Goal: Book appointment/travel/reservation

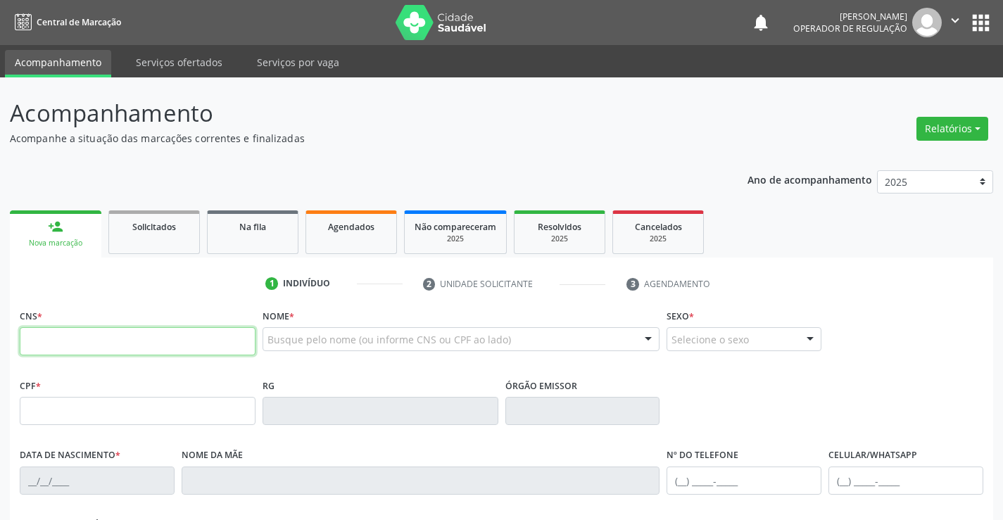
click at [127, 336] on input "text" at bounding box center [138, 341] width 236 height 28
click at [83, 343] on input "text" at bounding box center [138, 341] width 236 height 28
click at [78, 344] on input "text" at bounding box center [138, 341] width 236 height 28
type input "700 6054 9854 1669"
type input "386.369.215-20"
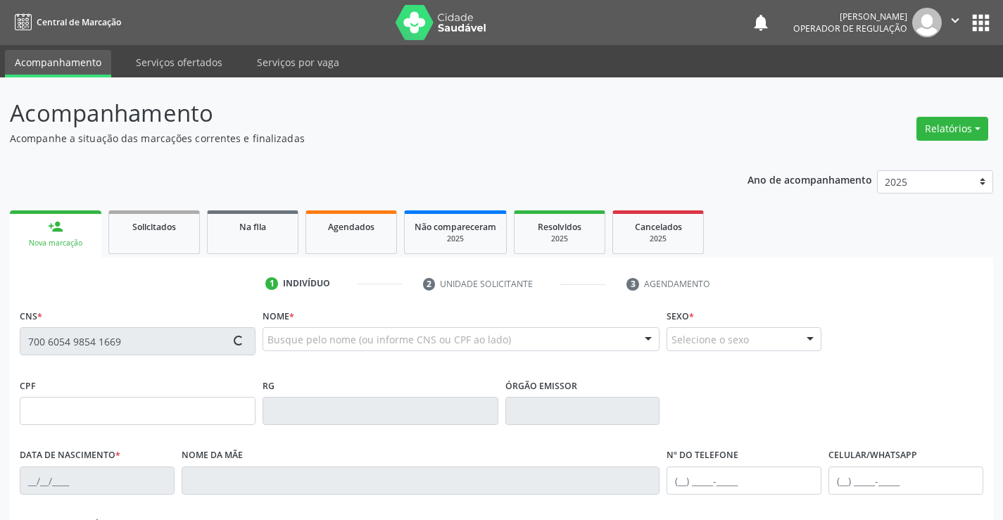
type input "0321812484"
type input "02/06/1956"
type input "(74) 98841-3920"
type input "S/N"
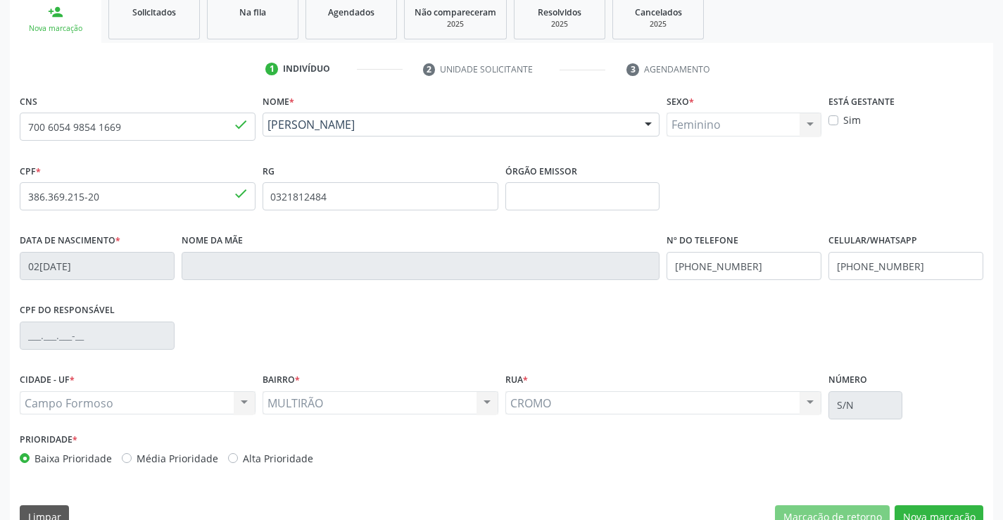
scroll to position [243, 0]
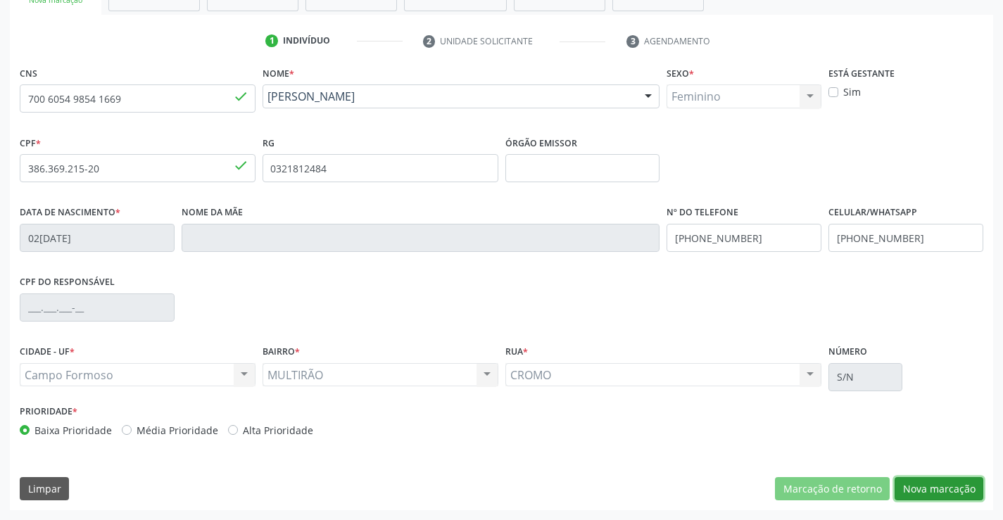
click at [926, 488] on button "Nova marcação" at bounding box center [939, 489] width 89 height 24
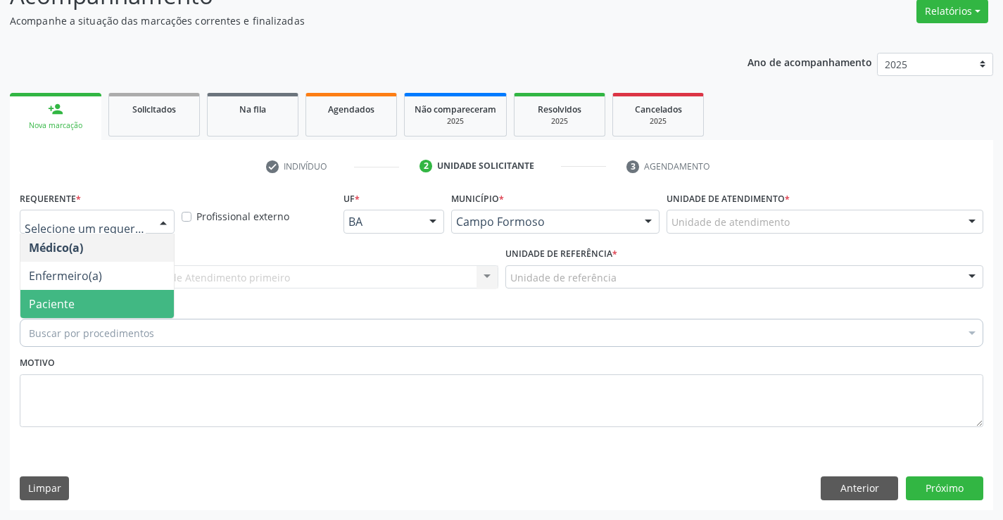
click at [54, 297] on span "Paciente" at bounding box center [52, 303] width 46 height 15
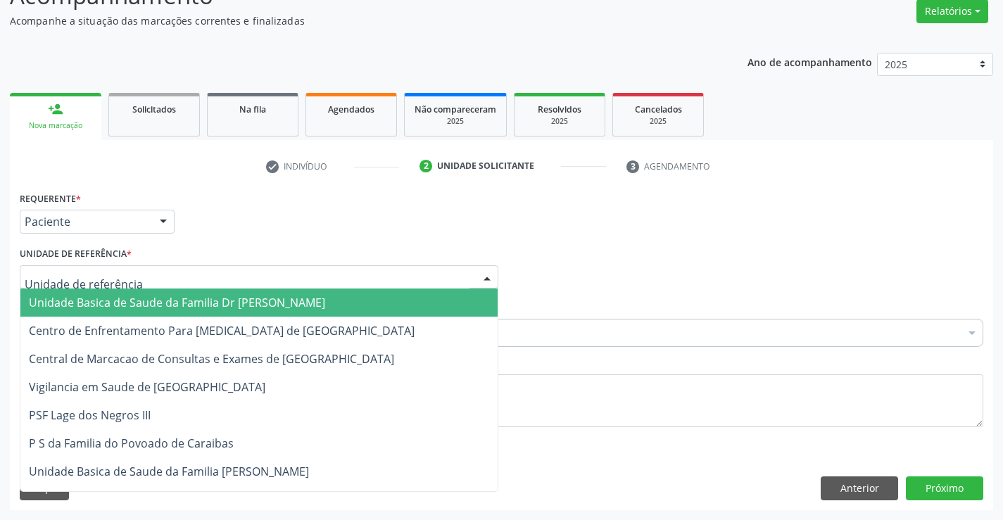
click at [106, 290] on span "Unidade Basica de Saude da Familia Dr [PERSON_NAME]" at bounding box center [258, 303] width 477 height 28
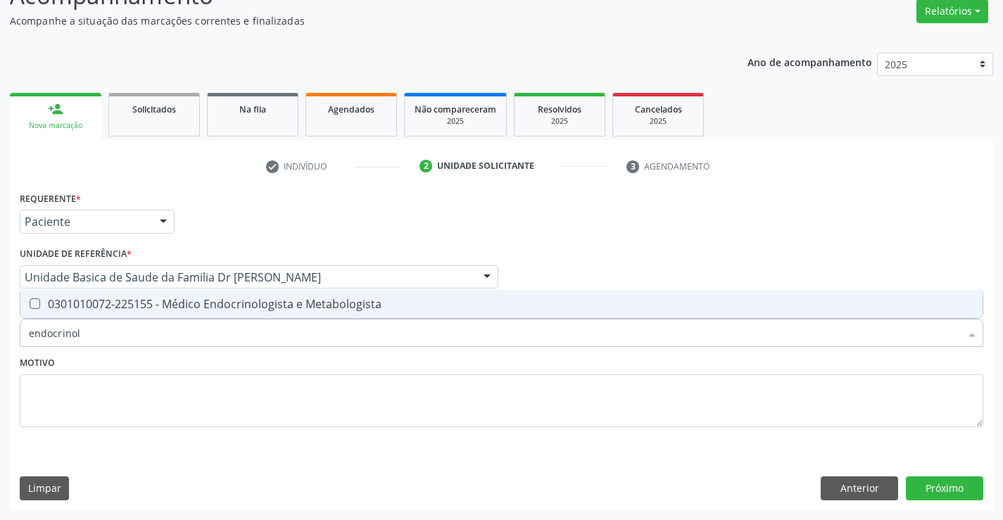
type input "endocrinolo"
click at [254, 301] on div "0301010072-225155 - Médico Endocrinologista e Metabologista" at bounding box center [502, 304] width 946 height 11
checkbox Metabologista "true"
click at [941, 485] on button "Próximo" at bounding box center [944, 489] width 77 height 24
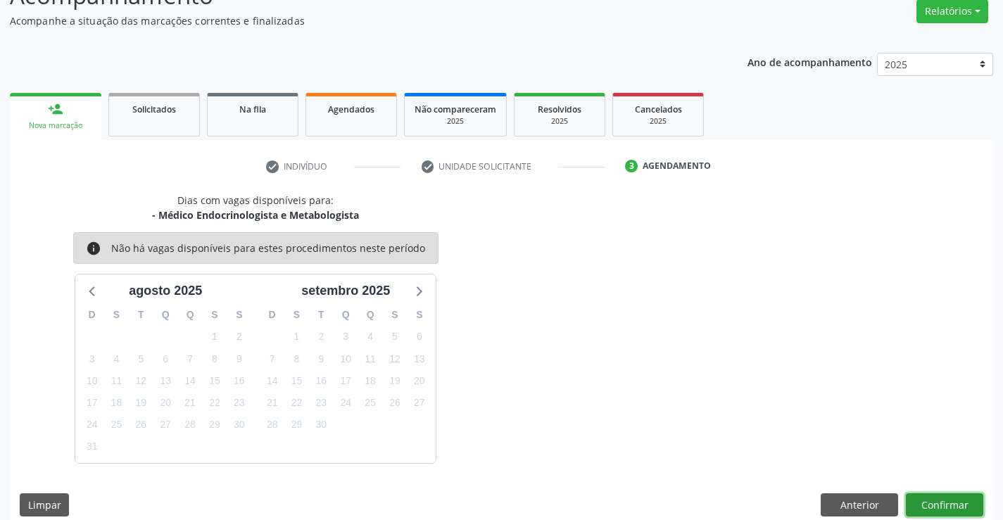
click at [934, 506] on button "Confirmar" at bounding box center [944, 506] width 77 height 24
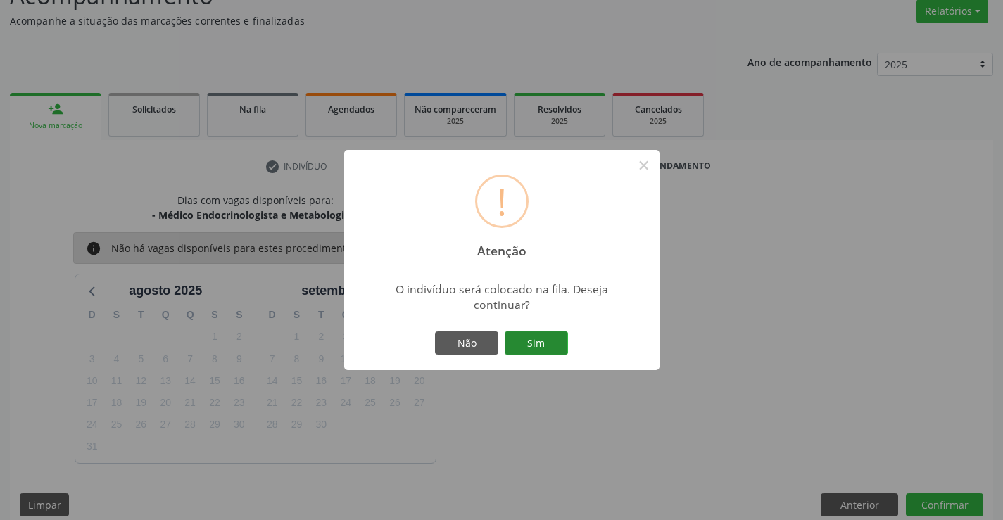
click at [531, 344] on button "Sim" at bounding box center [536, 344] width 63 height 24
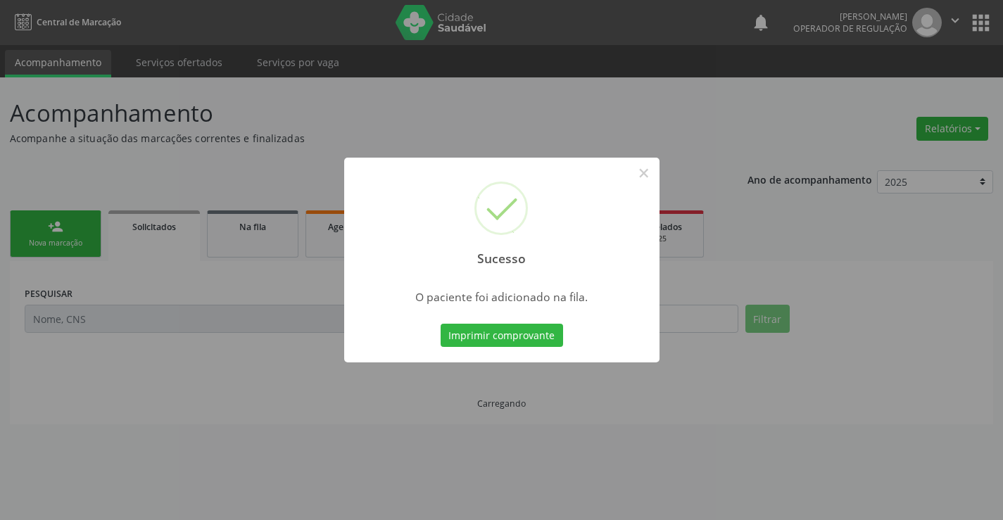
scroll to position [0, 0]
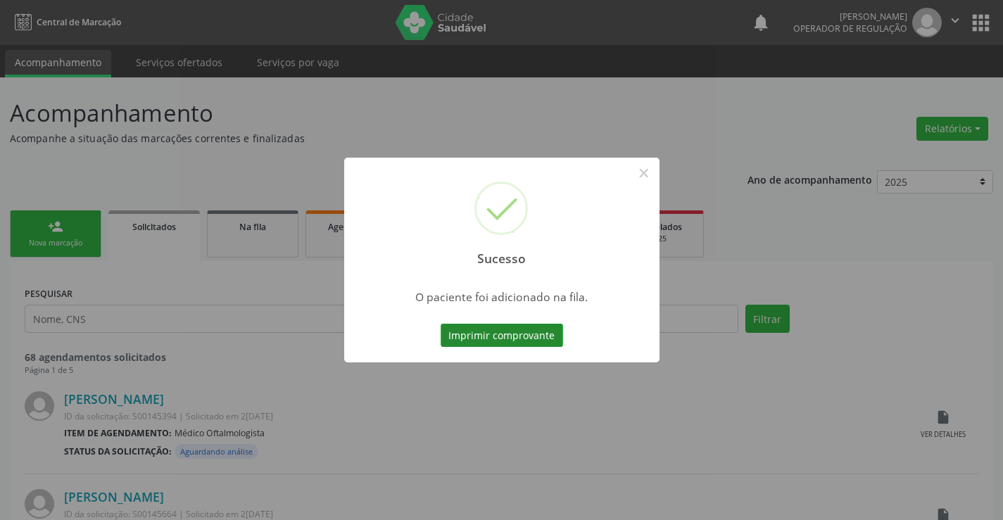
click at [518, 327] on button "Imprimir comprovante" at bounding box center [502, 336] width 123 height 24
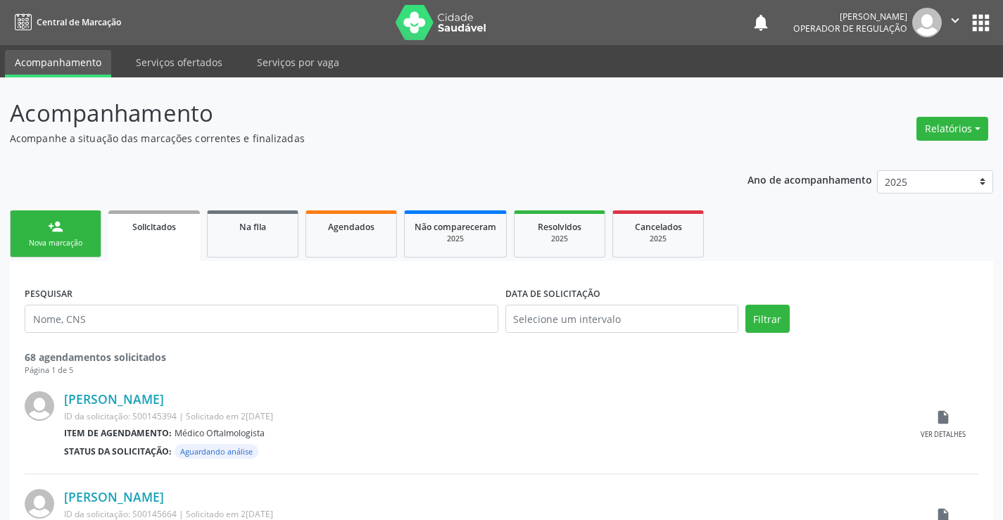
click at [46, 232] on link "person_add Nova marcação" at bounding box center [56, 234] width 92 height 47
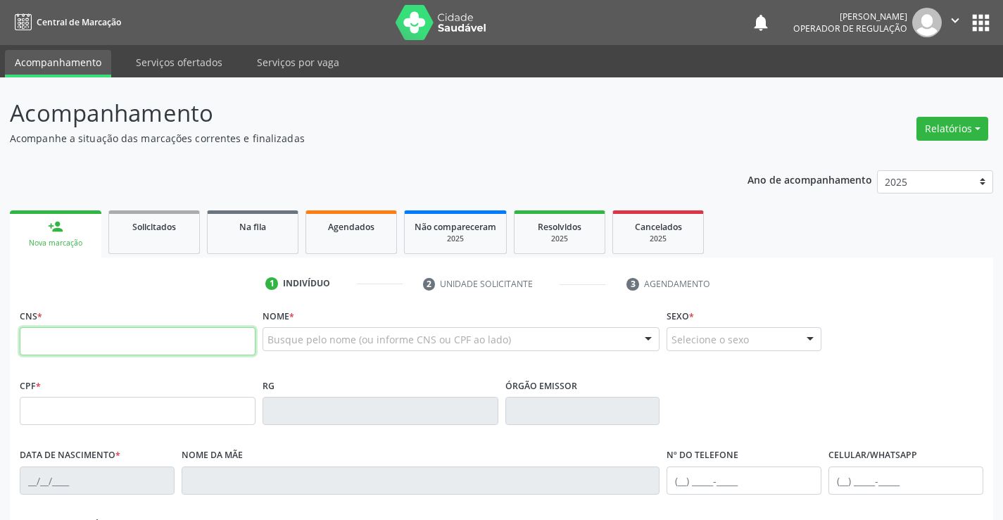
click at [80, 344] on input "text" at bounding box center [138, 341] width 236 height 28
type input "705 2054 7146 7772"
type input "10/12/2018"
type input "(74) 98810-2013"
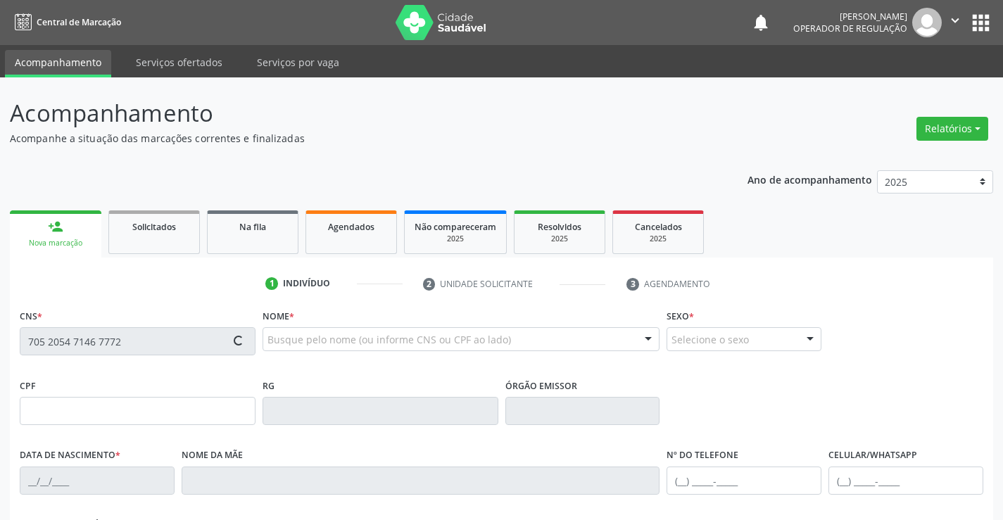
type input "55"
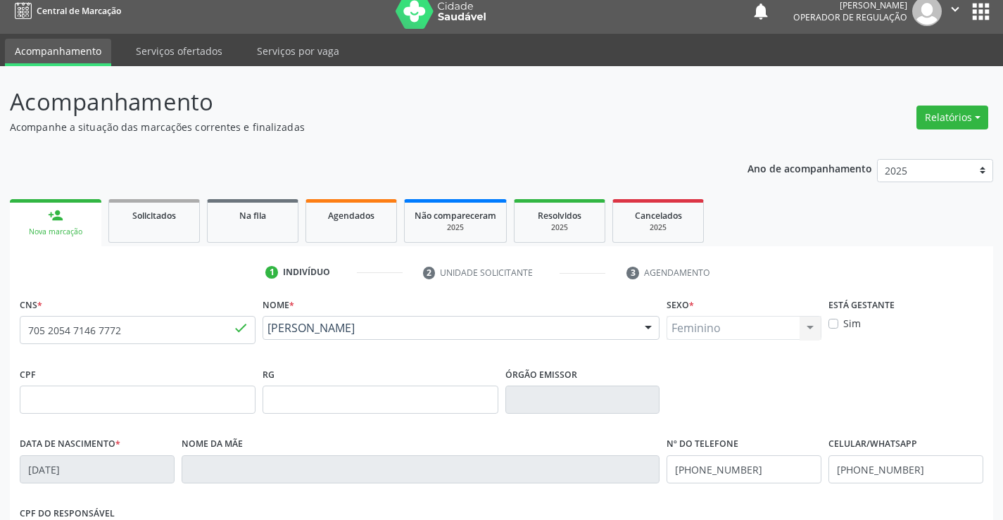
scroll to position [243, 0]
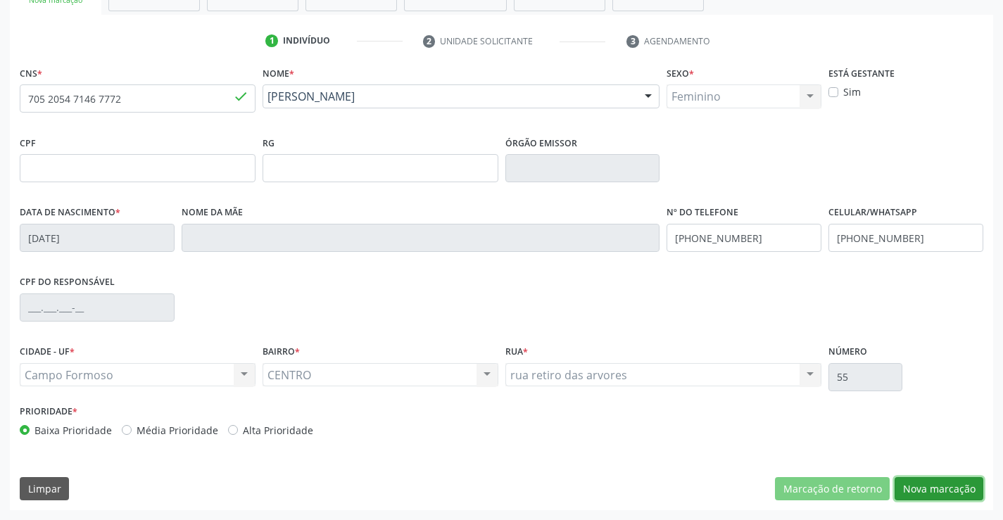
click at [932, 486] on button "Nova marcação" at bounding box center [939, 489] width 89 height 24
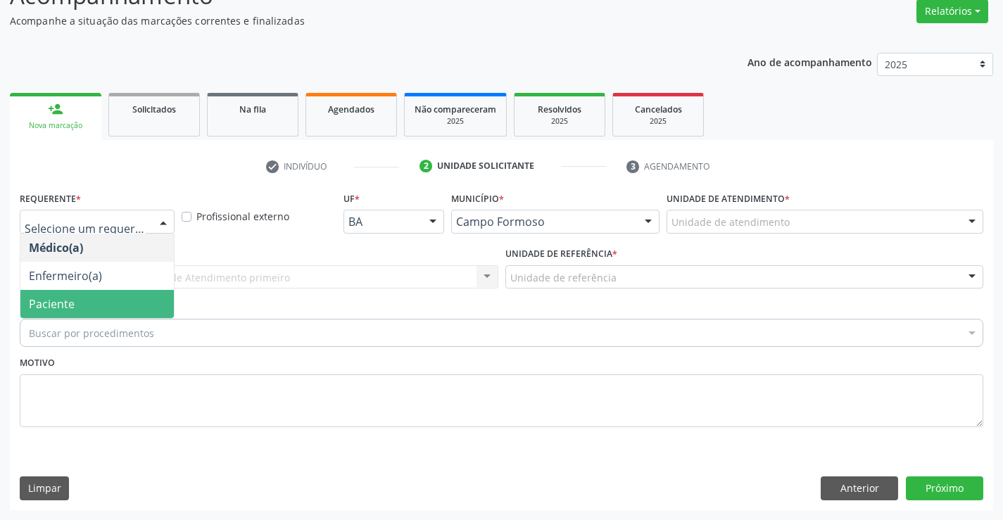
click at [88, 300] on span "Paciente" at bounding box center [97, 304] width 154 height 28
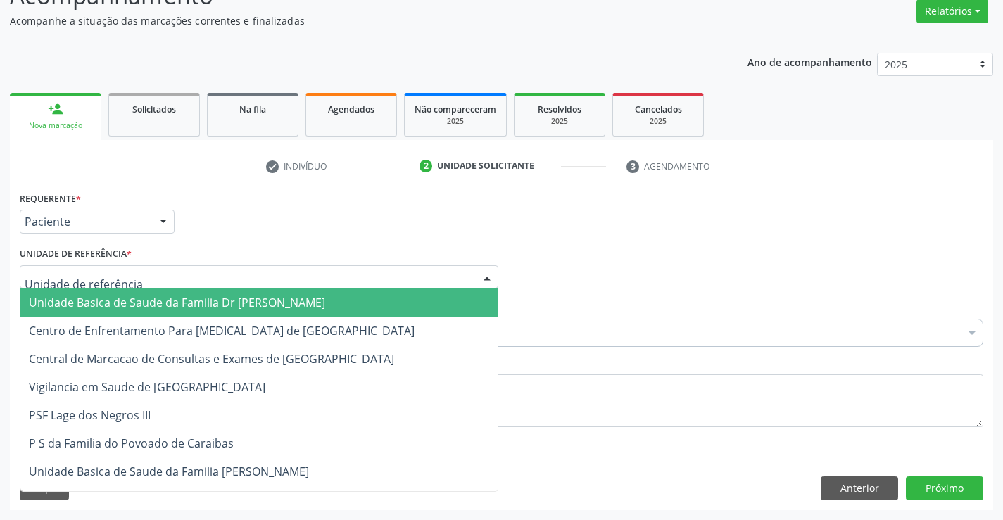
click at [131, 300] on span "Unidade Basica de Saude da Familia Dr [PERSON_NAME]" at bounding box center [177, 302] width 296 height 15
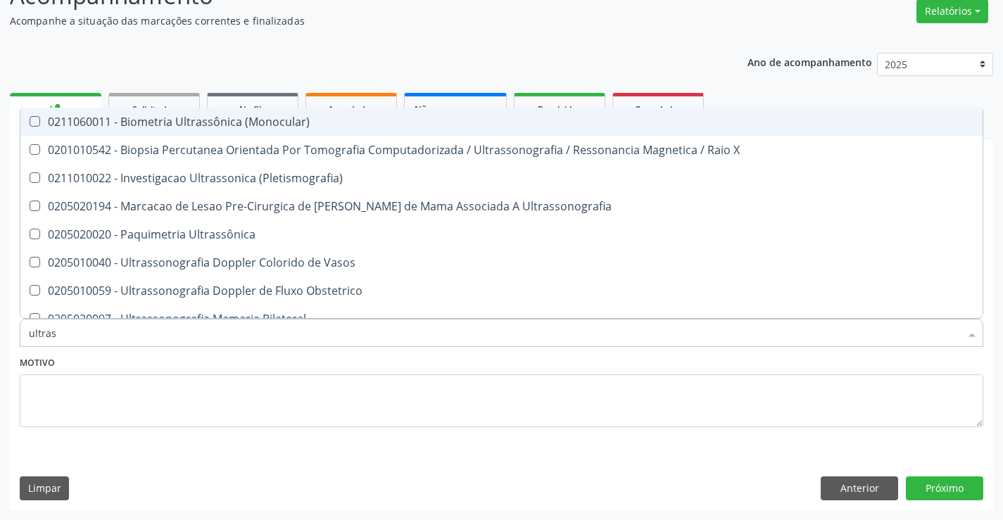
type input "ultrass"
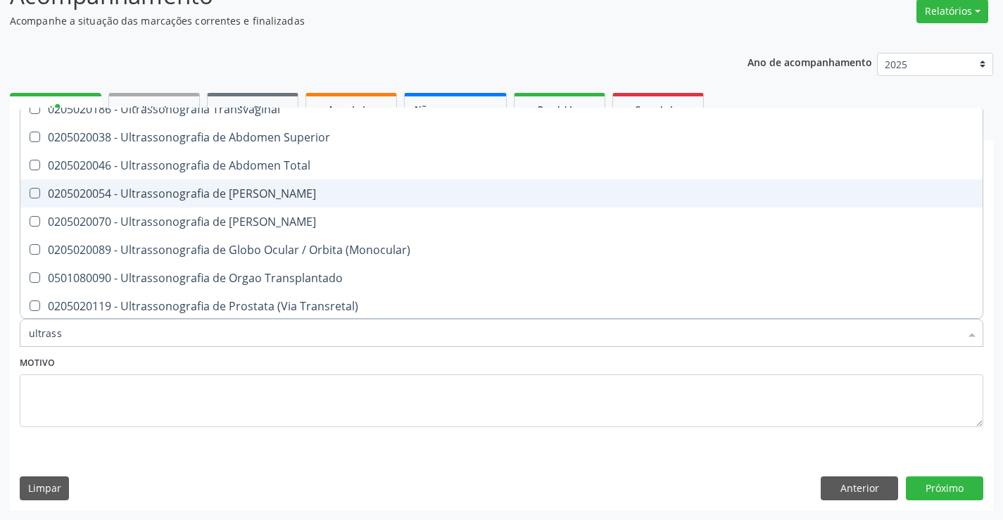
scroll to position [352, 0]
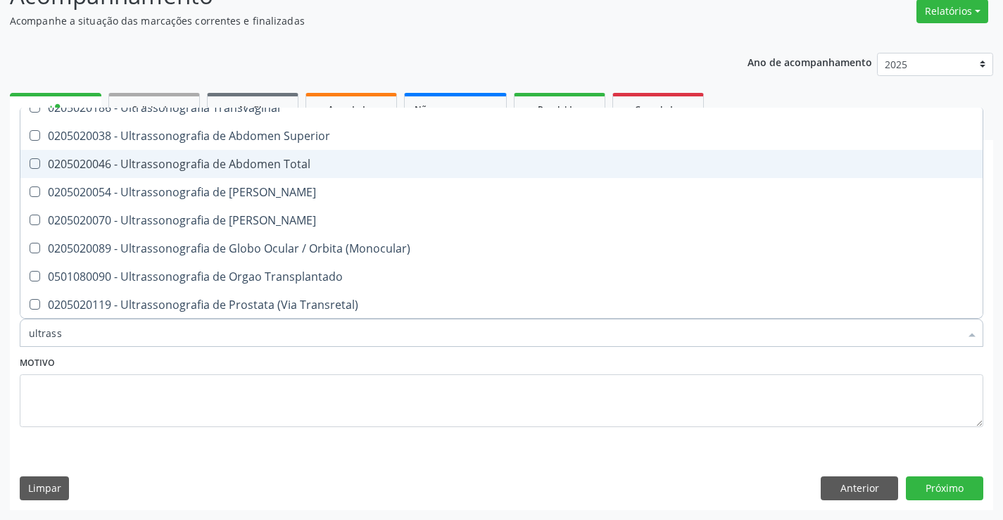
click at [338, 162] on div "0205020046 - Ultrassonografia de Abdomen Total" at bounding box center [502, 163] width 946 height 11
checkbox Total "true"
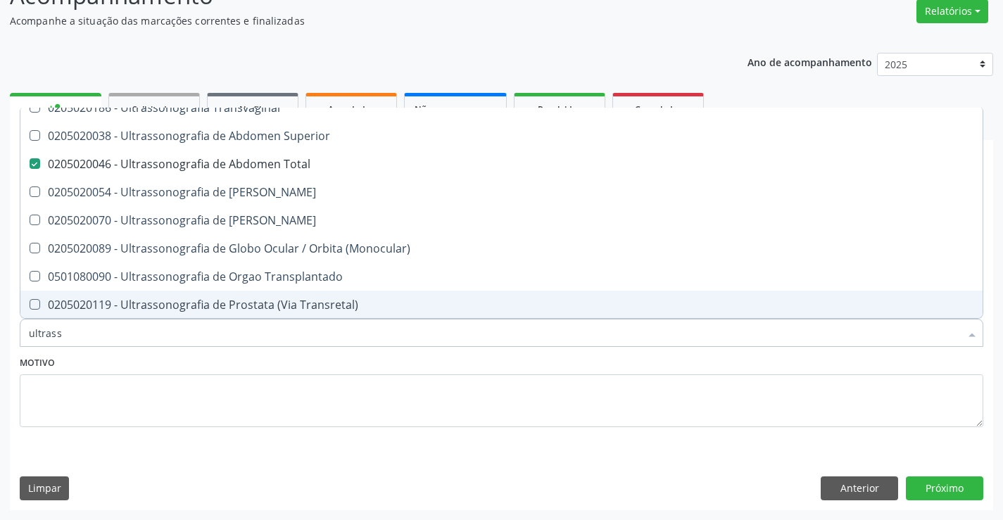
type input "ultrass"
click at [196, 361] on div "Motivo" at bounding box center [502, 390] width 964 height 75
checkbox X "true"
checkbox Total "false"
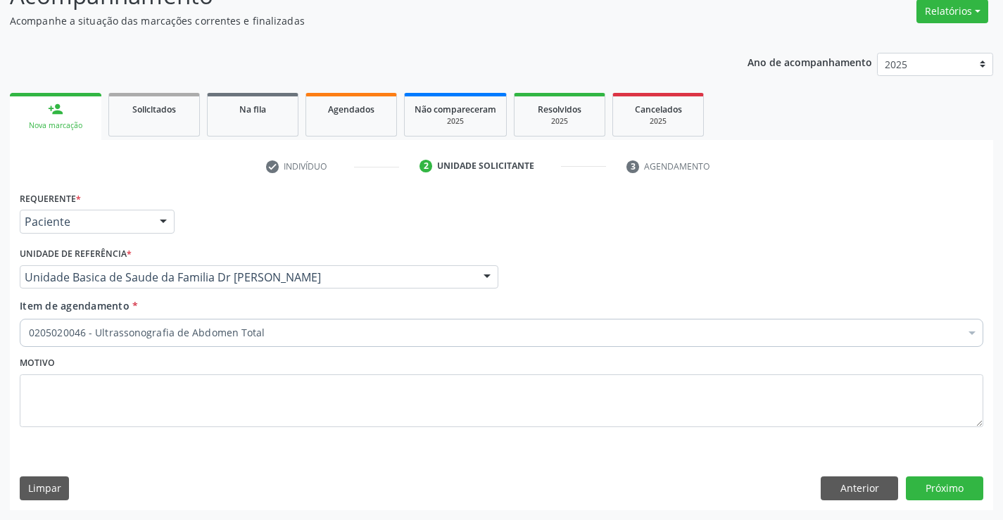
scroll to position [0, 0]
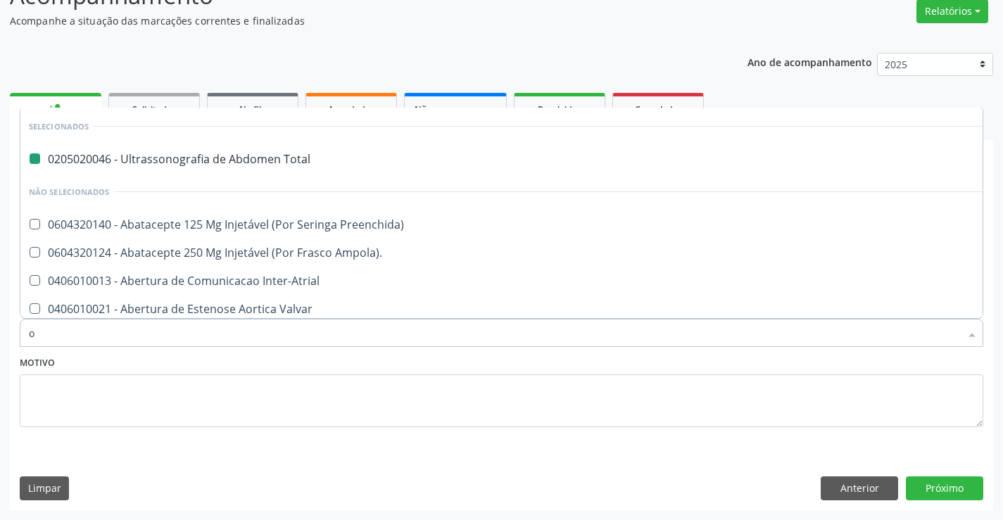
type input "of"
checkbox Total "false"
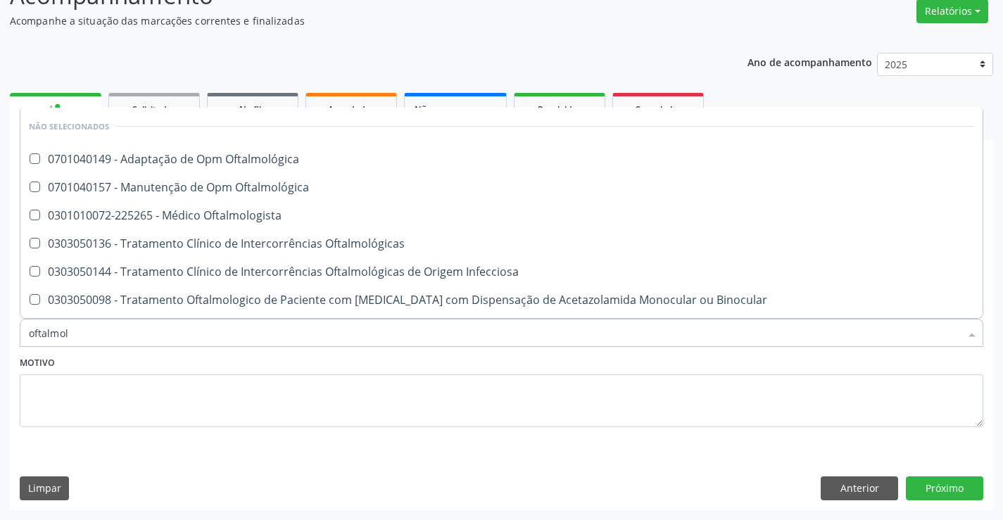
type input "oftalmolo"
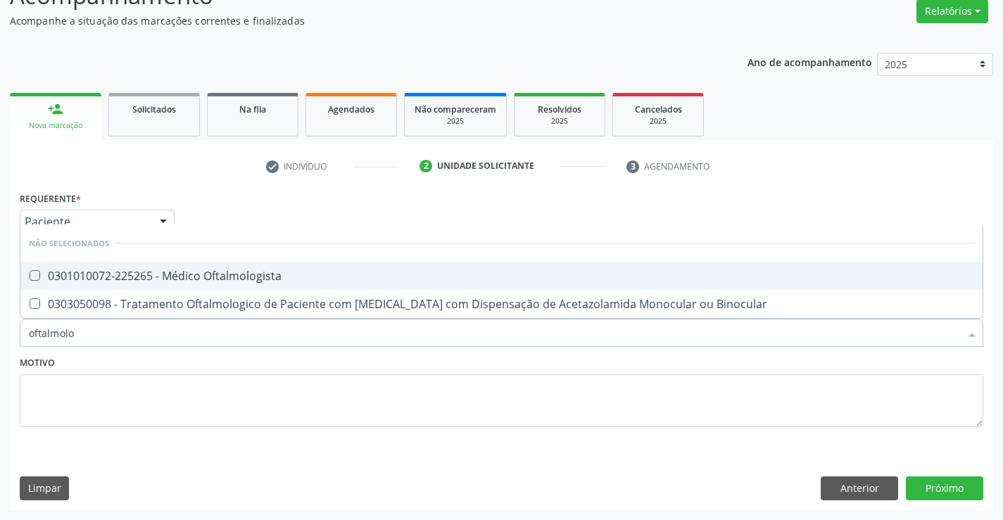
click at [276, 272] on div "0301010072-225265 - Médico Oftalmologista" at bounding box center [502, 275] width 946 height 11
checkbox Oftalmologista "true"
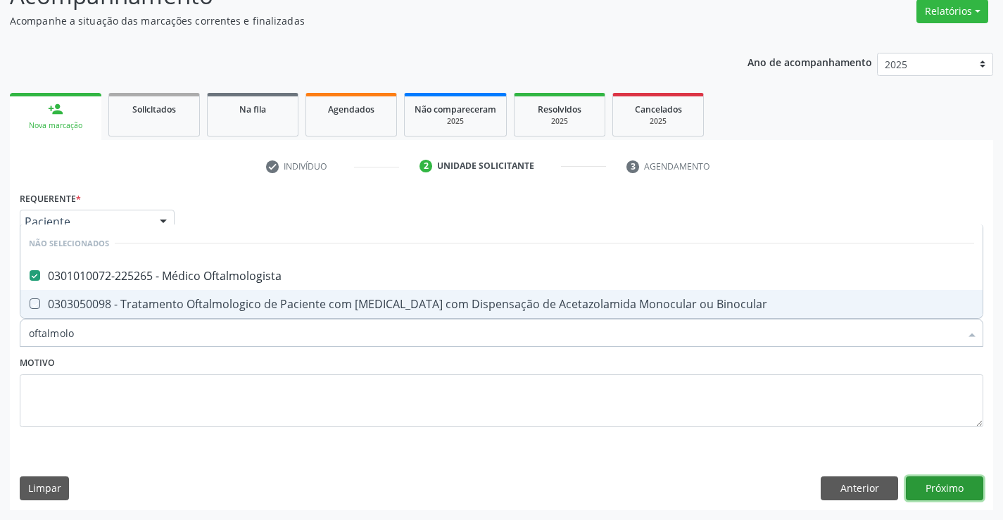
click at [946, 484] on button "Próximo" at bounding box center [944, 489] width 77 height 24
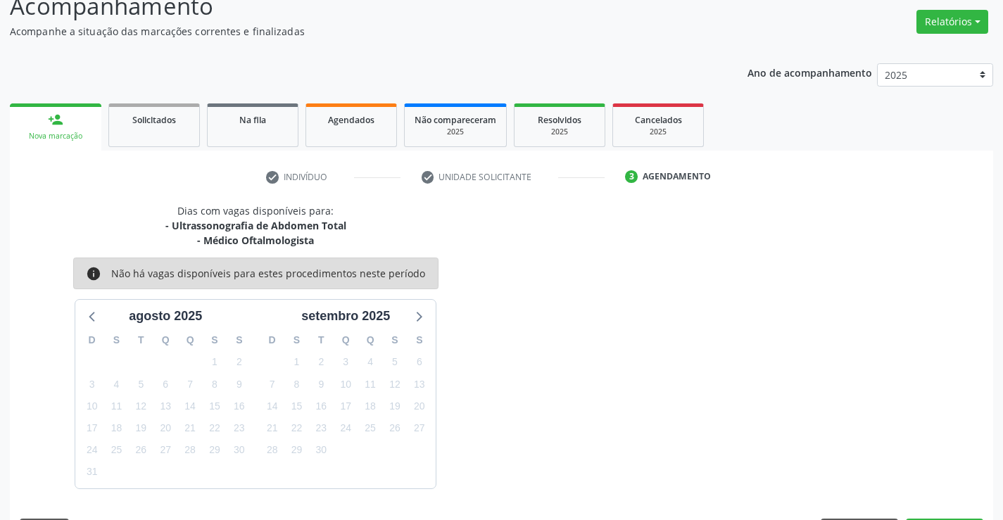
scroll to position [118, 0]
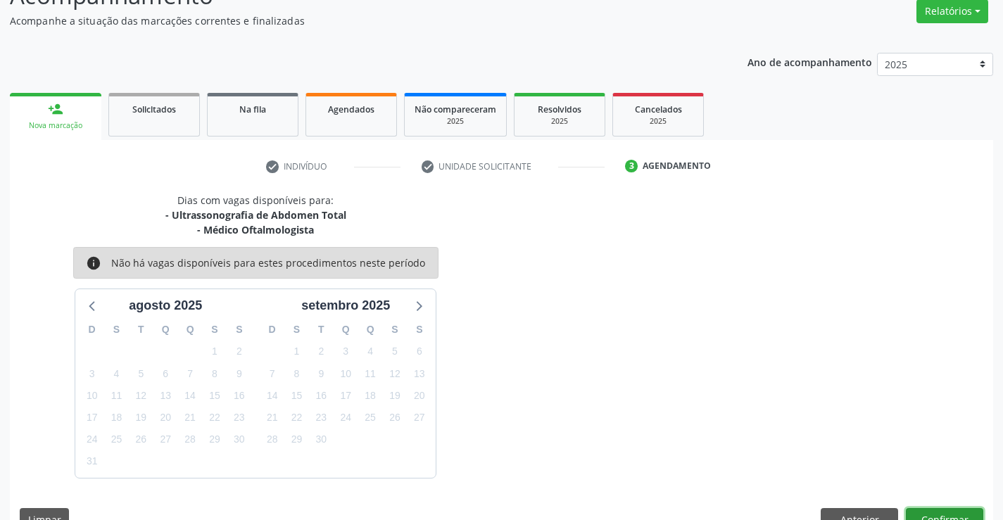
click at [939, 513] on button "Confirmar" at bounding box center [944, 520] width 77 height 24
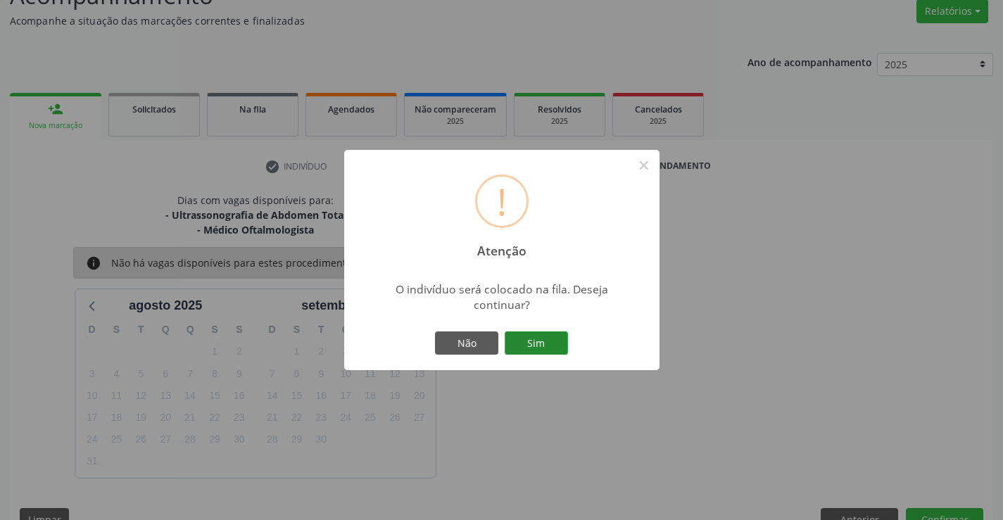
click at [534, 339] on button "Sim" at bounding box center [536, 344] width 63 height 24
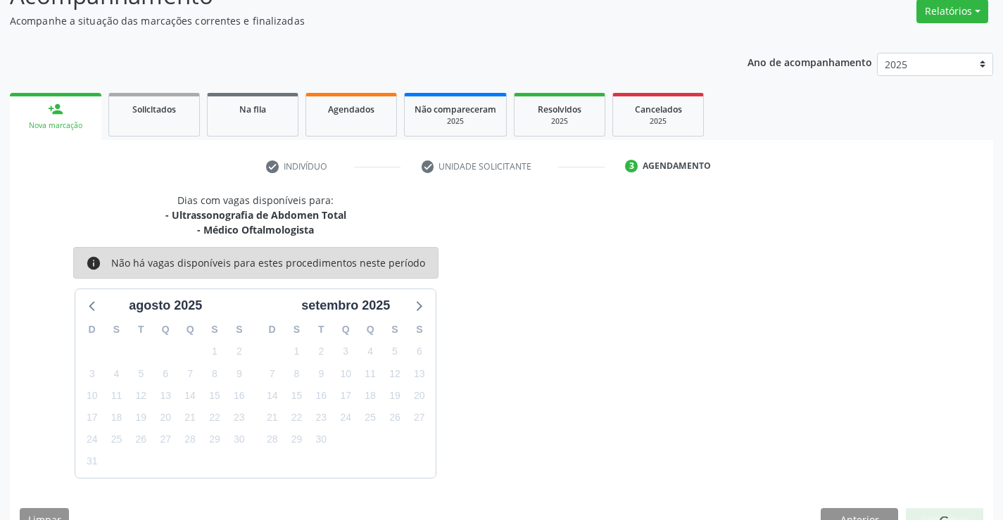
scroll to position [0, 0]
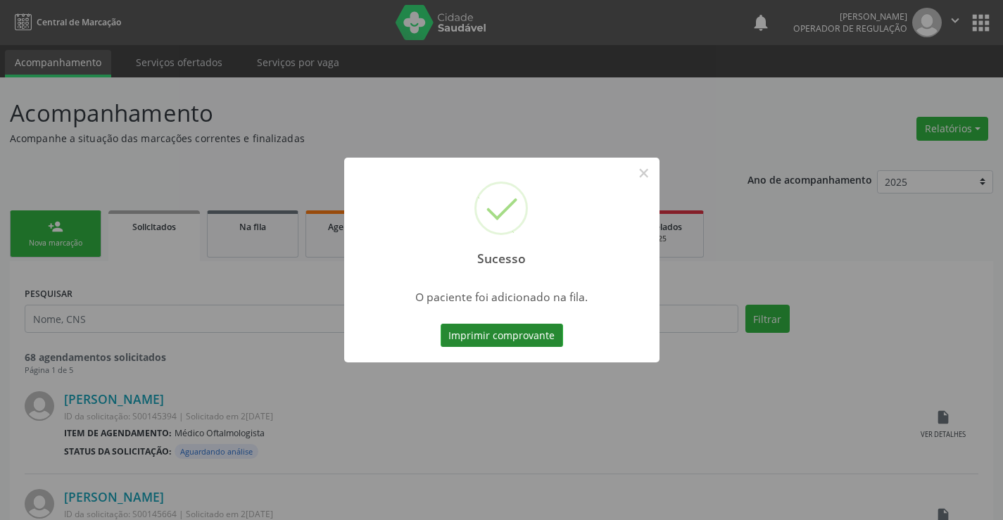
click at [496, 330] on button "Imprimir comprovante" at bounding box center [502, 336] width 123 height 24
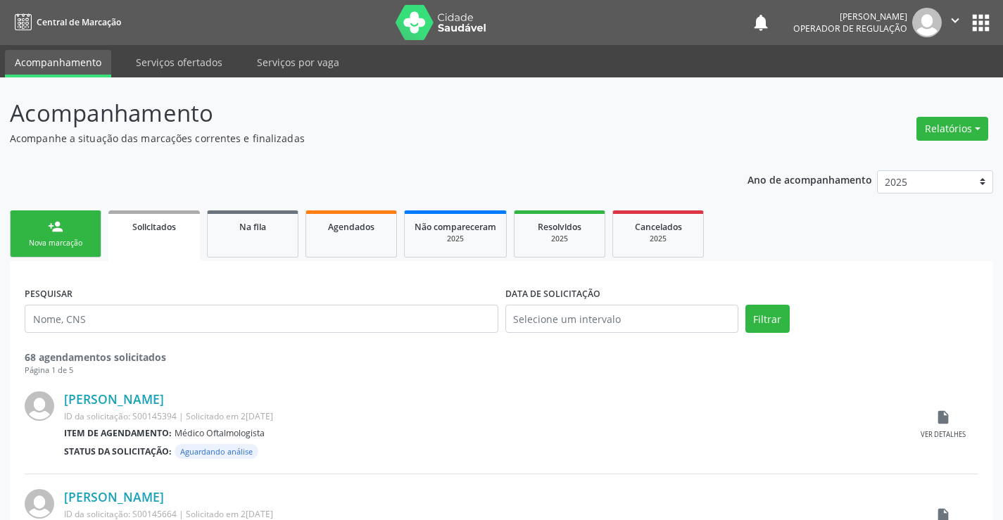
click at [70, 230] on link "person_add Nova marcação" at bounding box center [56, 234] width 92 height 47
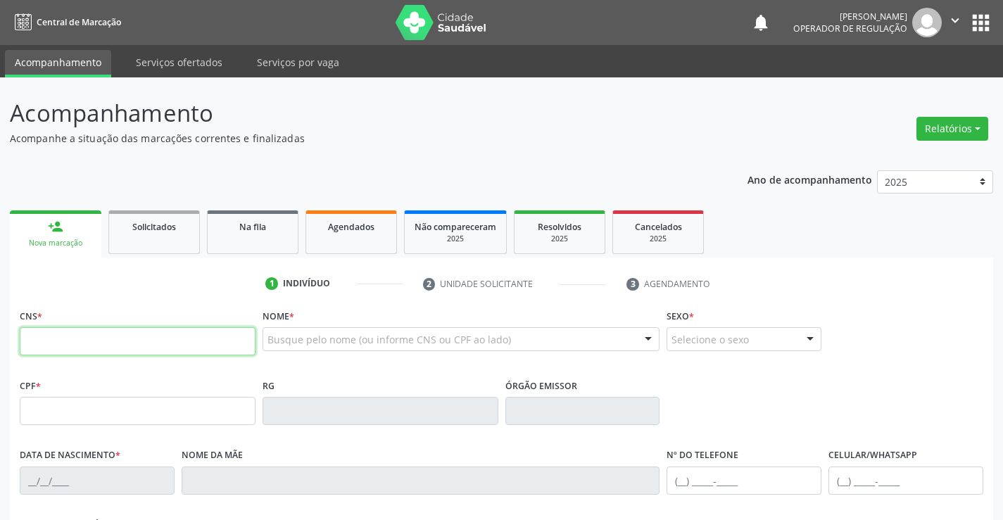
click at [115, 339] on input "text" at bounding box center [138, 341] width 236 height 28
click at [115, 341] on input "text" at bounding box center [138, 341] width 236 height 28
type input "706 4091 0002 2888"
type input "0055429017"
type input "12/04/1927"
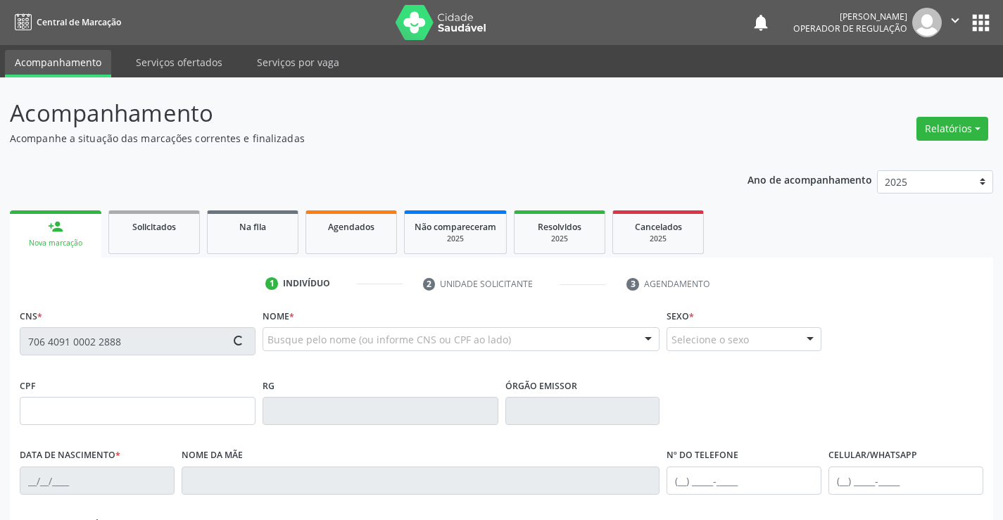
type input "(74) 99113-2073"
type input "883.679.165-49"
type input "SN"
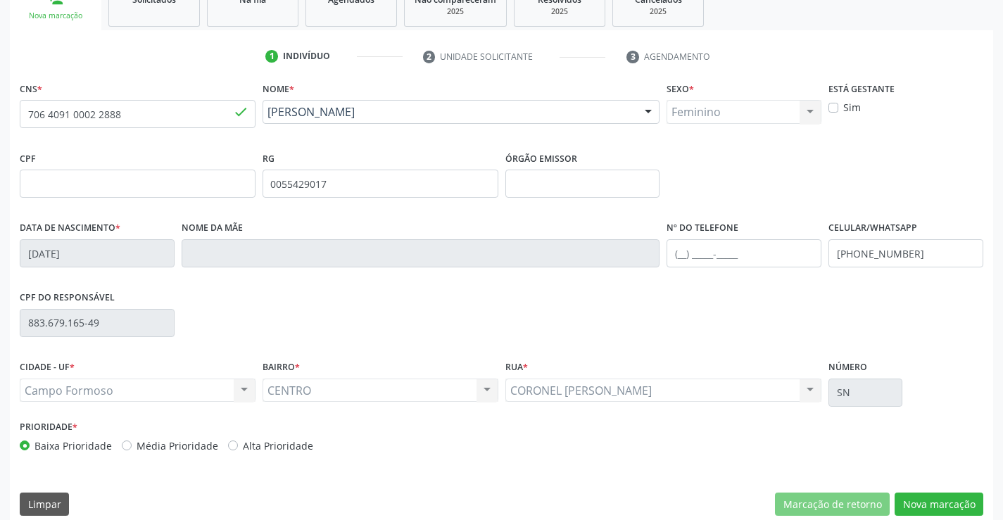
scroll to position [243, 0]
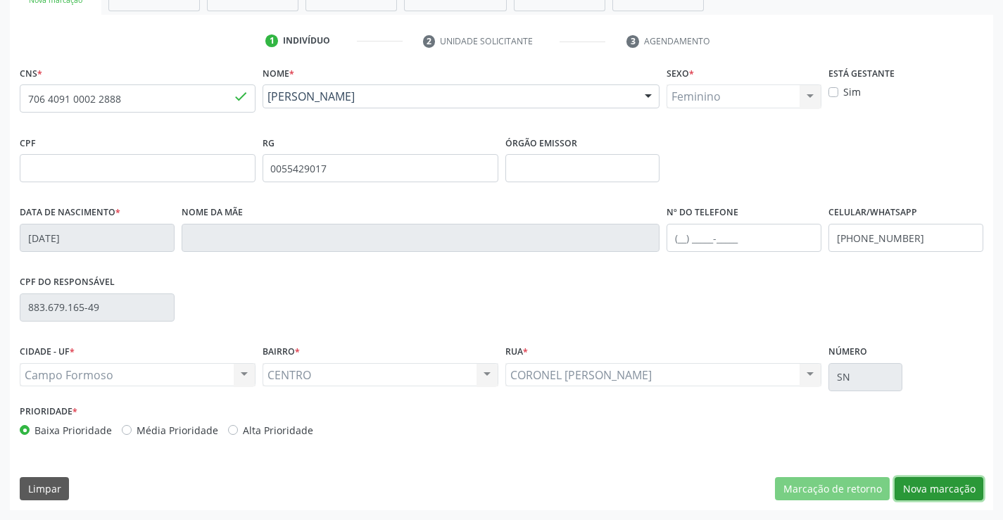
click at [932, 492] on button "Nova marcação" at bounding box center [939, 489] width 89 height 24
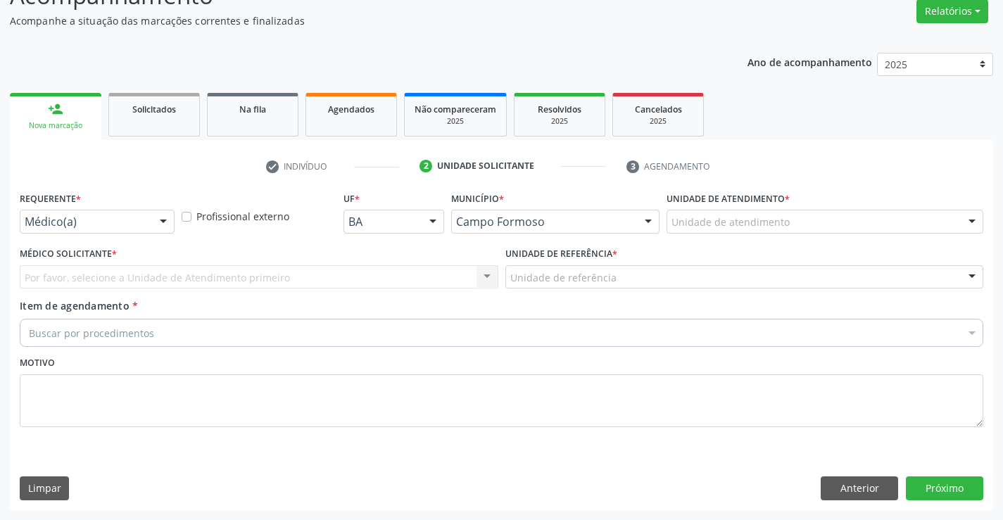
scroll to position [118, 0]
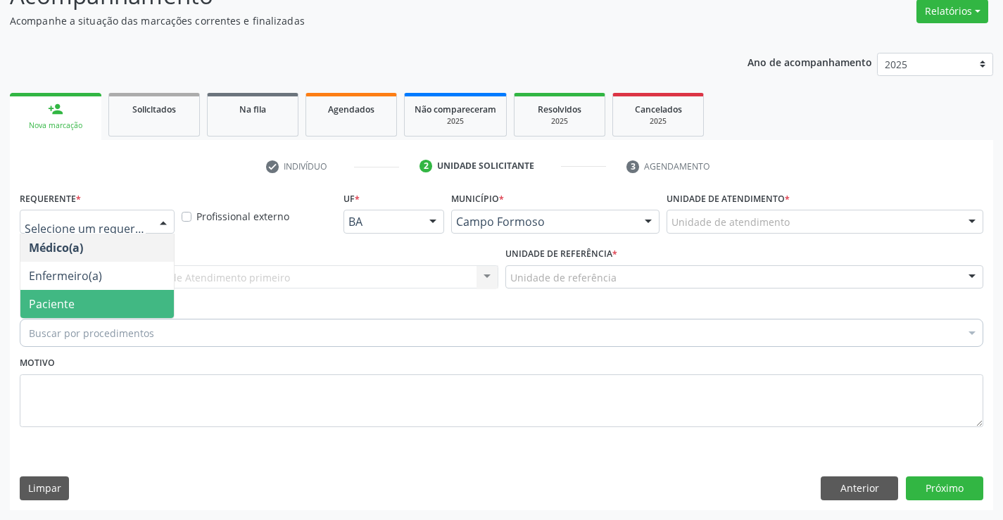
click at [90, 311] on span "Paciente" at bounding box center [97, 304] width 154 height 28
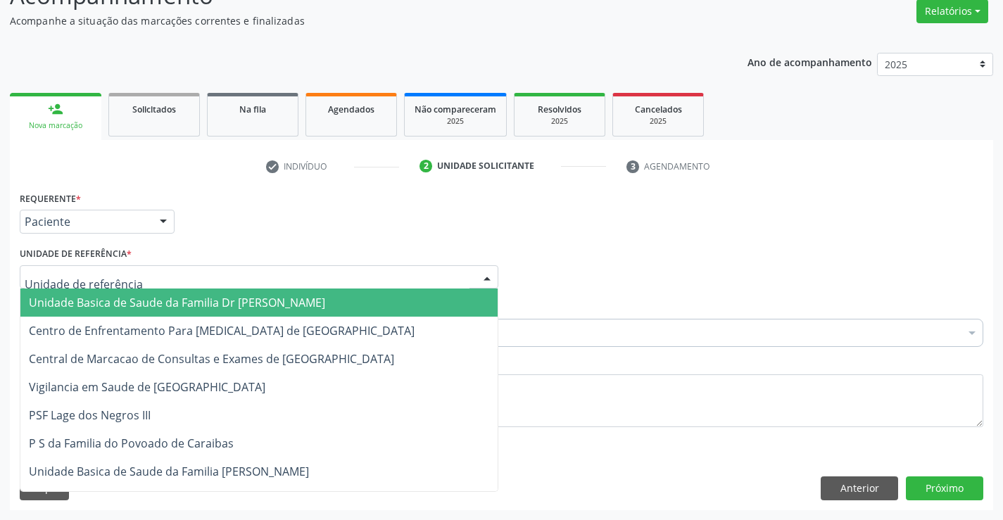
click at [127, 300] on span "Unidade Basica de Saude da Familia Dr [PERSON_NAME]" at bounding box center [177, 302] width 296 height 15
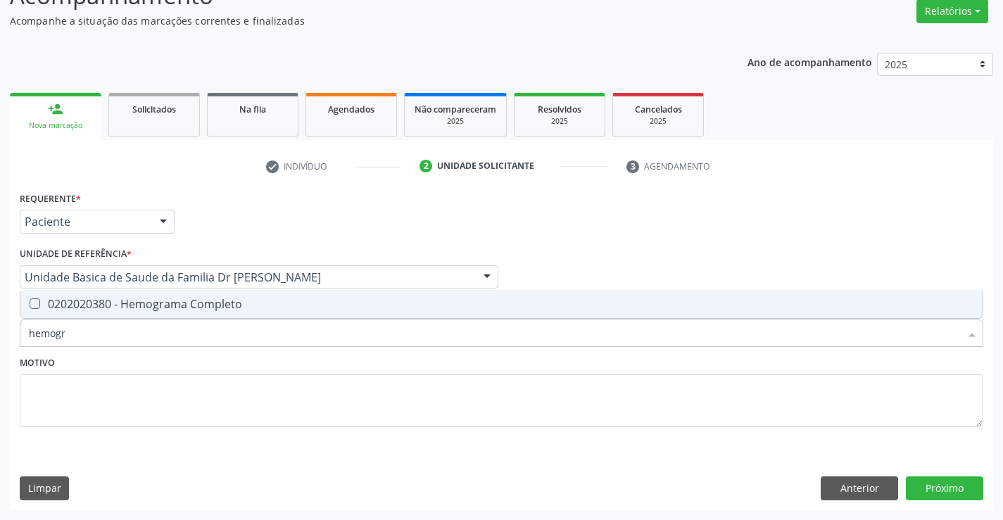
type input "hemogra"
click at [210, 306] on div "0202020380 - Hemograma Completo" at bounding box center [502, 304] width 946 height 11
checkbox Completo "true"
type input "hemogra"
click at [199, 361] on div "Motivo" at bounding box center [502, 390] width 964 height 75
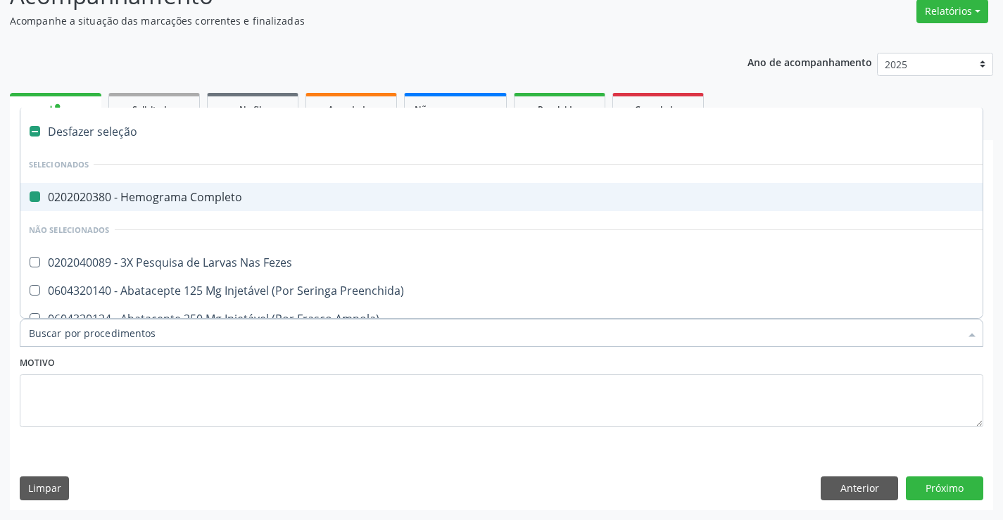
type input "u"
checkbox Completo "false"
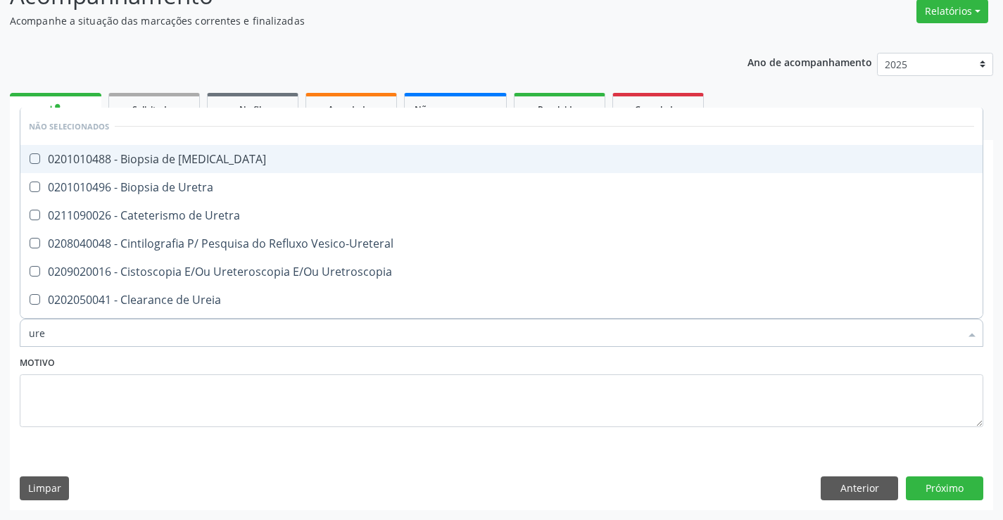
type input "urei"
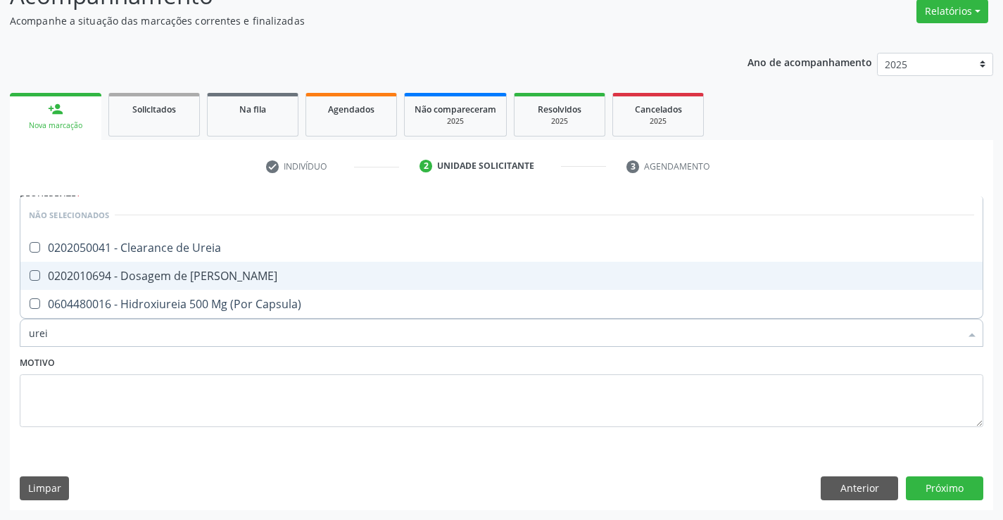
click at [223, 278] on div "0202010694 - Dosagem de Ureia" at bounding box center [502, 275] width 946 height 11
checkbox Ureia "true"
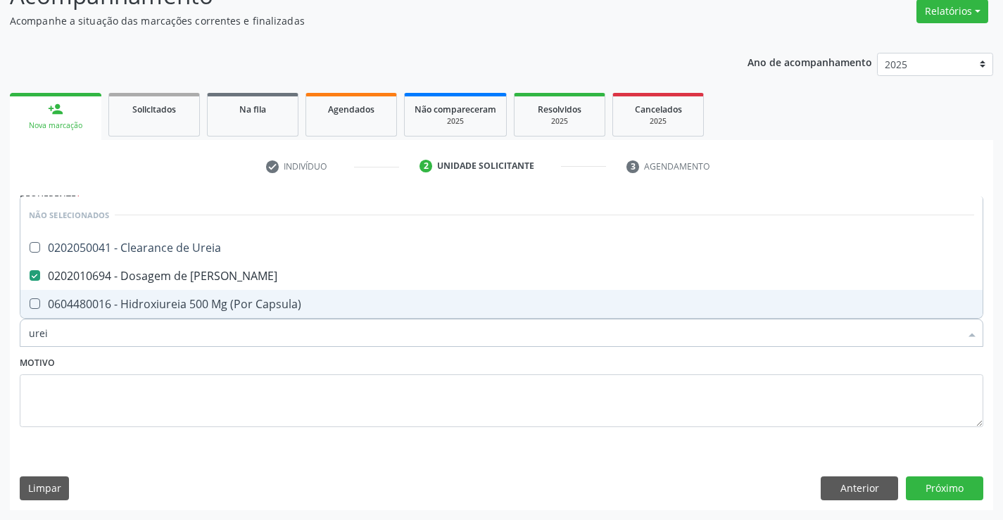
click at [202, 365] on div "Motivo" at bounding box center [502, 390] width 964 height 75
checkbox Ureia "true"
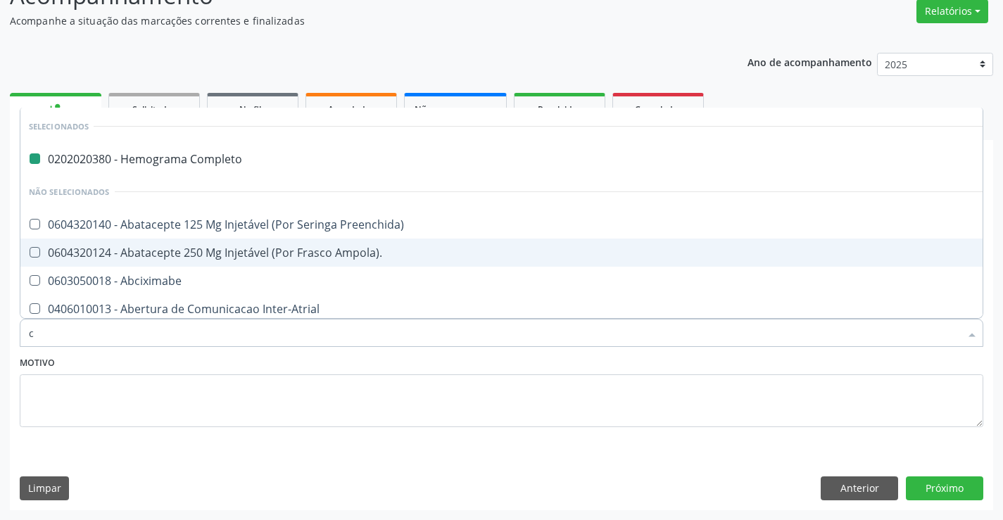
type input "cr"
checkbox Completo "false"
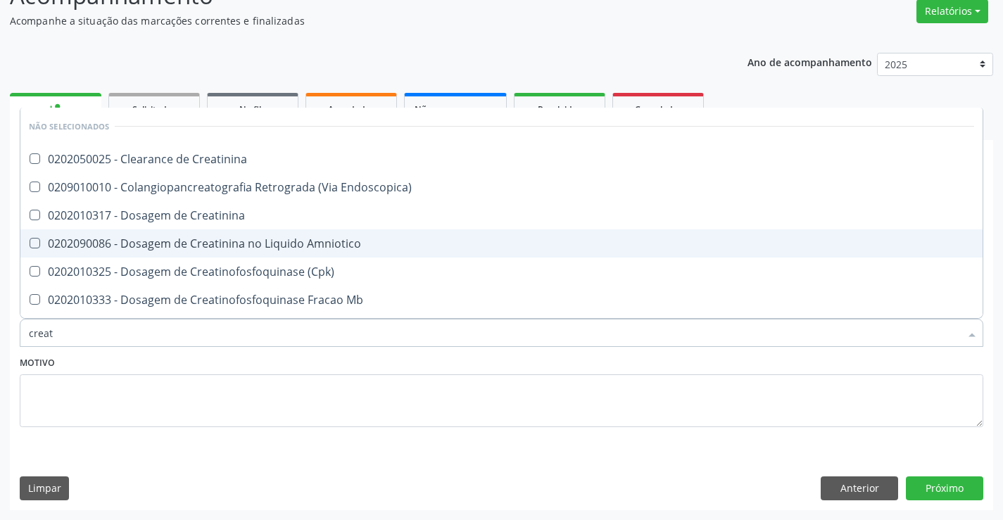
type input "creati"
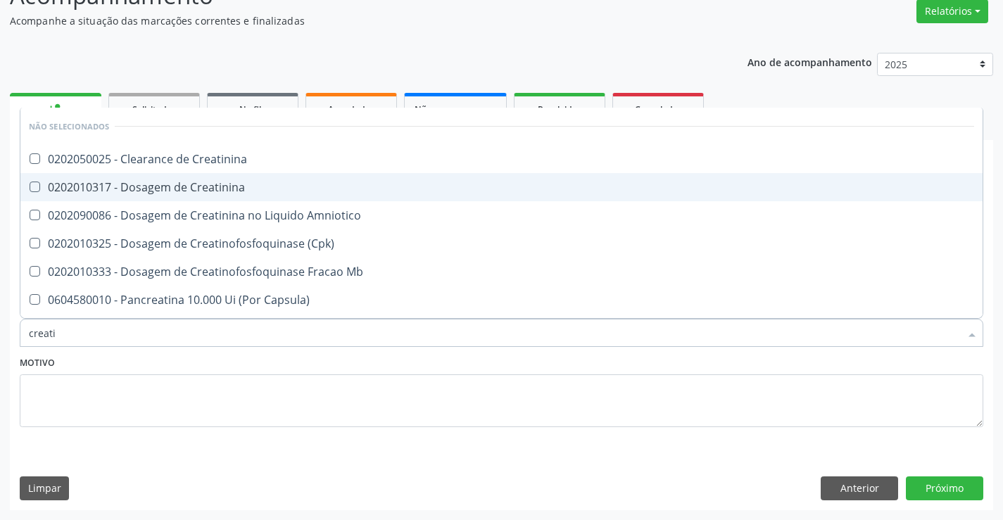
click at [263, 187] on div "0202010317 - Dosagem de Creatinina" at bounding box center [502, 187] width 946 height 11
checkbox Creatinina "true"
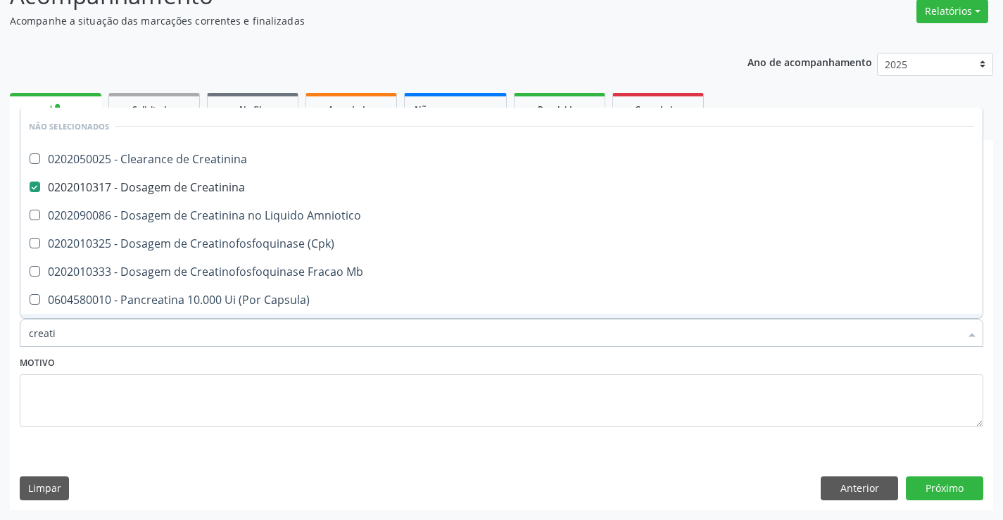
click at [220, 363] on div "Motivo" at bounding box center [502, 390] width 964 height 75
checkbox Creatinina "true"
checkbox Amniotico "true"
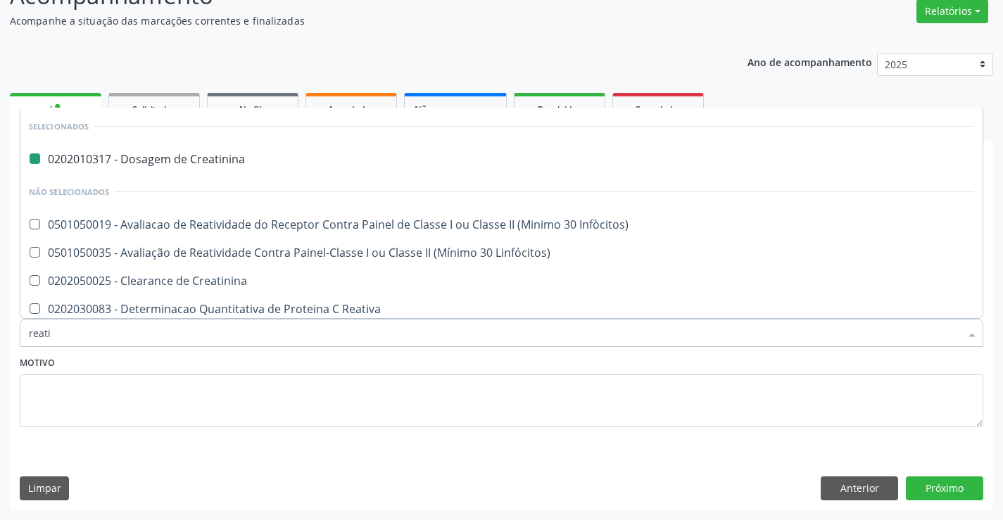
type input "reativ"
checkbox Creatinina "false"
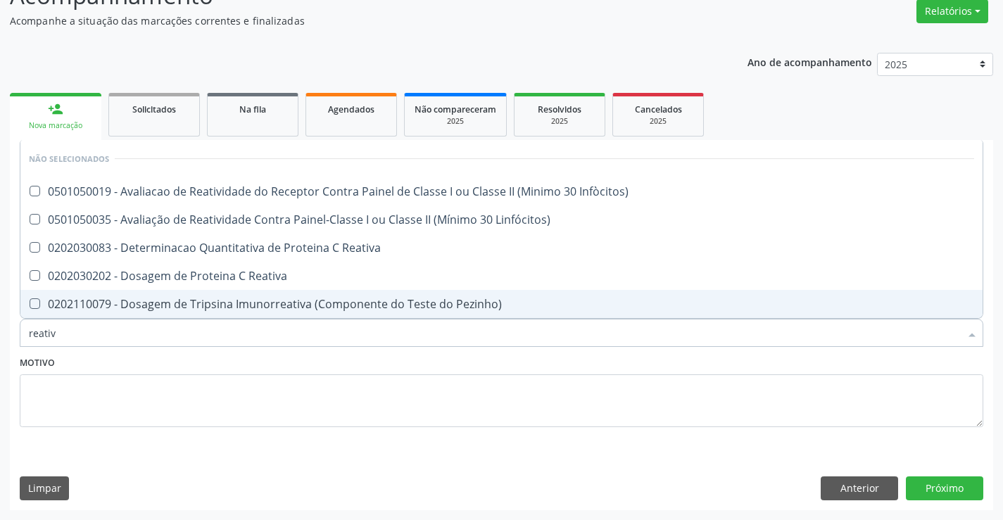
type input "reativa"
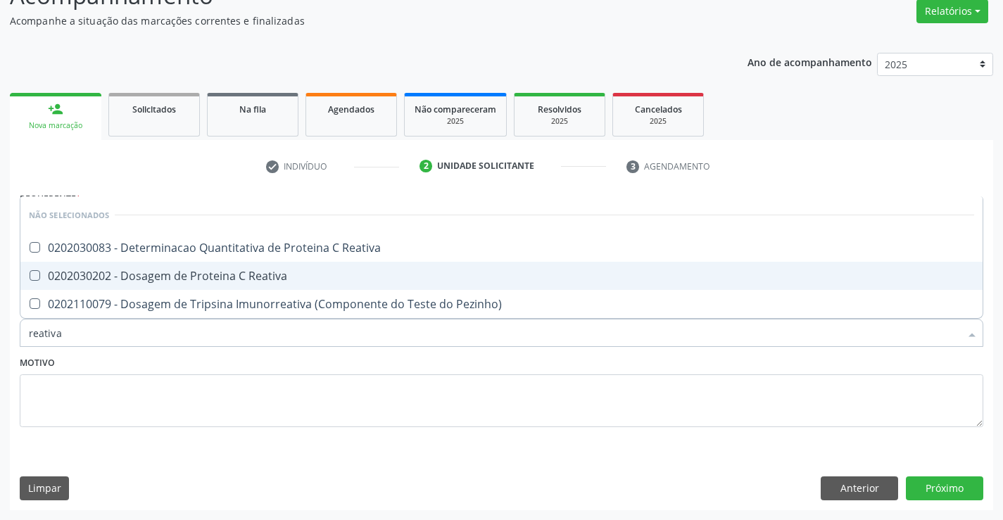
click at [295, 273] on div "0202030202 - Dosagem de Proteina C Reativa" at bounding box center [502, 275] width 946 height 11
checkbox Reativa "true"
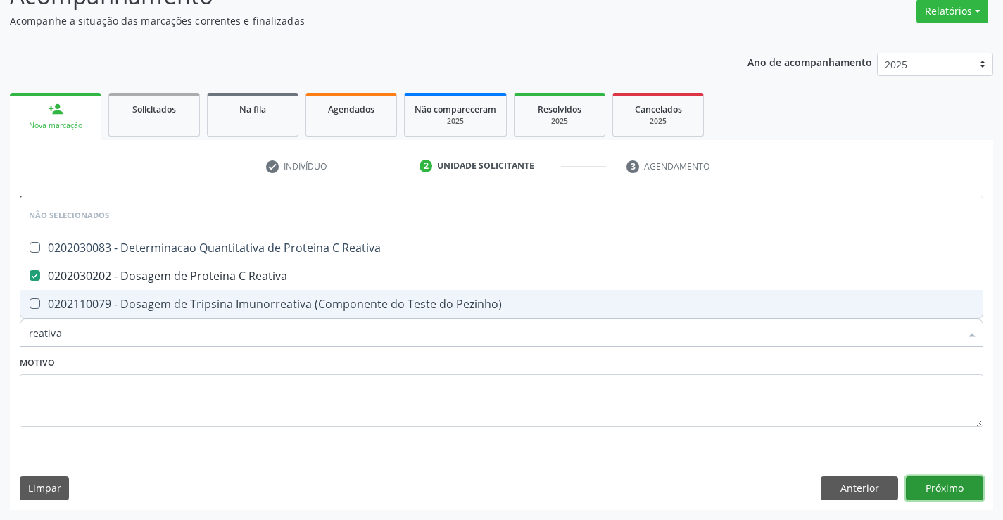
click at [951, 487] on button "Próximo" at bounding box center [944, 489] width 77 height 24
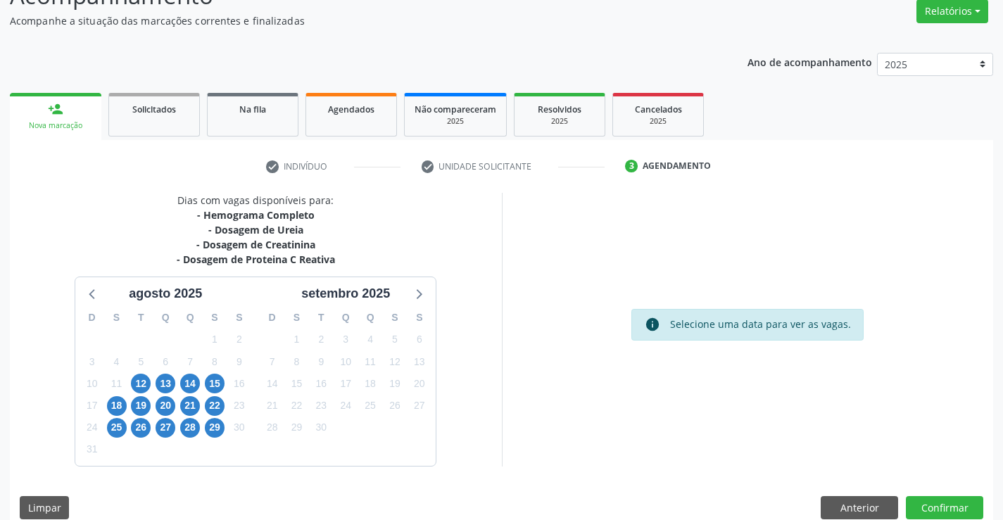
scroll to position [137, 0]
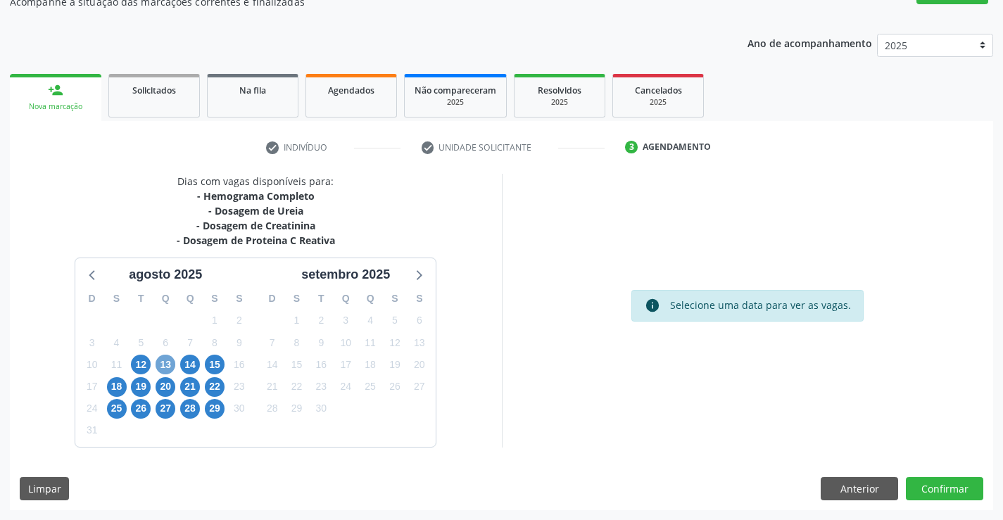
click at [167, 366] on span "13" at bounding box center [166, 365] width 20 height 20
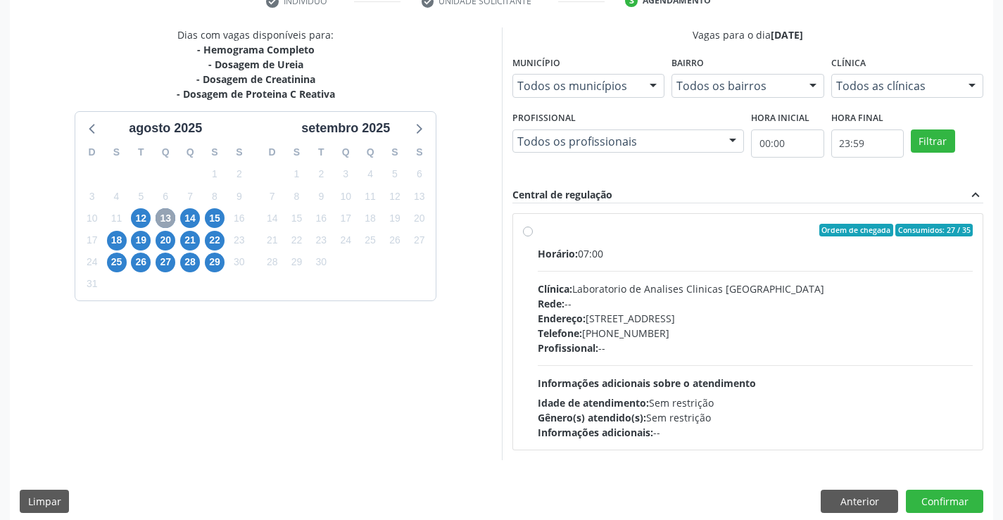
scroll to position [296, 0]
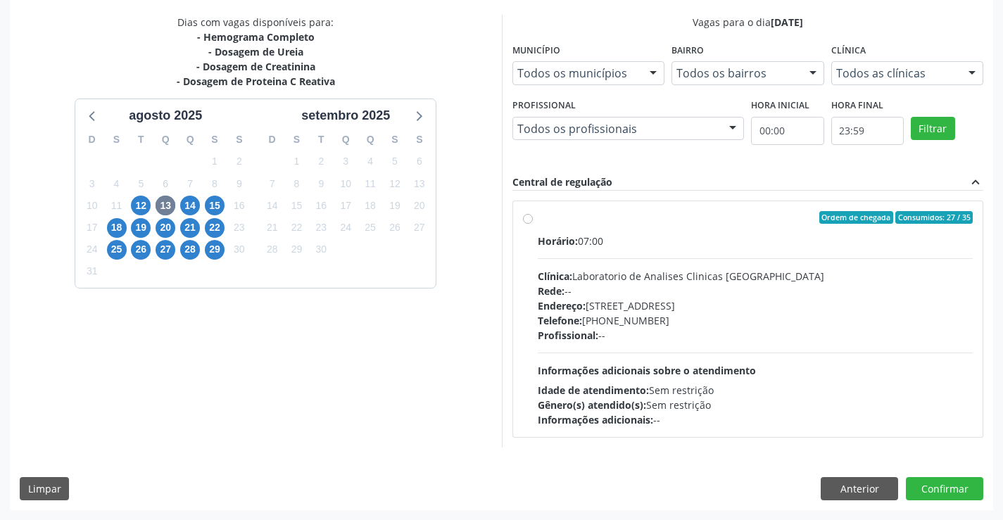
click at [638, 231] on label "Ordem de chegada Consumidos: 27 / 35 Horário: 07:00 Clínica: Laboratorio de Ana…" at bounding box center [756, 319] width 436 height 216
click at [533, 224] on input "Ordem de chegada Consumidos: 27 / 35 Horário: 07:00 Clínica: Laboratorio de Ana…" at bounding box center [528, 217] width 10 height 13
radio input "true"
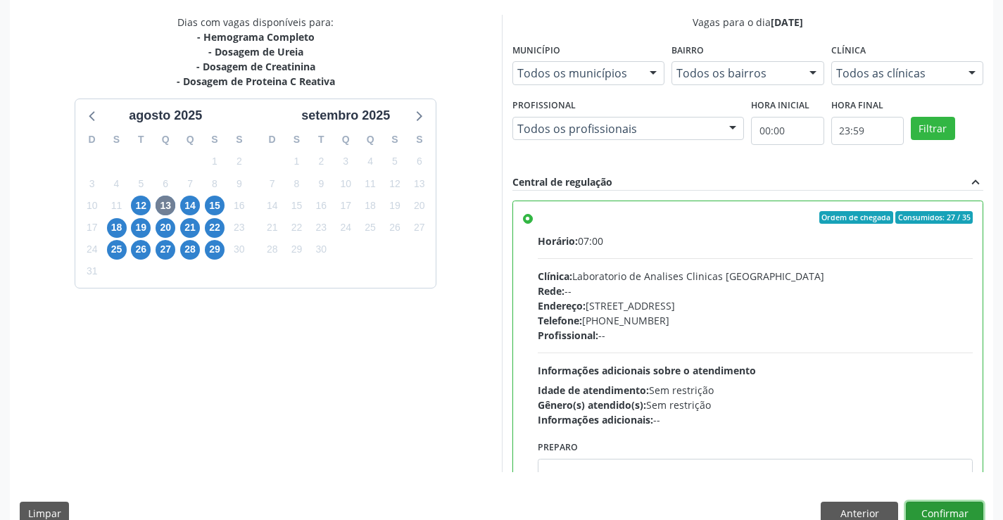
click at [939, 509] on button "Confirmar" at bounding box center [944, 514] width 77 height 24
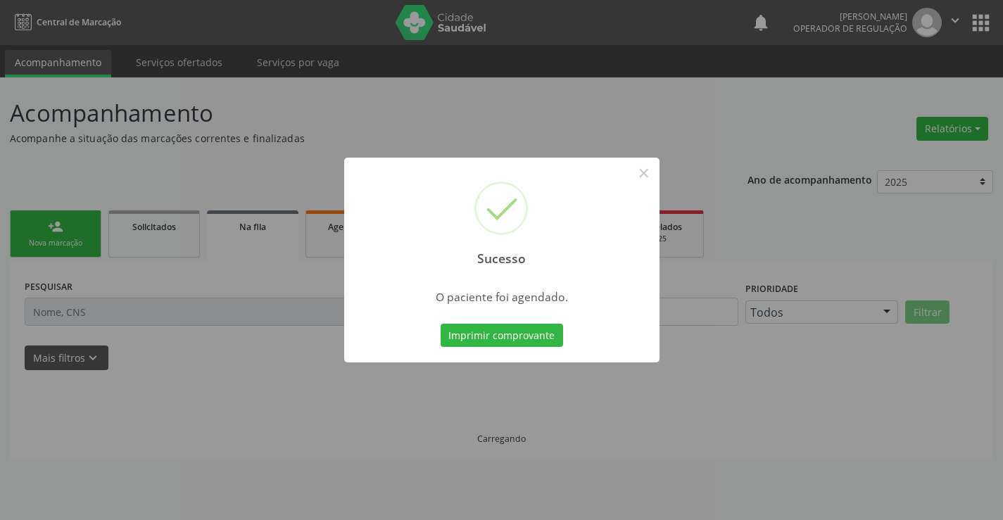
scroll to position [0, 0]
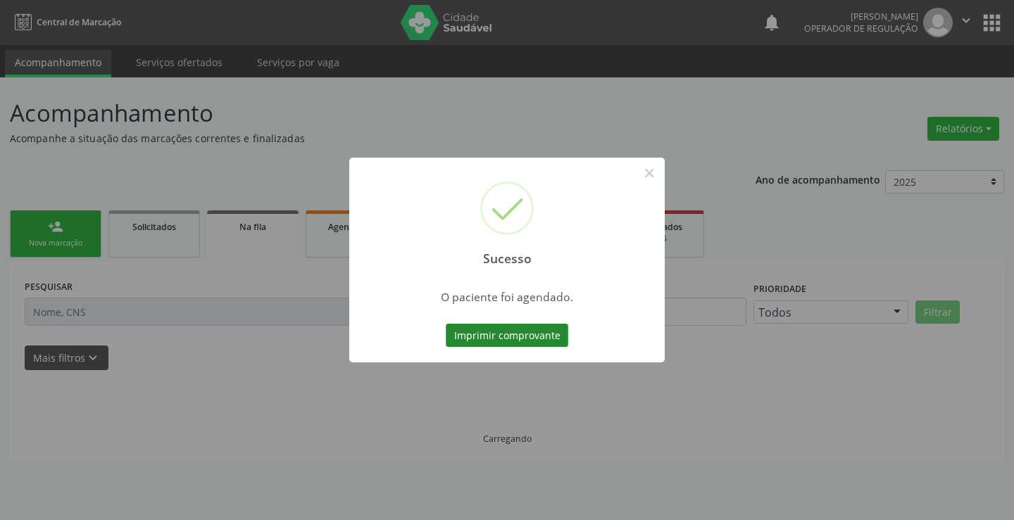
click at [516, 334] on button "Imprimir comprovante" at bounding box center [507, 336] width 123 height 24
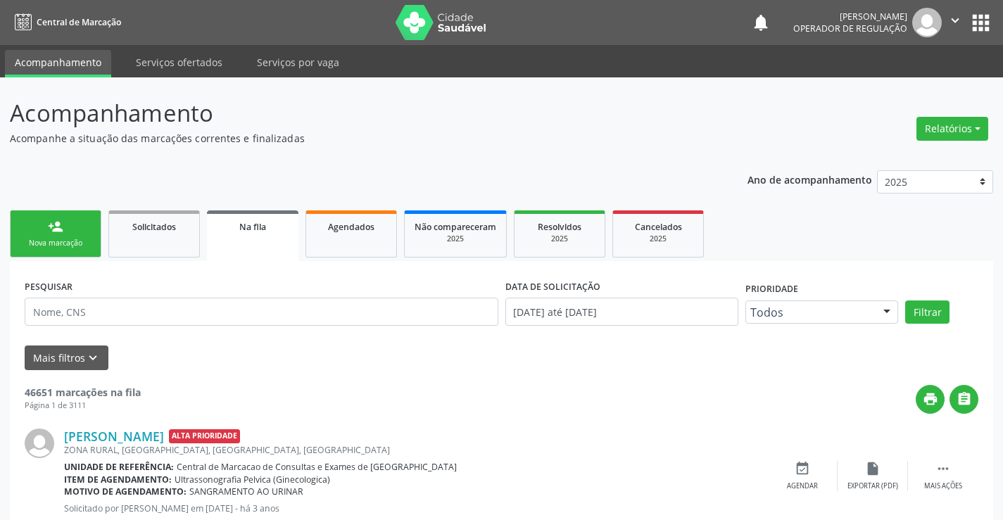
click at [86, 239] on div "Nova marcação" at bounding box center [55, 243] width 70 height 11
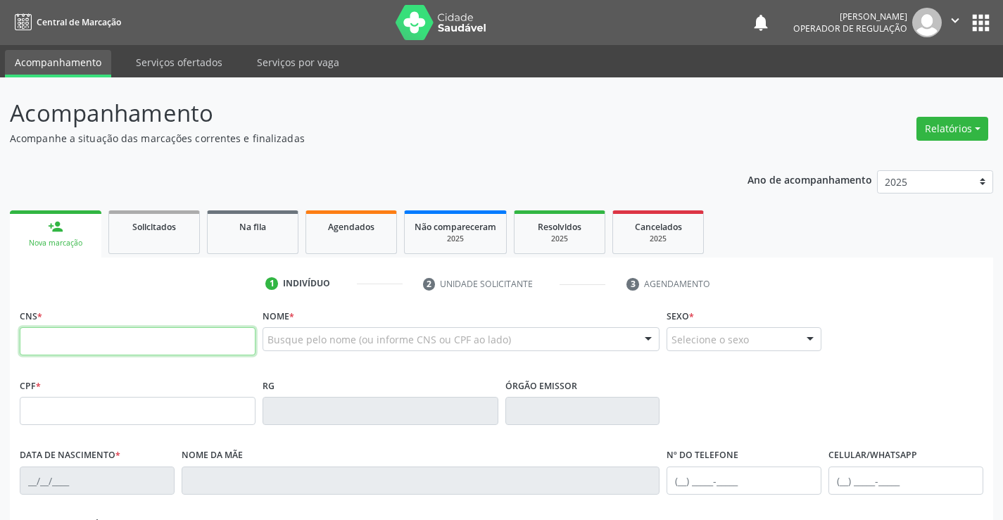
click at [70, 342] on input "text" at bounding box center [138, 341] width 236 height 28
type input "708 2076 2760 2147"
type input "0763874612"
type input "07/02/1974"
type input "(74) 99106-5228"
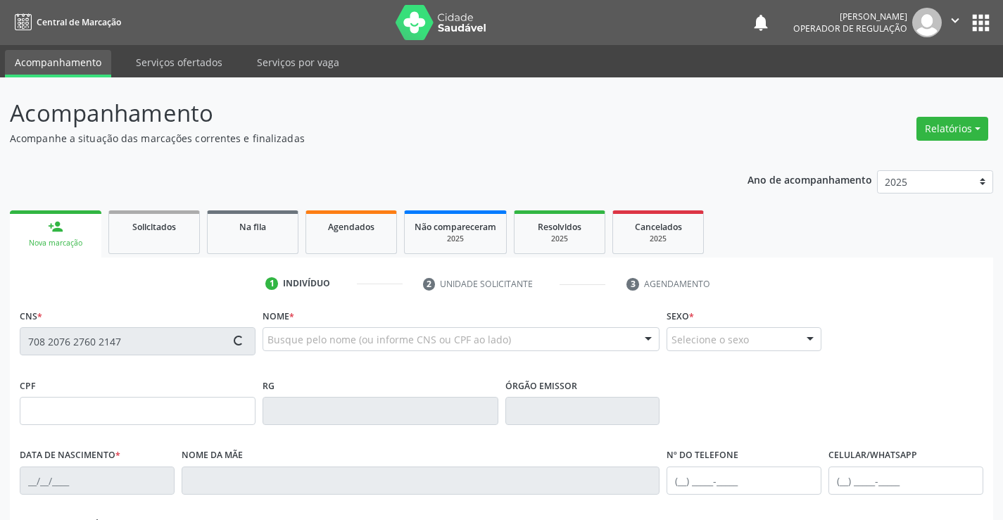
type input "(74) 99106-5228"
type input "002.122.785-33"
type input "S/N"
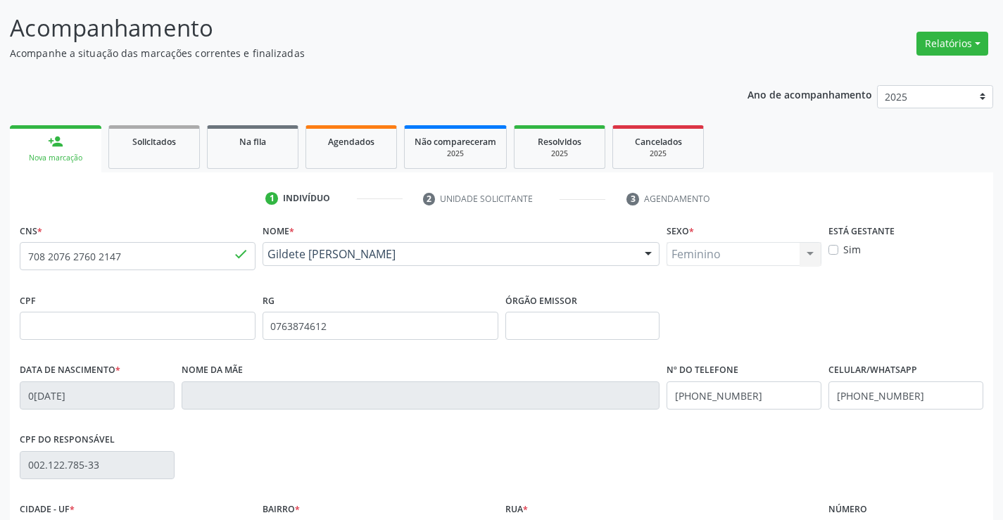
scroll to position [243, 0]
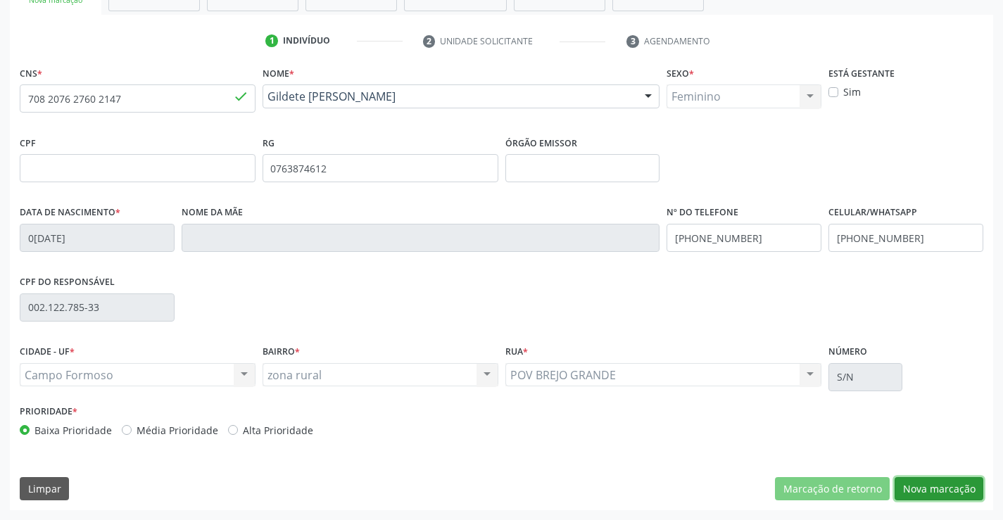
click at [928, 486] on button "Nova marcação" at bounding box center [939, 489] width 89 height 24
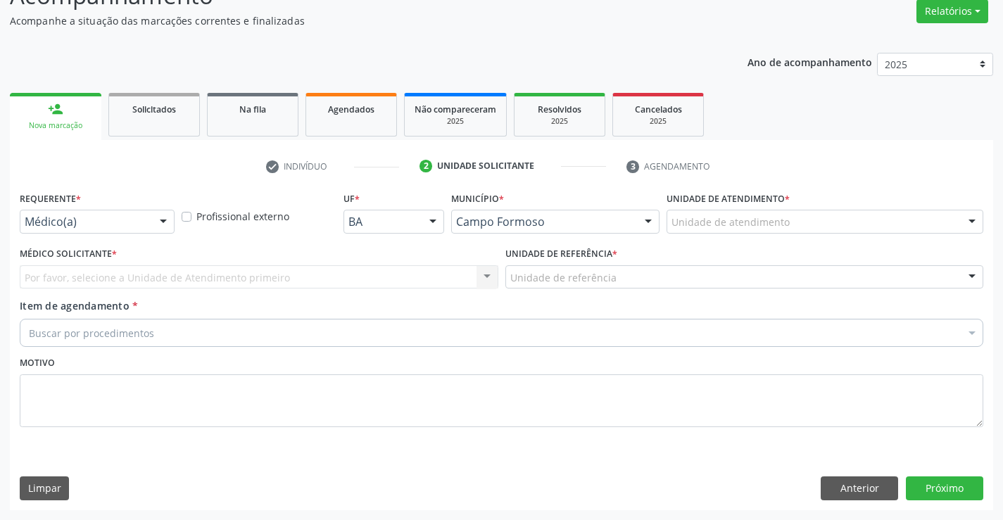
scroll to position [118, 0]
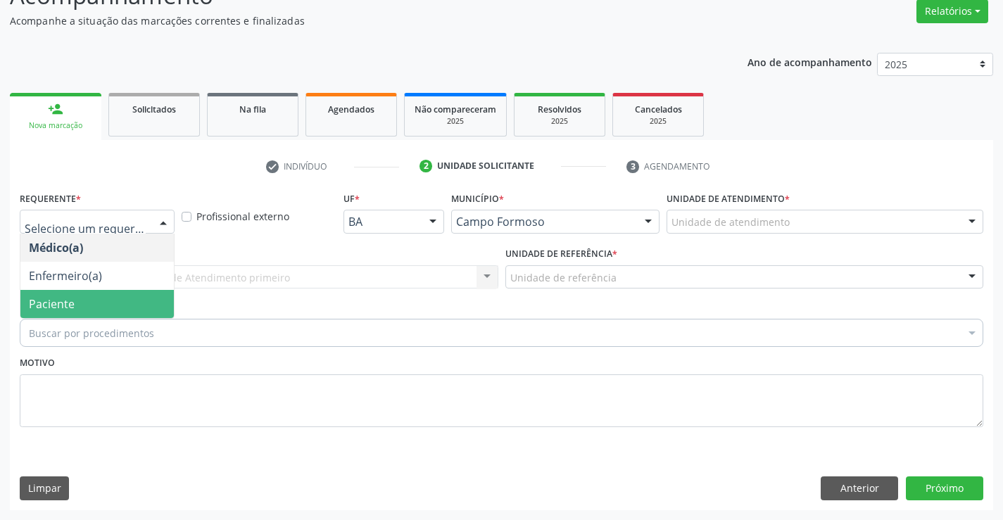
click at [81, 296] on span "Paciente" at bounding box center [97, 304] width 154 height 28
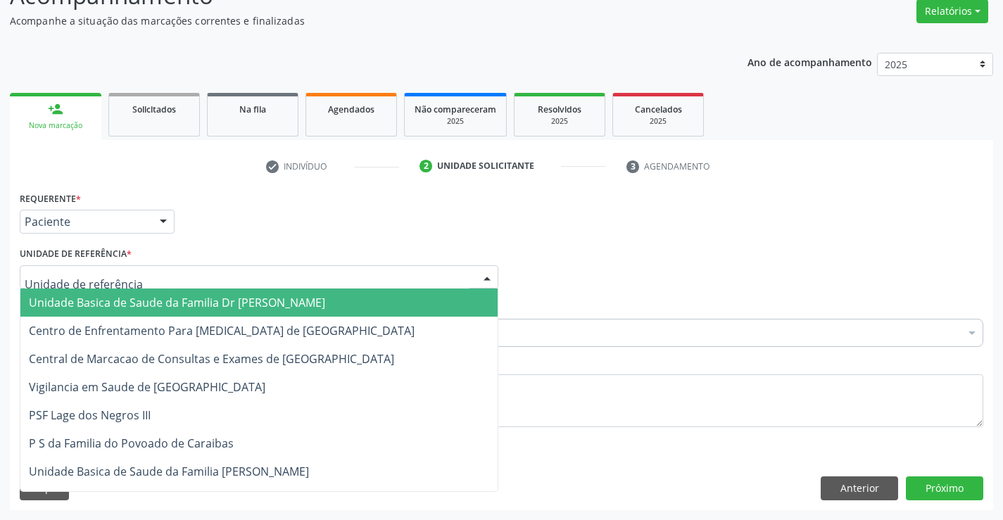
click at [143, 301] on span "Unidade Basica de Saude da Familia Dr [PERSON_NAME]" at bounding box center [177, 302] width 296 height 15
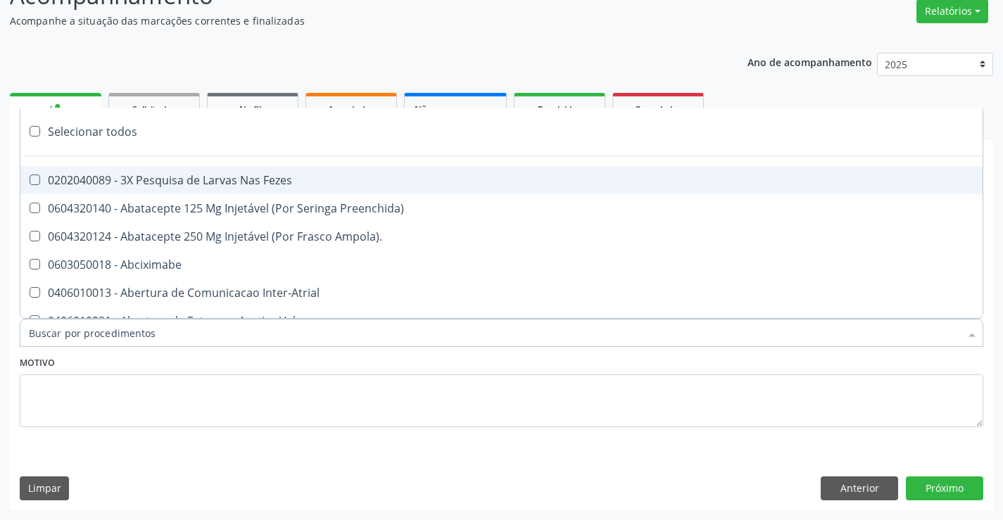
click at [158, 337] on div at bounding box center [502, 333] width 964 height 28
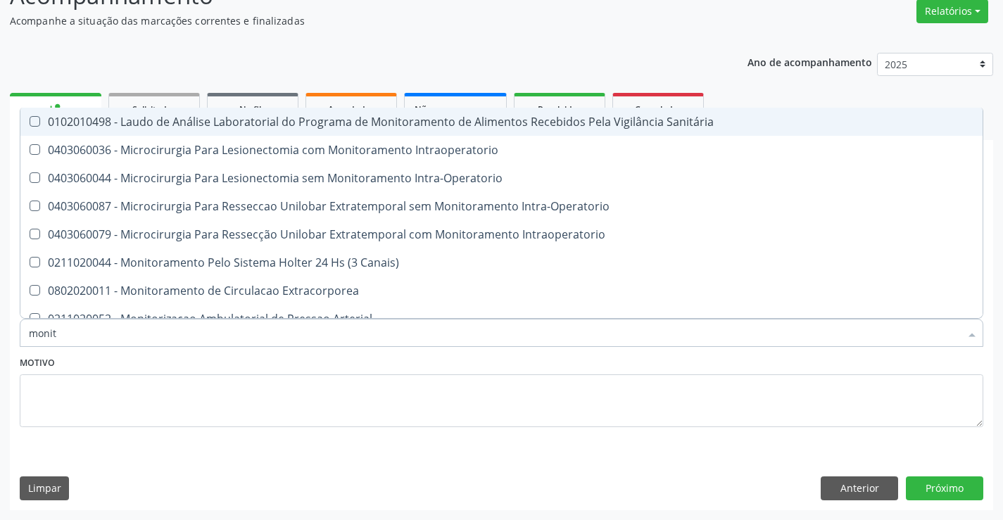
type input "monito"
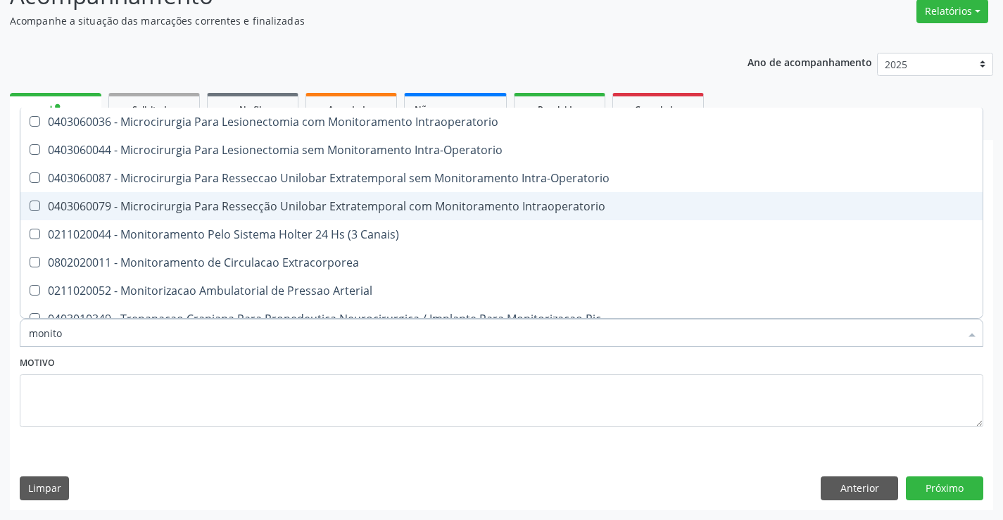
scroll to position [43, 0]
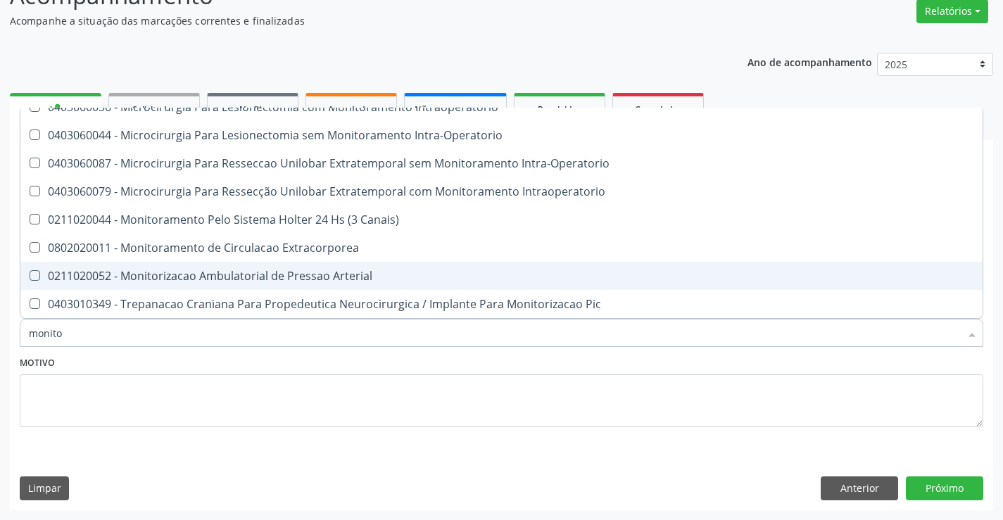
click at [346, 277] on div "0211020052 - Monitorizacao Ambulatorial de Pressao Arterial" at bounding box center [502, 275] width 946 height 11
checkbox Arterial "true"
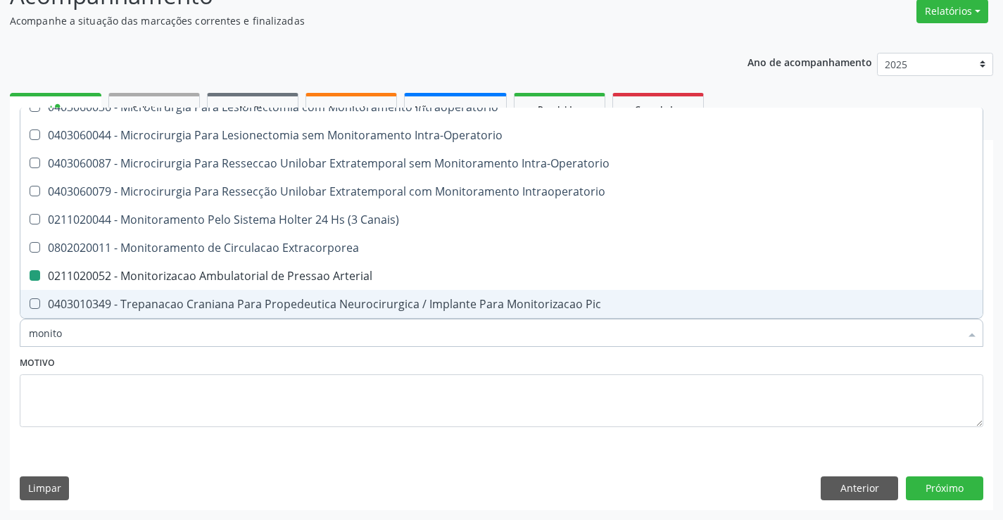
click at [280, 365] on div "Motivo" at bounding box center [502, 390] width 964 height 75
checkbox Intraoperatorio "true"
checkbox Arterial "false"
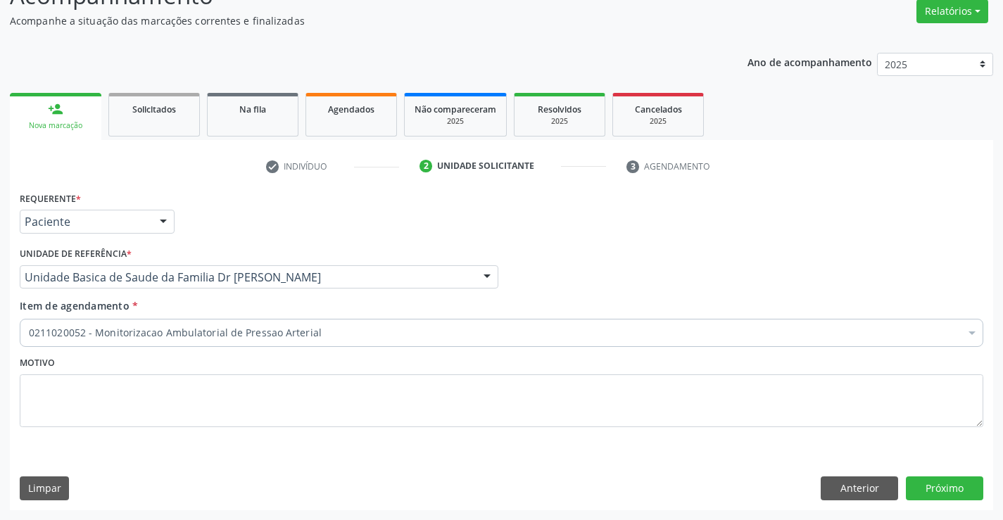
scroll to position [0, 0]
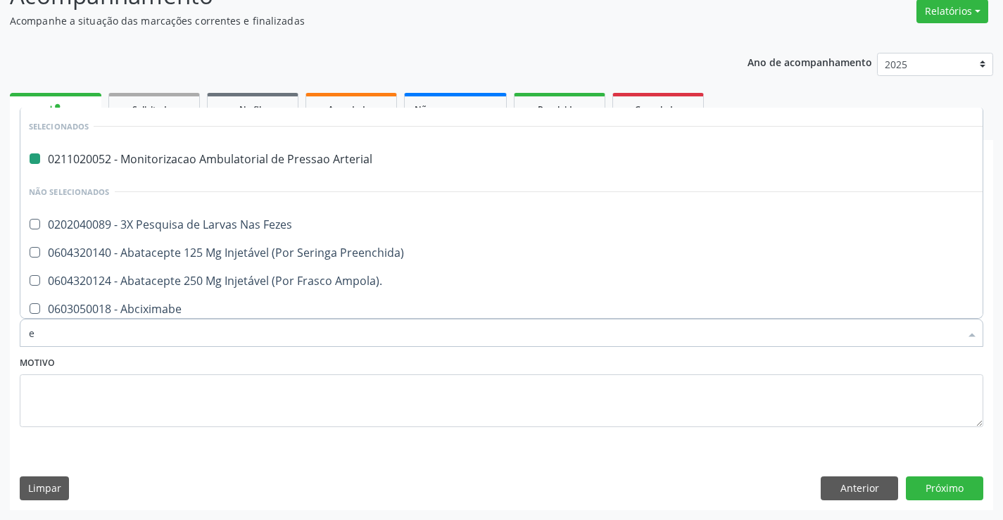
type input "ec"
checkbox Arterial "false"
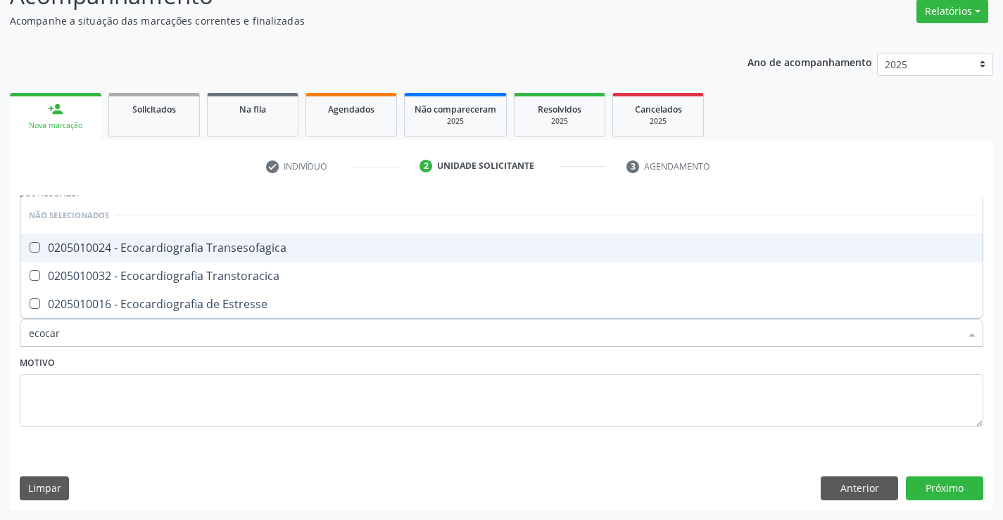
type input "ecocard"
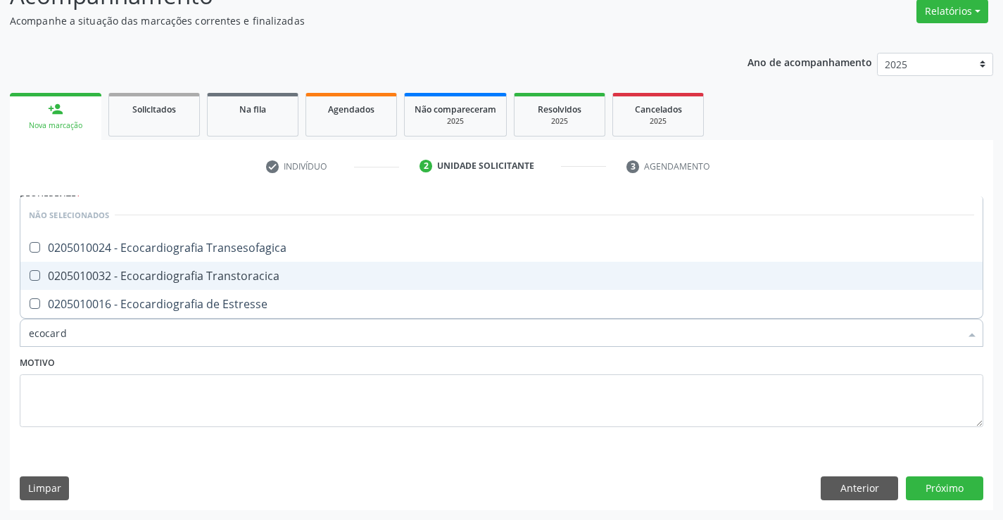
click at [325, 277] on div "0205010032 - Ecocardiografia Transtoracica" at bounding box center [502, 275] width 946 height 11
checkbox Transtoracica "true"
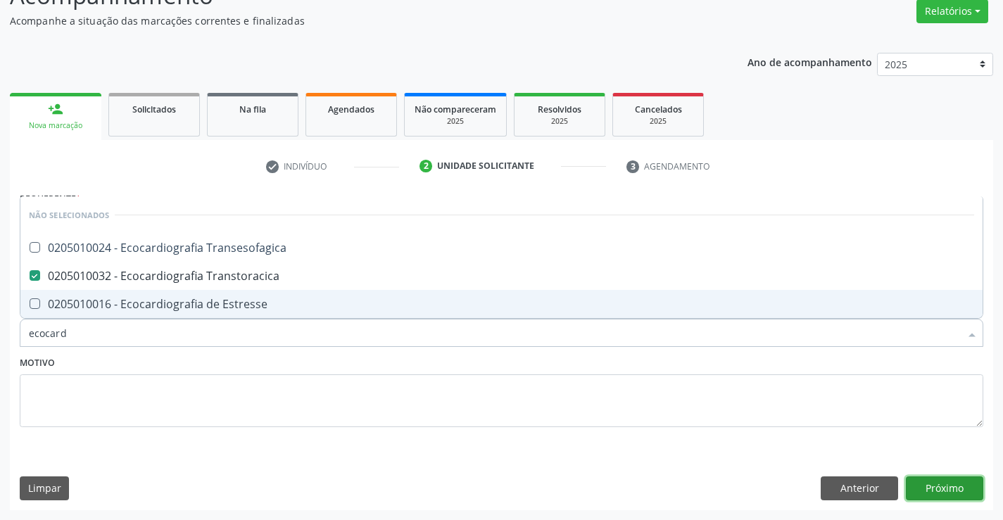
click at [940, 487] on button "Próximo" at bounding box center [944, 489] width 77 height 24
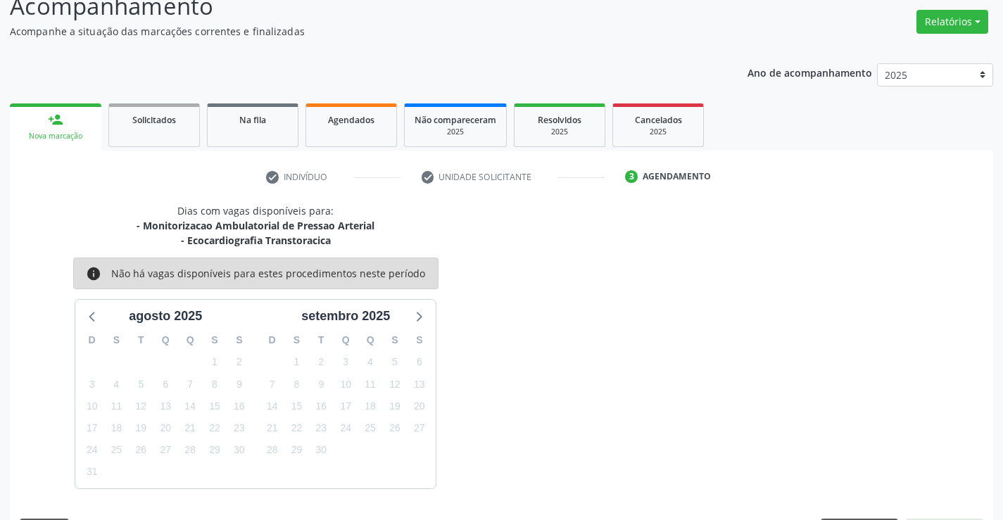
scroll to position [118, 0]
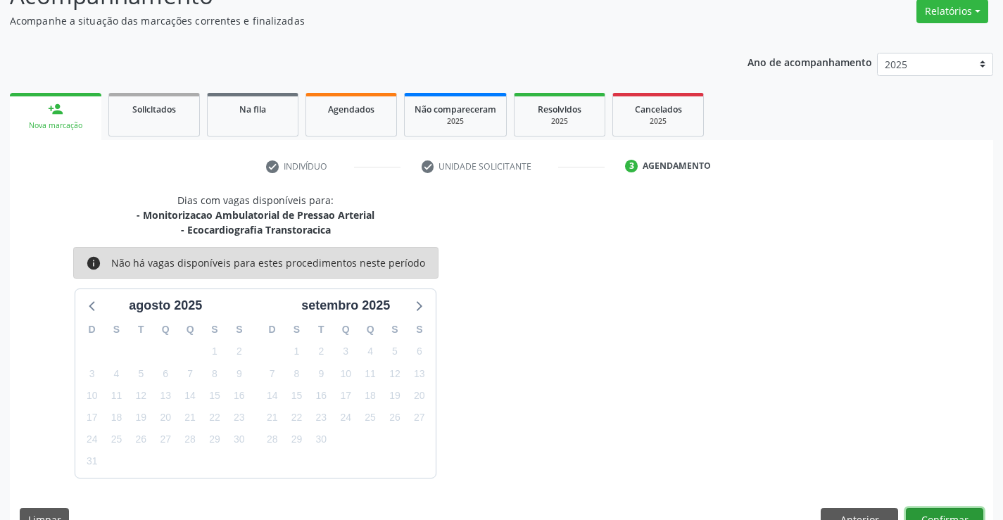
click at [935, 508] on button "Confirmar" at bounding box center [944, 520] width 77 height 24
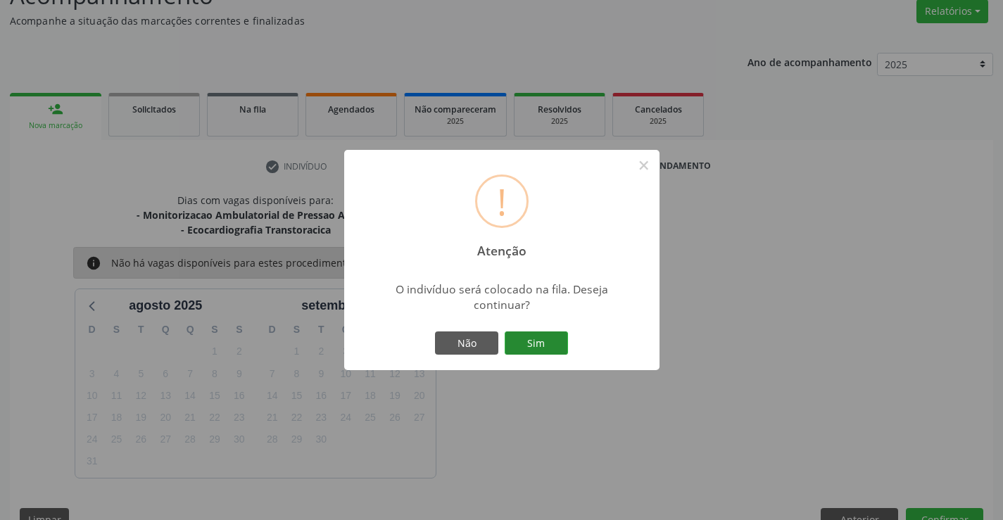
click at [530, 344] on button "Sim" at bounding box center [536, 344] width 63 height 24
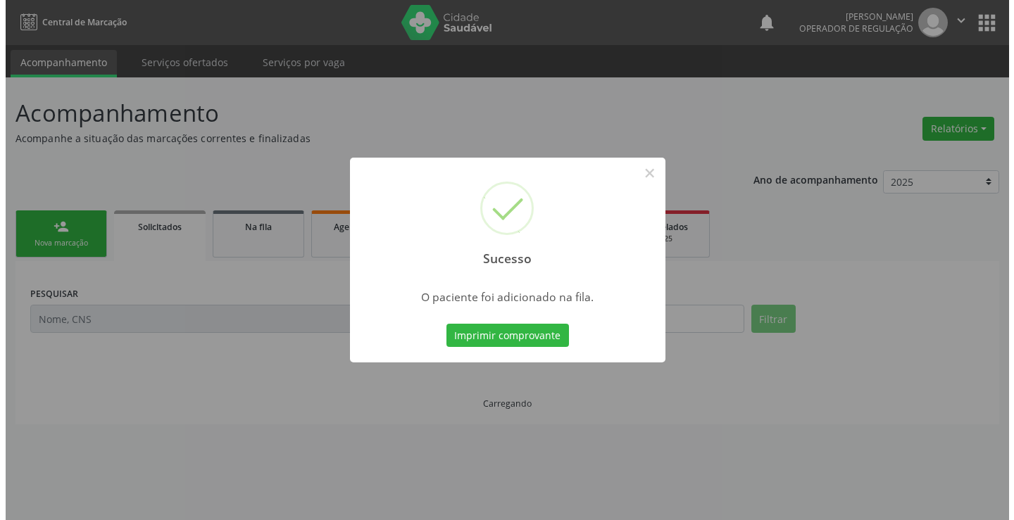
scroll to position [0, 0]
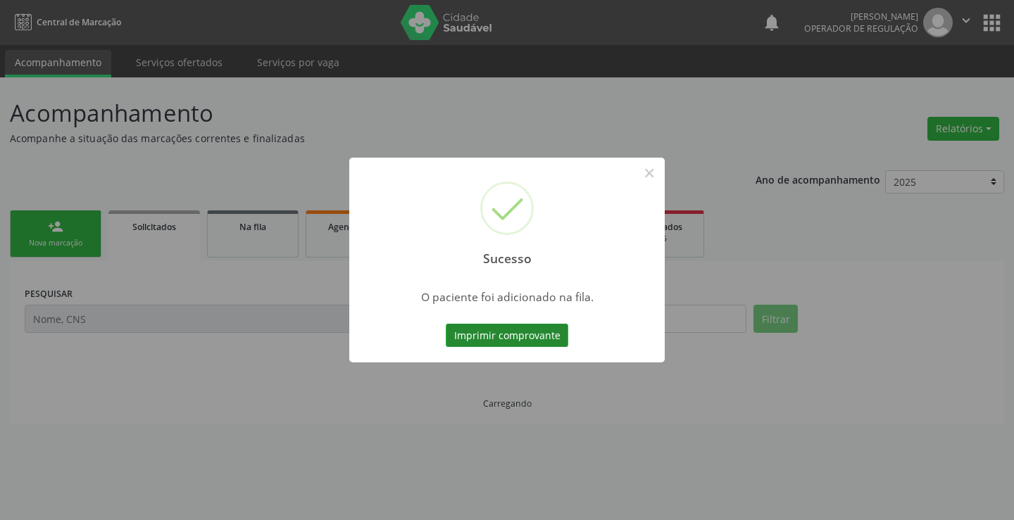
click at [527, 329] on button "Imprimir comprovante" at bounding box center [507, 336] width 123 height 24
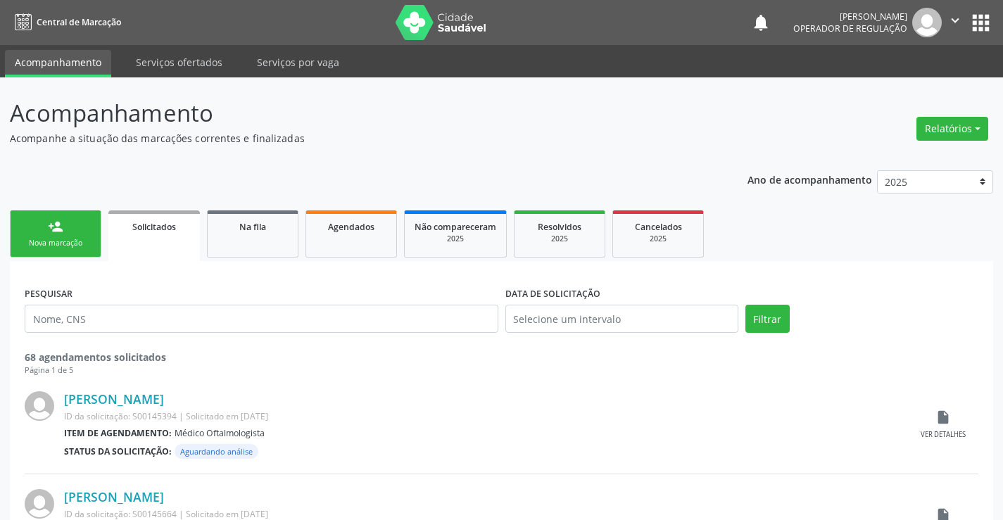
click at [65, 225] on link "person_add Nova marcação" at bounding box center [56, 234] width 92 height 47
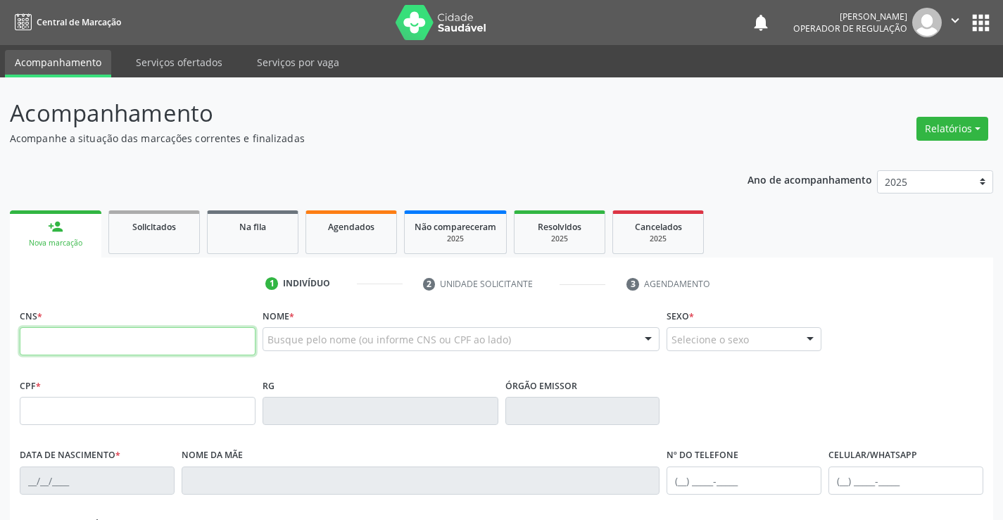
click at [76, 340] on input "text" at bounding box center [138, 341] width 236 height 28
type input "706 2050 4244 4469"
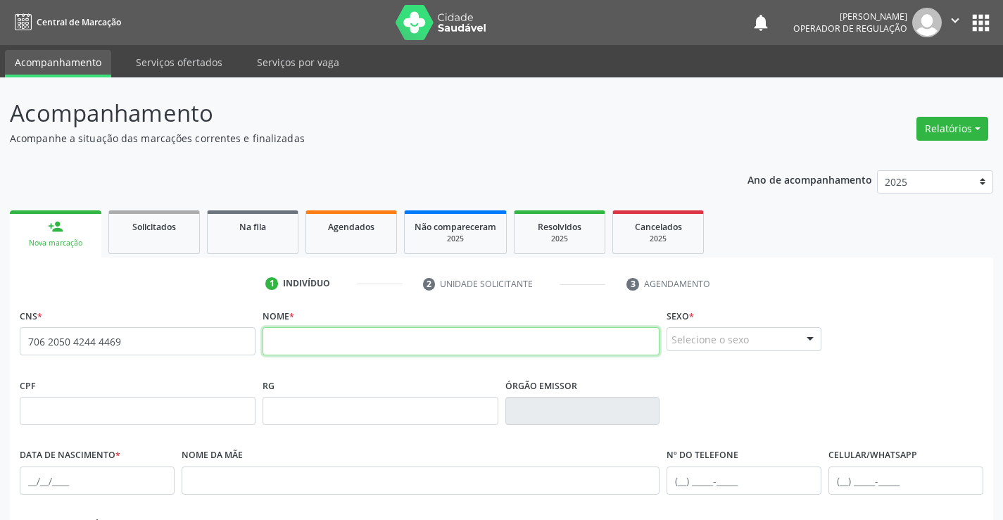
click at [299, 343] on input "text" at bounding box center [462, 341] width 398 height 28
type input "[PERSON_NAME]"
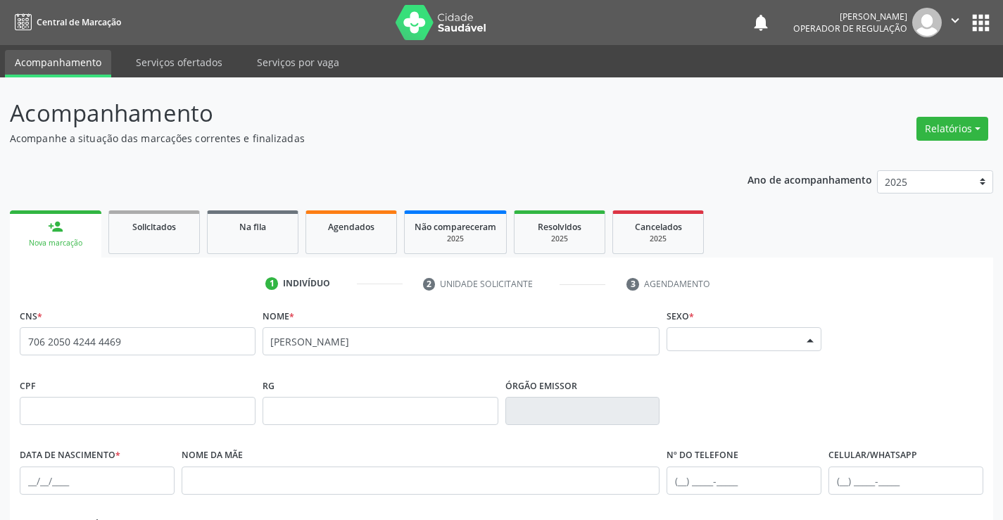
click at [717, 343] on div "Selecione o sexo" at bounding box center [744, 339] width 155 height 24
click at [720, 308] on span "Feminino" at bounding box center [700, 313] width 49 height 15
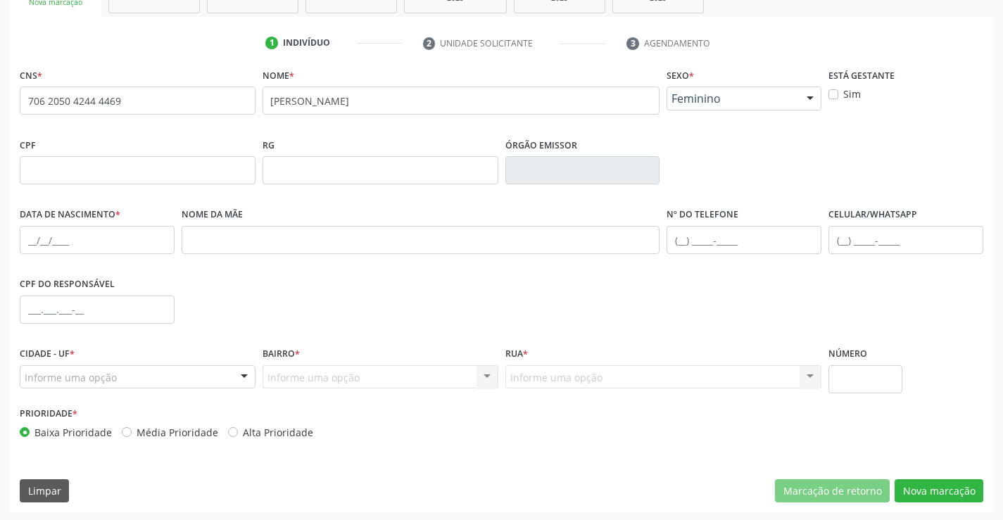
scroll to position [243, 0]
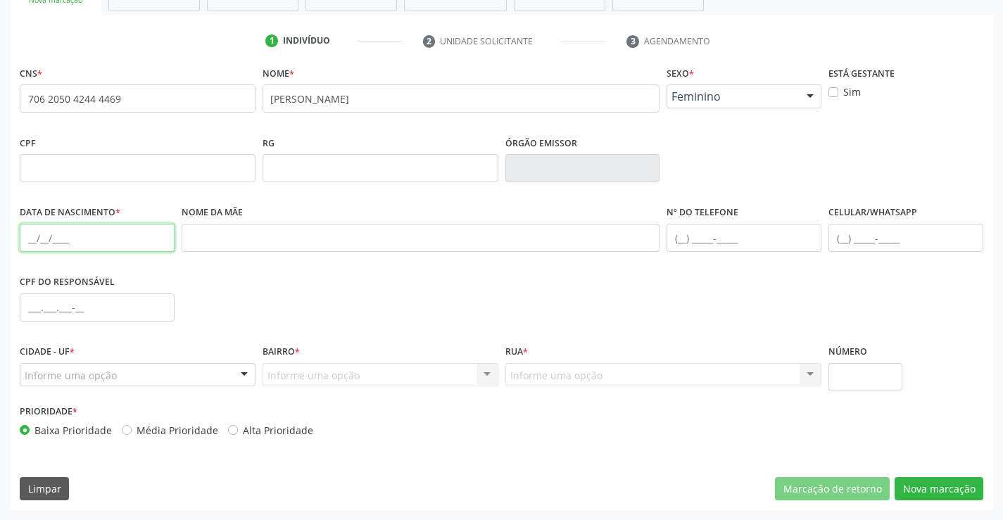
click at [101, 237] on input "text" at bounding box center [97, 238] width 155 height 28
type input "[DATE]"
click at [161, 370] on div "Informe uma opção" at bounding box center [138, 375] width 236 height 24
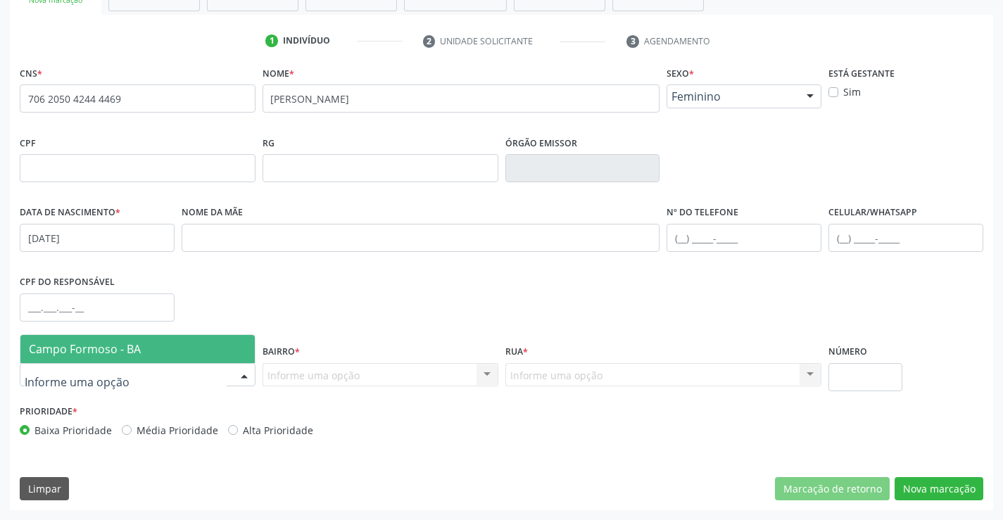
click at [161, 352] on span "Campo Formoso - BA" at bounding box center [137, 349] width 234 height 28
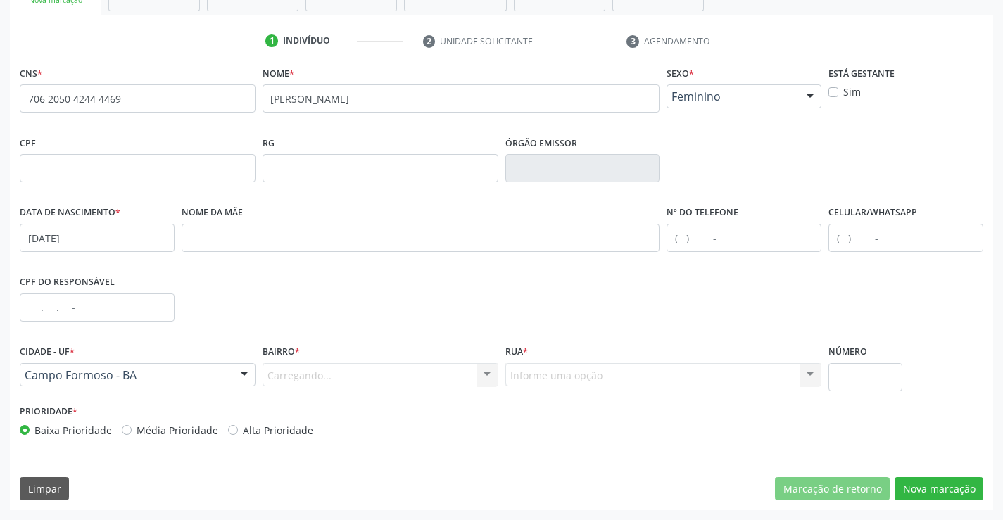
click at [358, 376] on div "Carregando... Nenhum resultado encontrado para: " " Nenhuma opção encontrada. D…" at bounding box center [381, 375] width 236 height 24
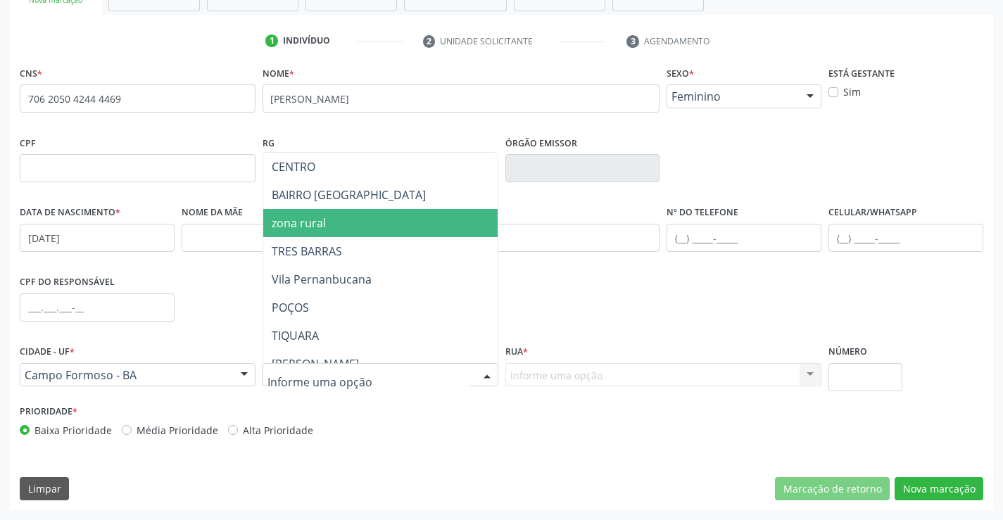
click at [339, 230] on span "zona rural" at bounding box center [415, 223] width 304 height 28
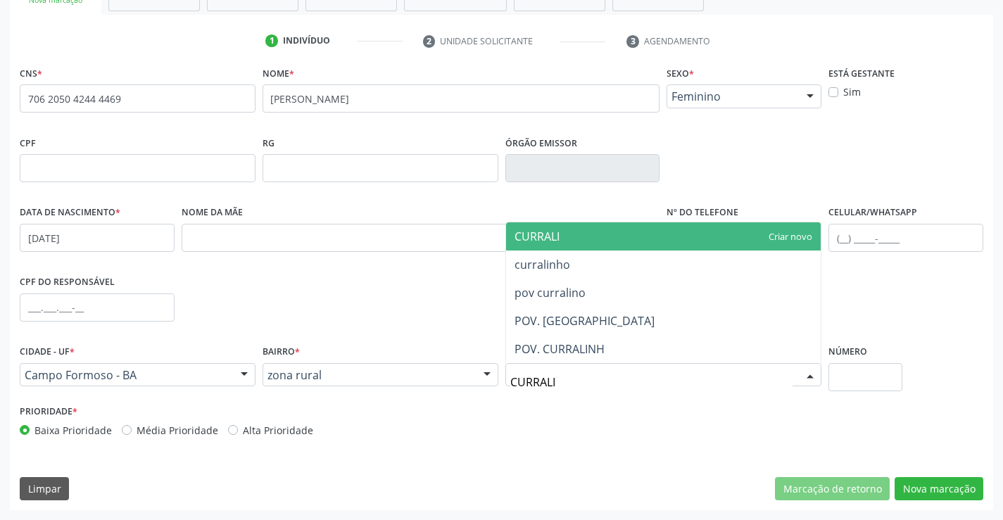
type input "CURRALIN"
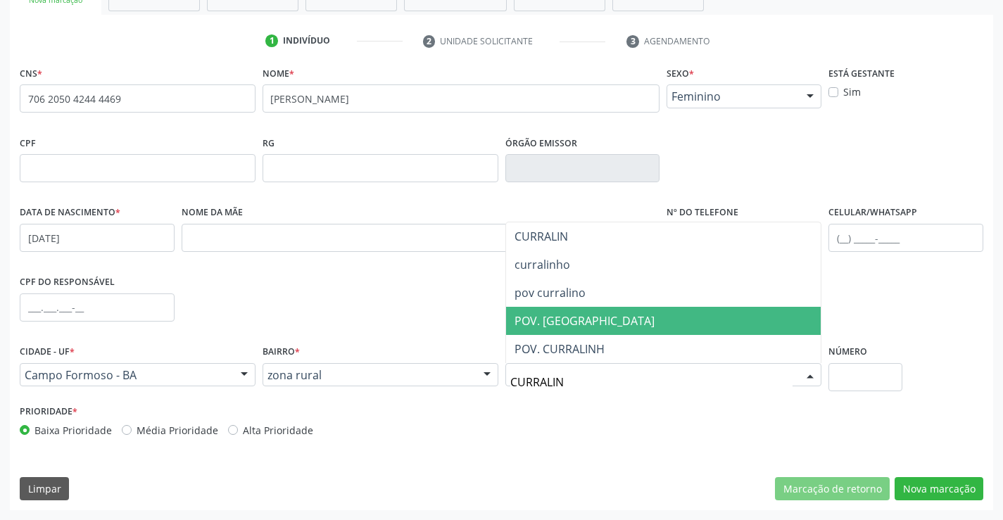
click at [602, 320] on span "POV. [GEOGRAPHIC_DATA]" at bounding box center [585, 320] width 140 height 15
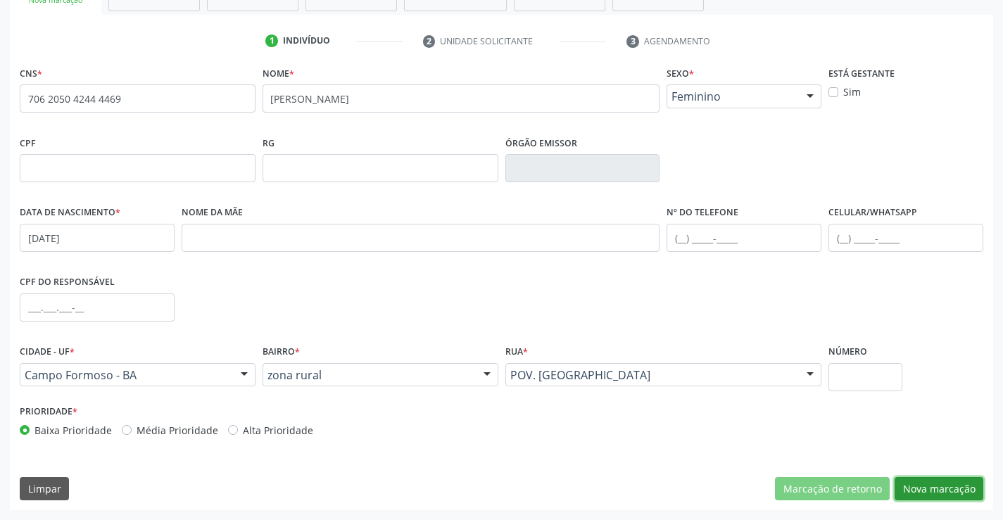
click at [934, 480] on button "Nova marcação" at bounding box center [939, 489] width 89 height 24
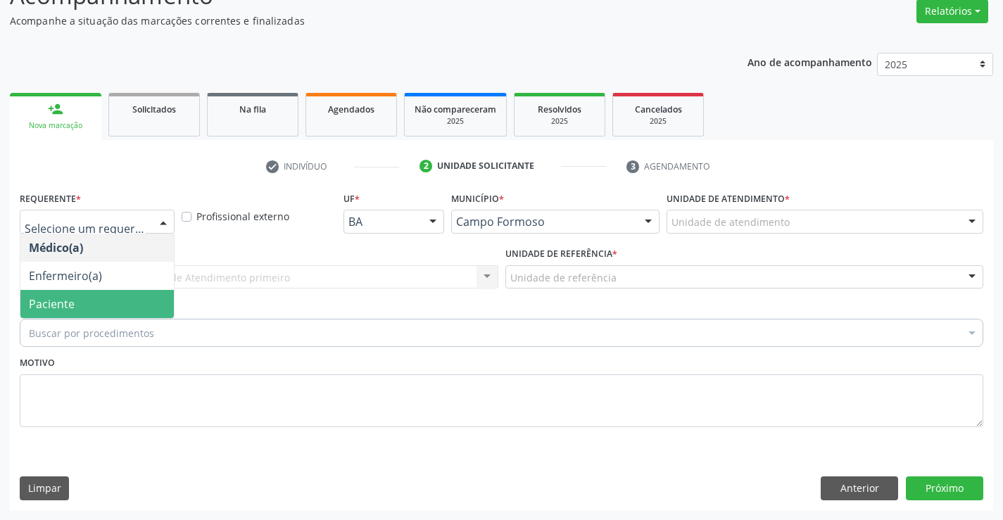
click at [67, 306] on span "Paciente" at bounding box center [52, 303] width 46 height 15
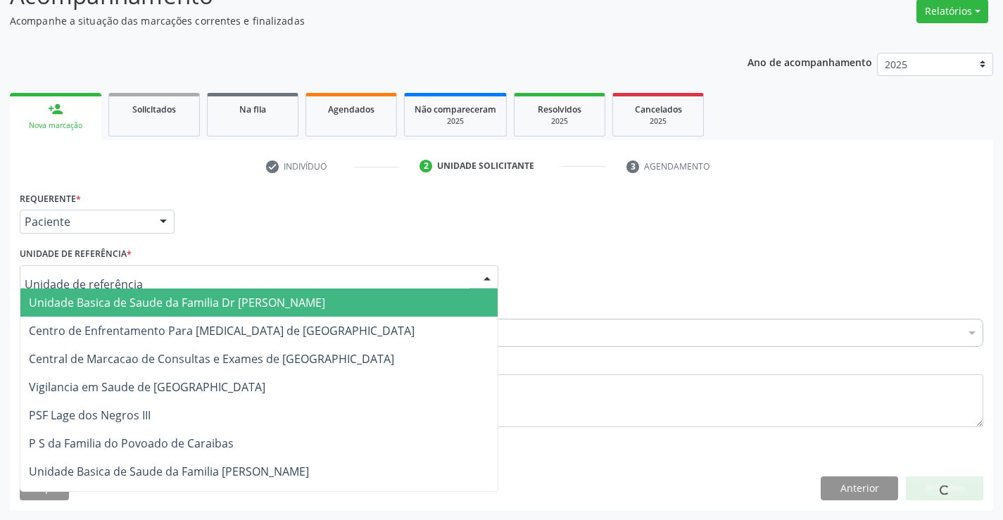
click at [88, 301] on span "Unidade Basica de Saude da Familia Dr [PERSON_NAME]" at bounding box center [177, 302] width 296 height 15
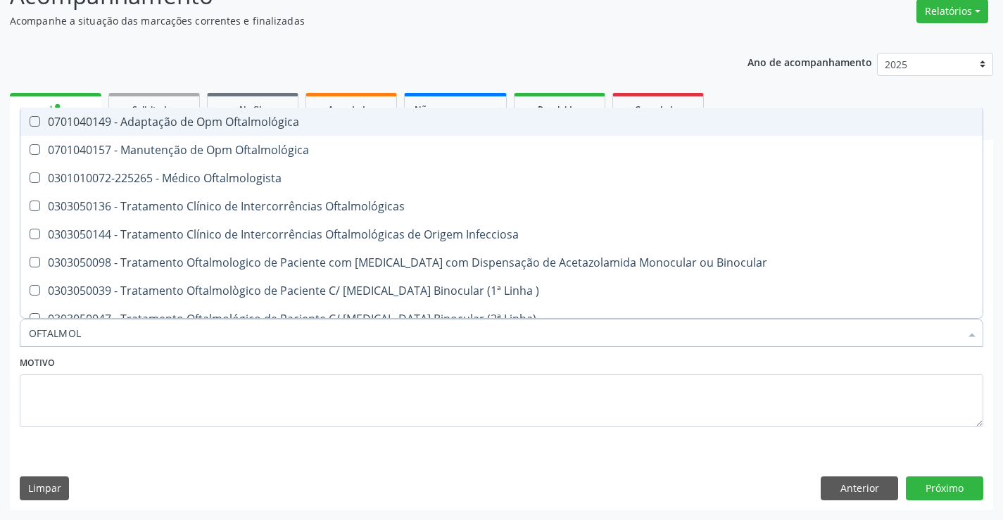
type input "OFTALMOLO"
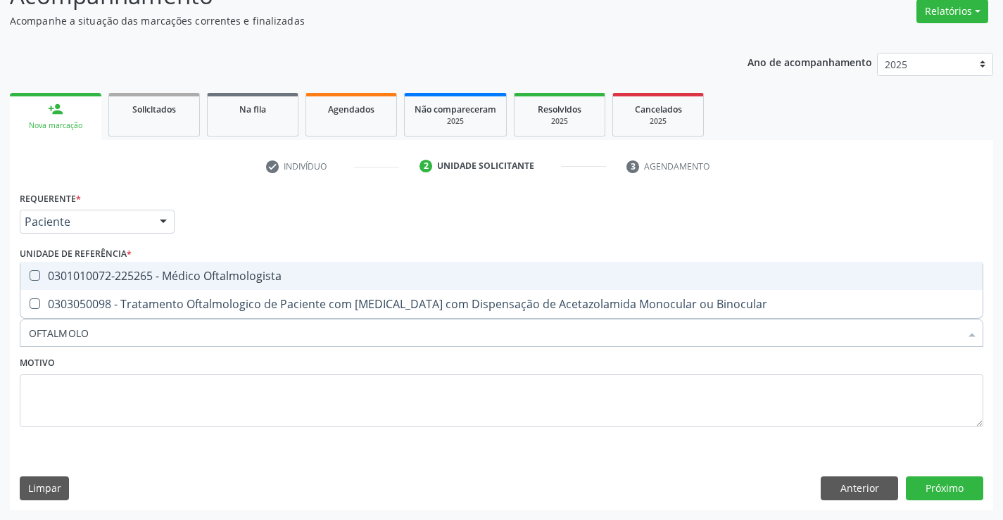
click at [234, 276] on div "0301010072-225265 - Médico Oftalmologista" at bounding box center [502, 275] width 946 height 11
checkbox Oftalmologista "true"
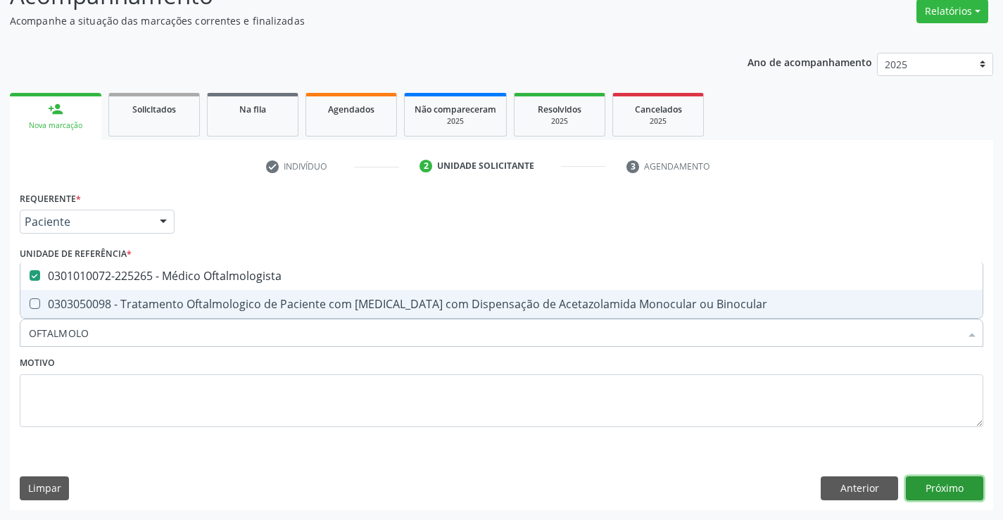
click at [951, 482] on button "Próximo" at bounding box center [944, 489] width 77 height 24
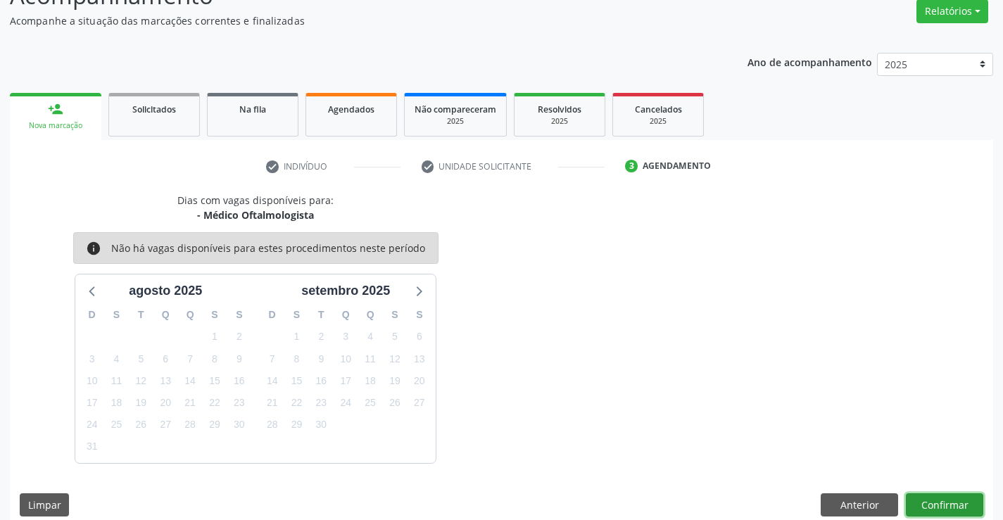
click at [942, 502] on button "Confirmar" at bounding box center [944, 506] width 77 height 24
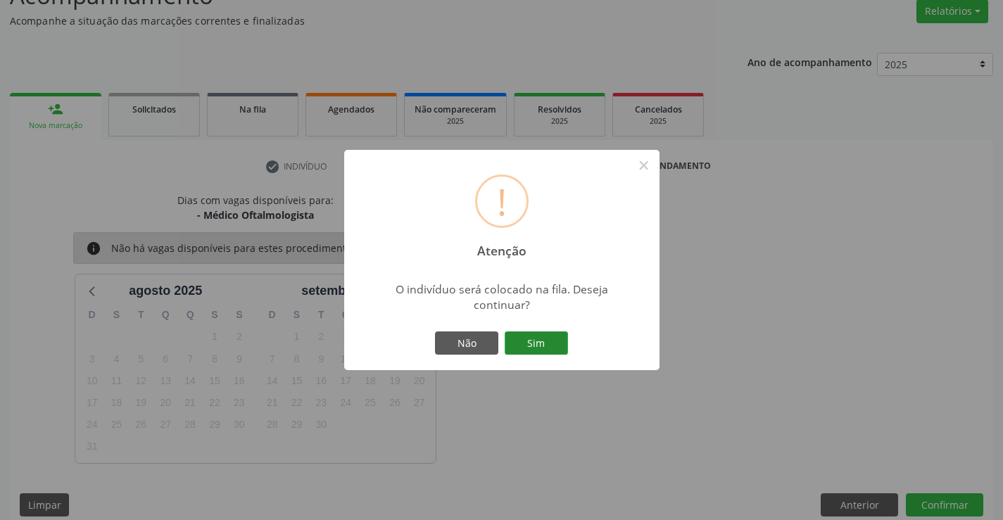
click at [539, 342] on button "Sim" at bounding box center [536, 344] width 63 height 24
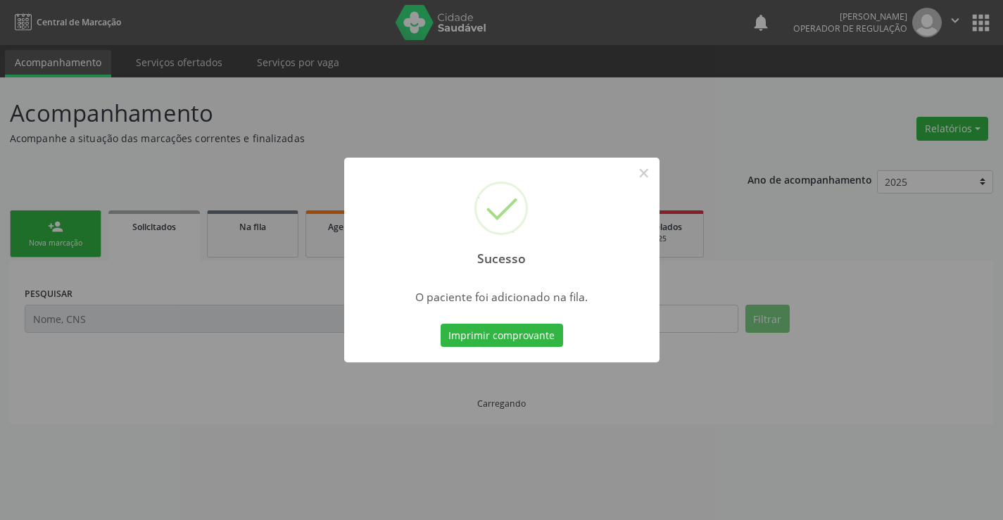
scroll to position [0, 0]
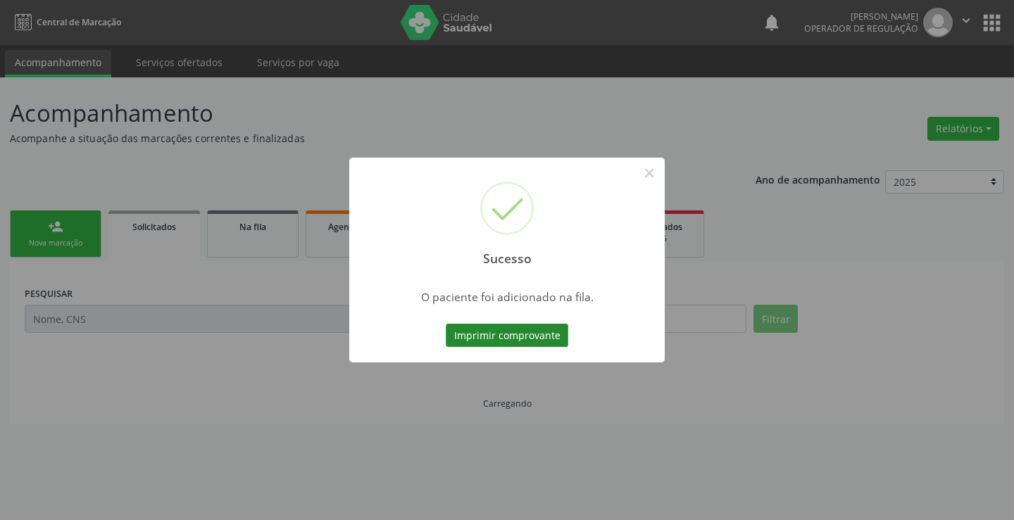
click at [539, 337] on button "Imprimir comprovante" at bounding box center [507, 336] width 123 height 24
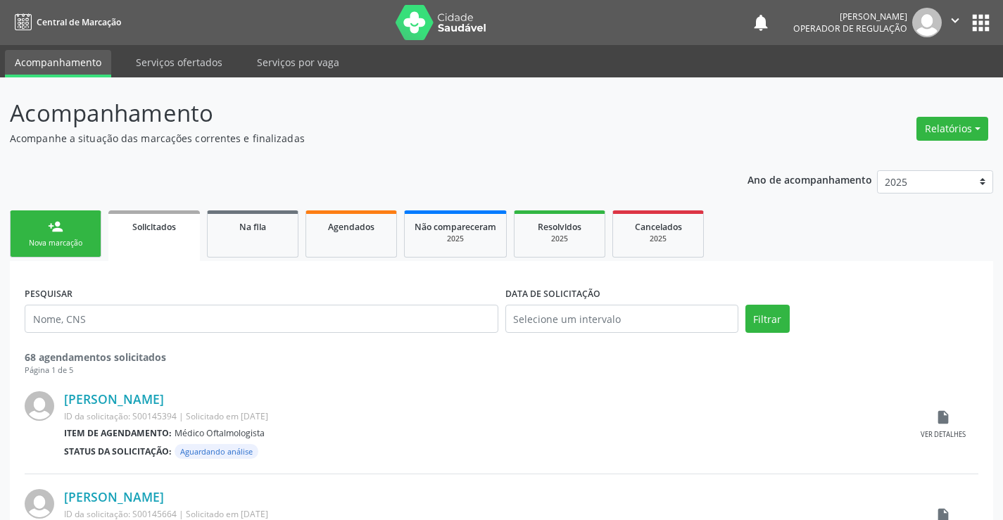
click at [55, 235] on link "person_add Nova marcação" at bounding box center [56, 234] width 92 height 47
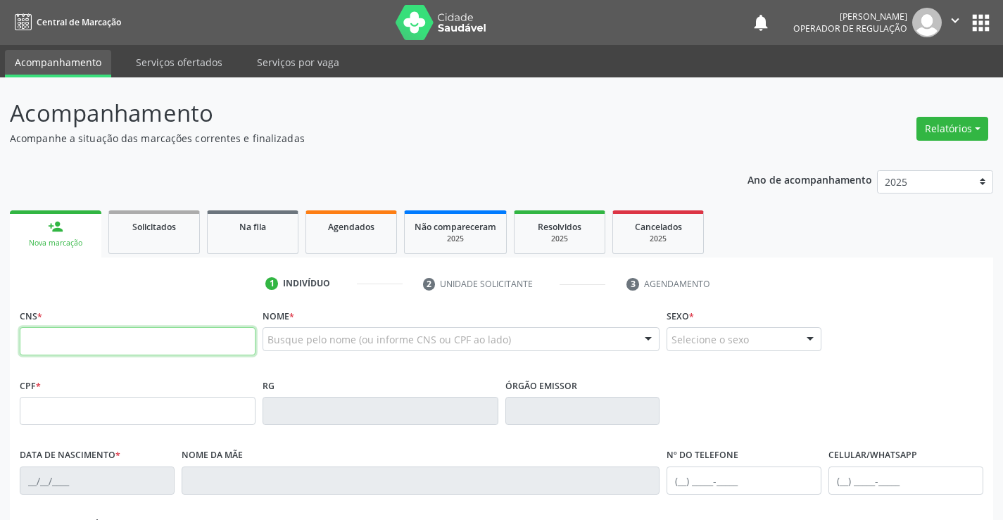
click at [122, 338] on input "text" at bounding box center [138, 341] width 236 height 28
click at [118, 341] on input "text" at bounding box center [138, 341] width 236 height 28
type input "708 7001 5552 8991"
type input "1[DATE]"
type input "[PERSON_NAME]"
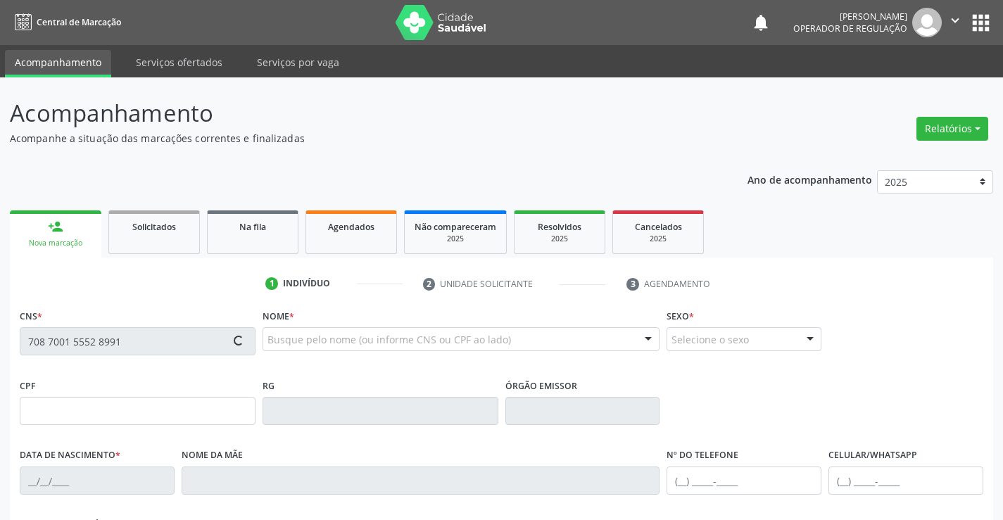
type input "[PHONE_NUMBER]"
type input "S/N"
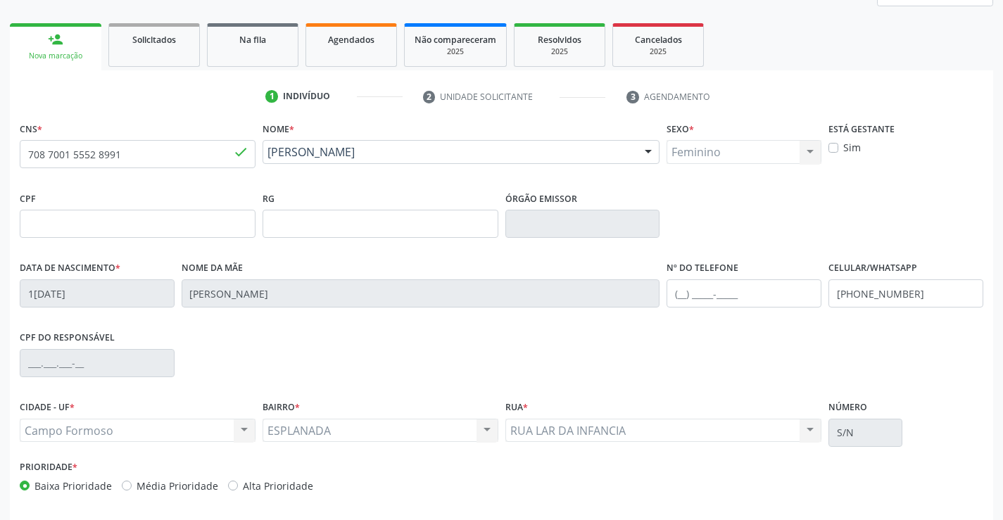
scroll to position [243, 0]
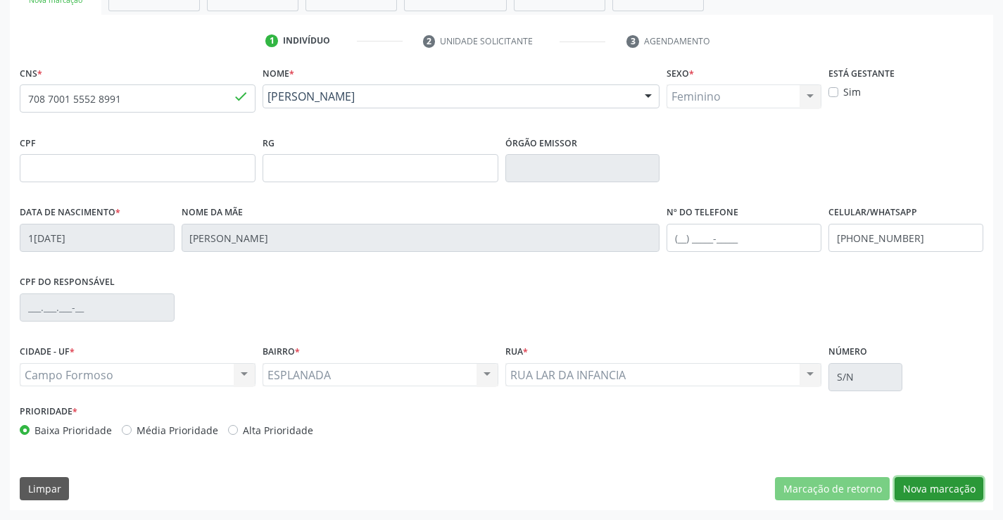
click at [943, 482] on button "Nova marcação" at bounding box center [939, 489] width 89 height 24
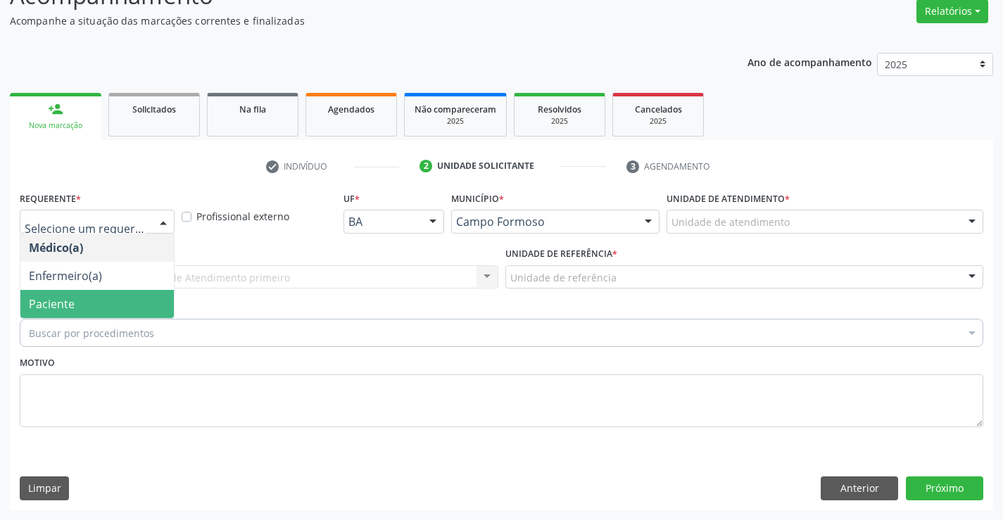
click at [80, 302] on span "Paciente" at bounding box center [97, 304] width 154 height 28
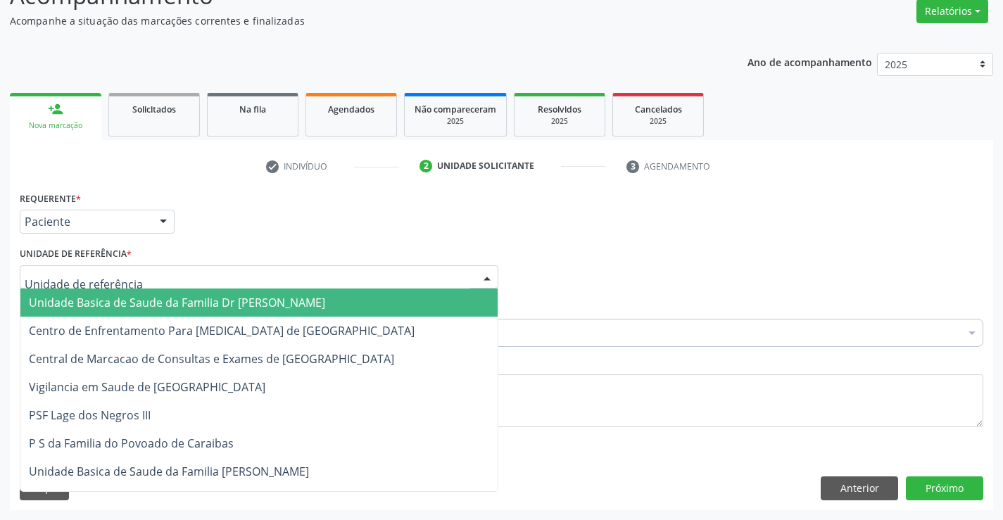
click at [123, 304] on span "Unidade Basica de Saude da Familia Dr [PERSON_NAME]" at bounding box center [177, 302] width 296 height 15
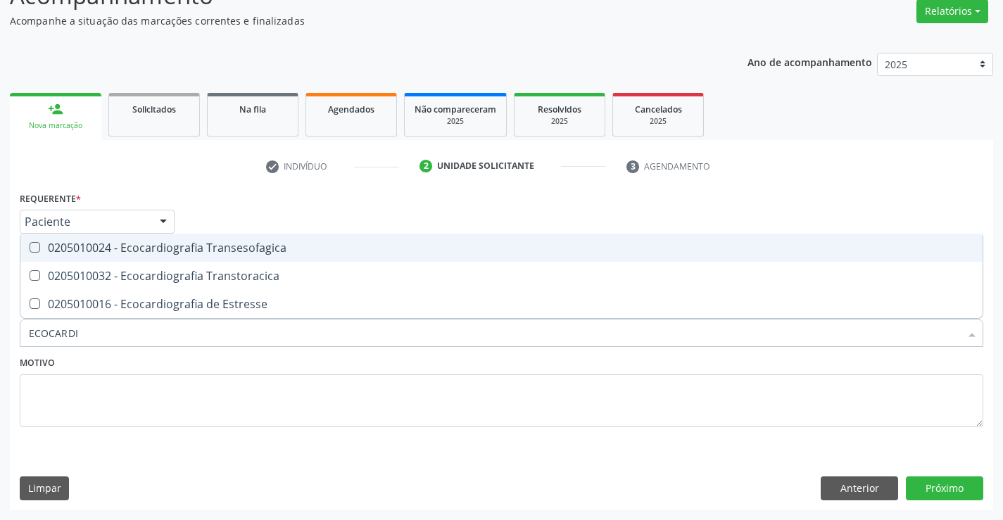
type input "ECOCARDIO"
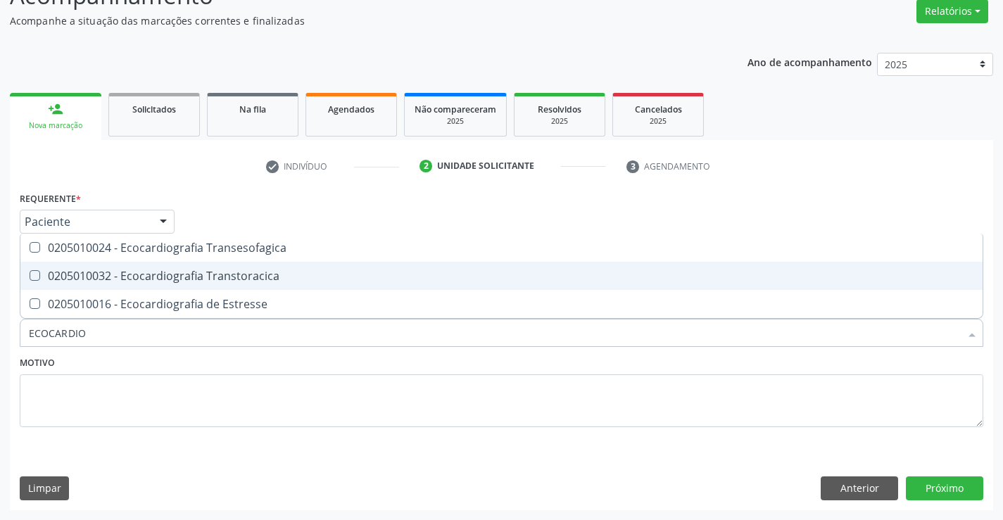
click at [227, 270] on div "0205010032 - Ecocardiografia Transtoracica" at bounding box center [502, 275] width 946 height 11
checkbox Transtoracica "true"
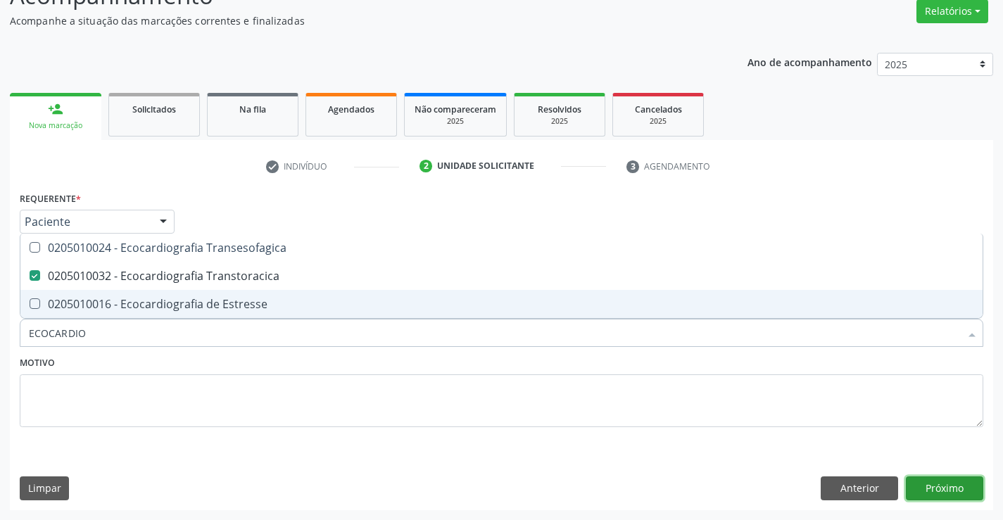
click at [945, 487] on button "Próximo" at bounding box center [944, 489] width 77 height 24
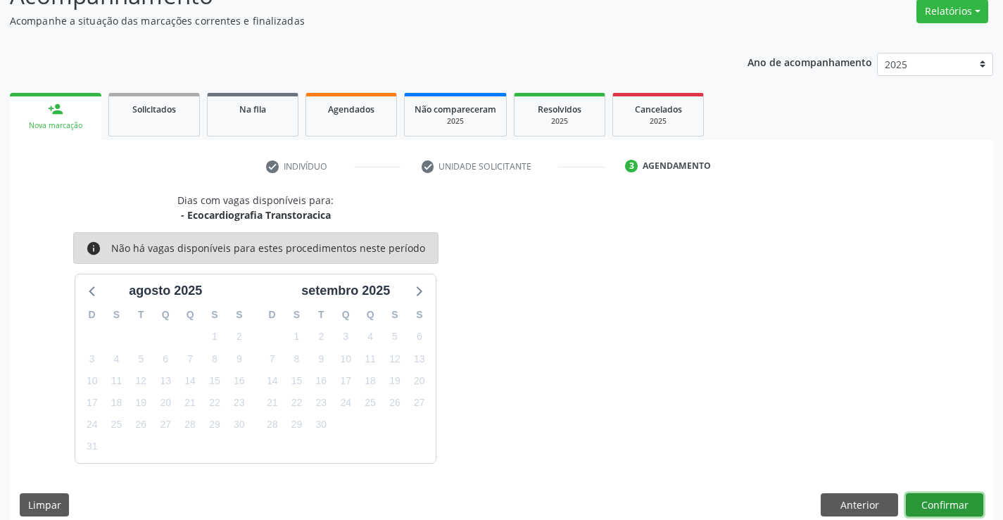
click at [943, 501] on button "Confirmar" at bounding box center [944, 506] width 77 height 24
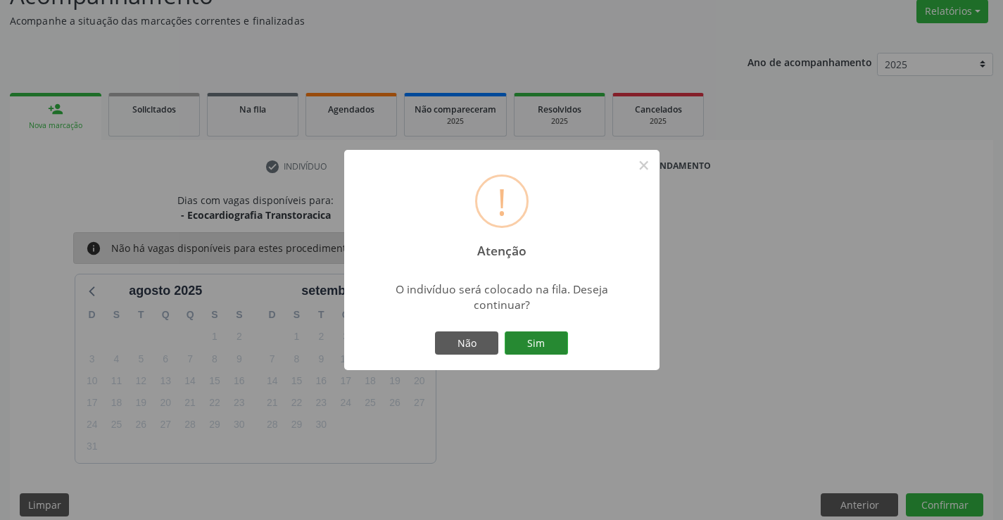
click at [521, 343] on button "Sim" at bounding box center [536, 344] width 63 height 24
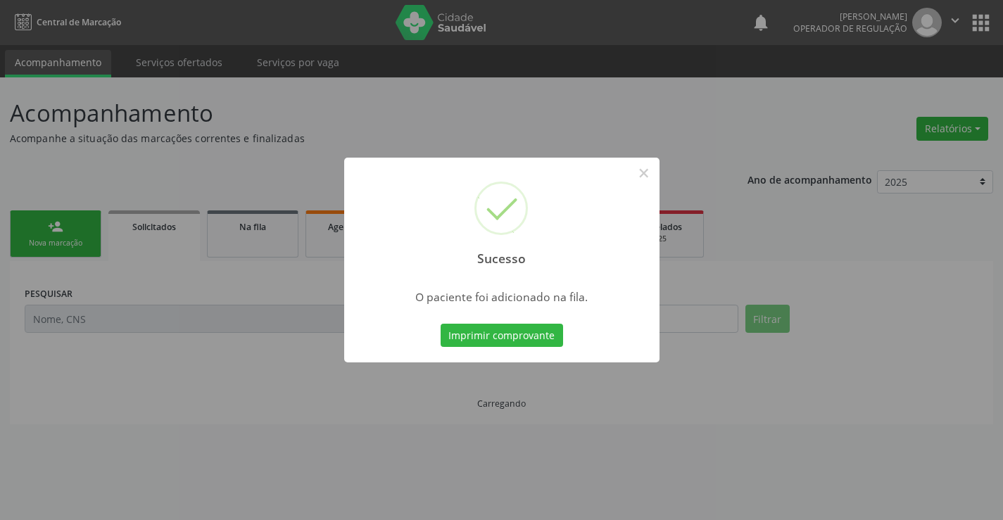
scroll to position [0, 0]
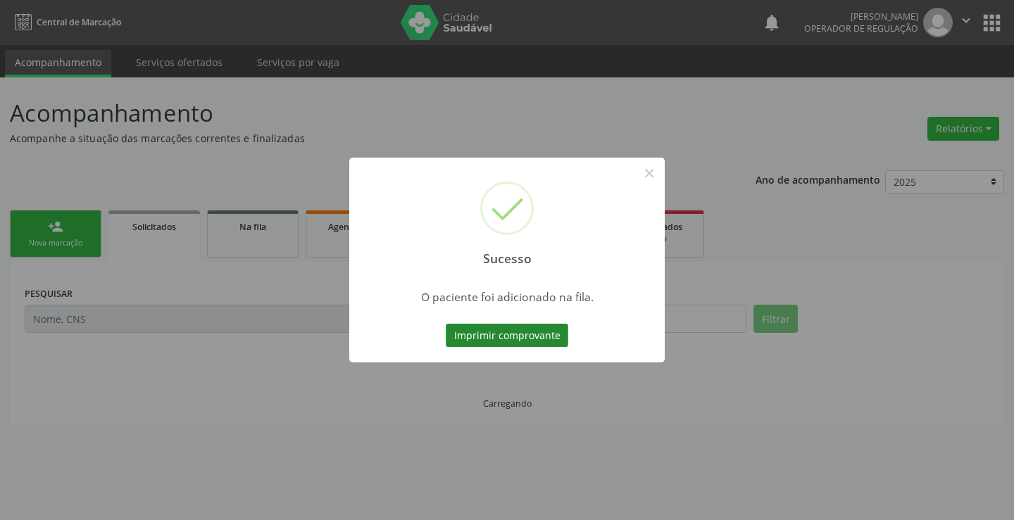
click at [521, 339] on button "Imprimir comprovante" at bounding box center [507, 336] width 123 height 24
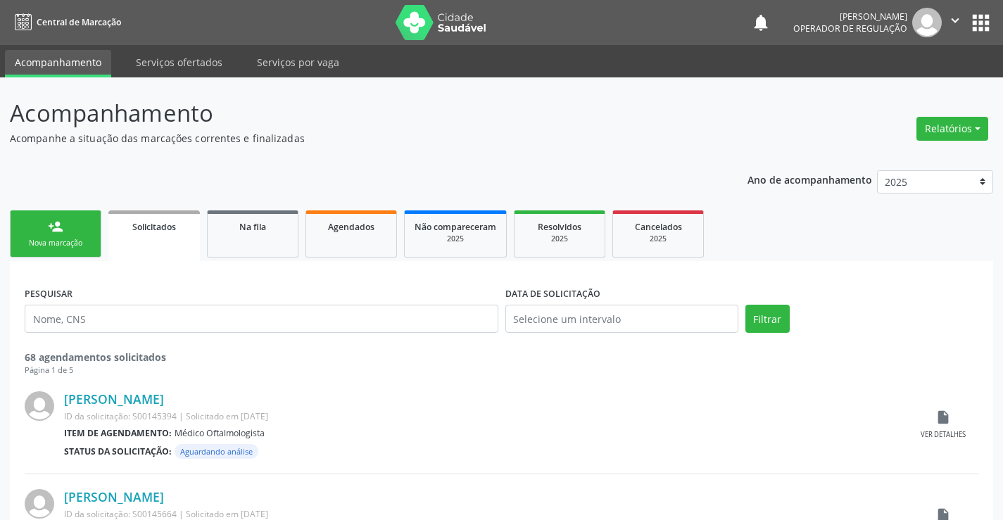
click at [81, 233] on link "person_add Nova marcação" at bounding box center [56, 234] width 92 height 47
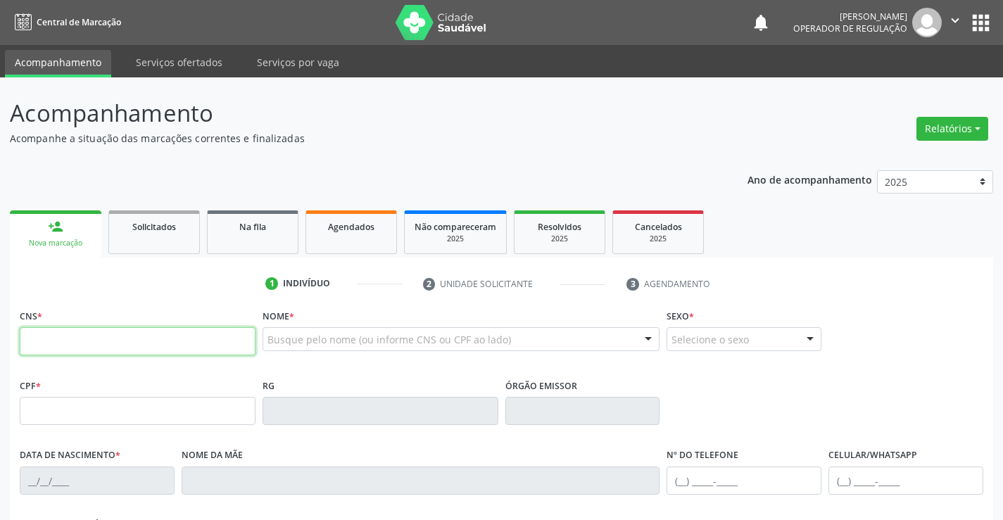
click at [134, 334] on input "text" at bounding box center [138, 341] width 236 height 28
type input "700 4023 4584 2750"
type input "1288999720"
type input "[DATE]"
type input "[PHONE_NUMBER]"
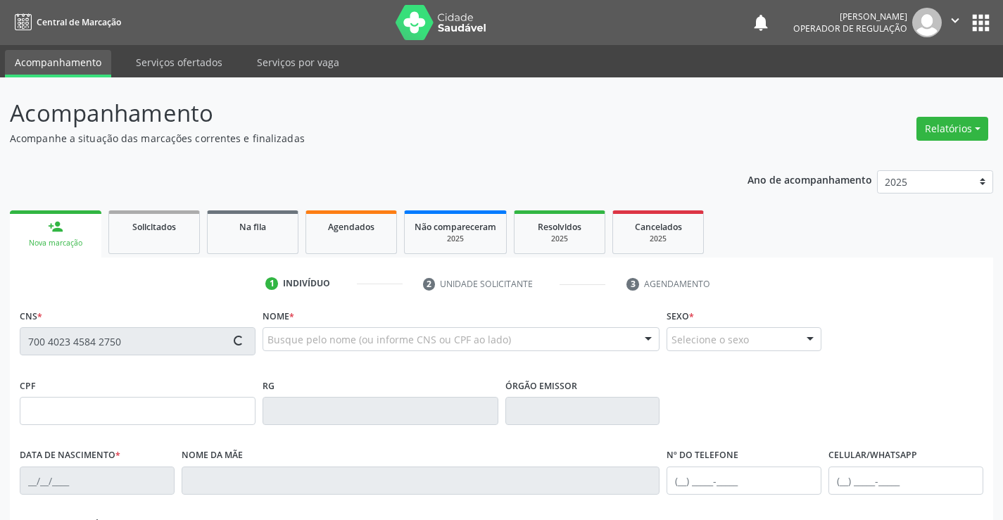
type input "[PHONE_NUMBER]"
type input "025.086.695-12"
type input "SN"
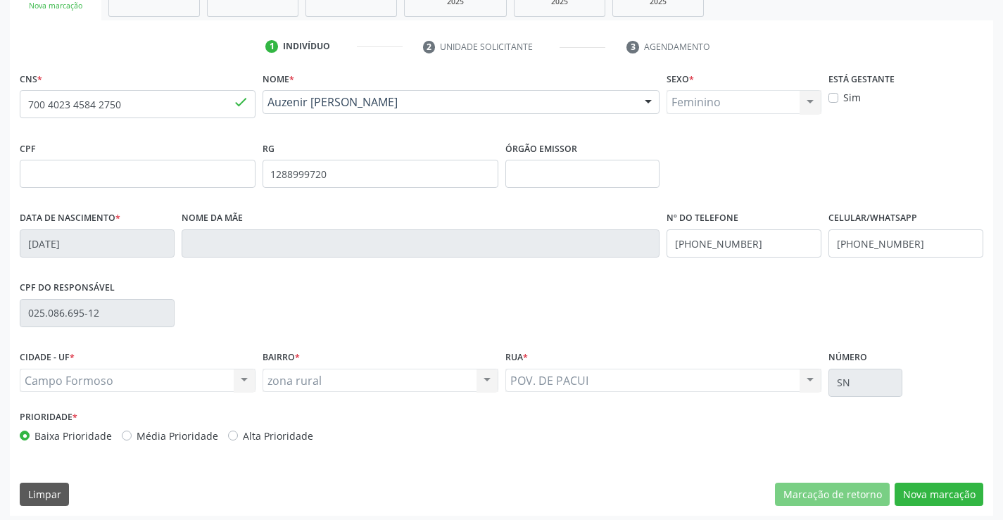
scroll to position [243, 0]
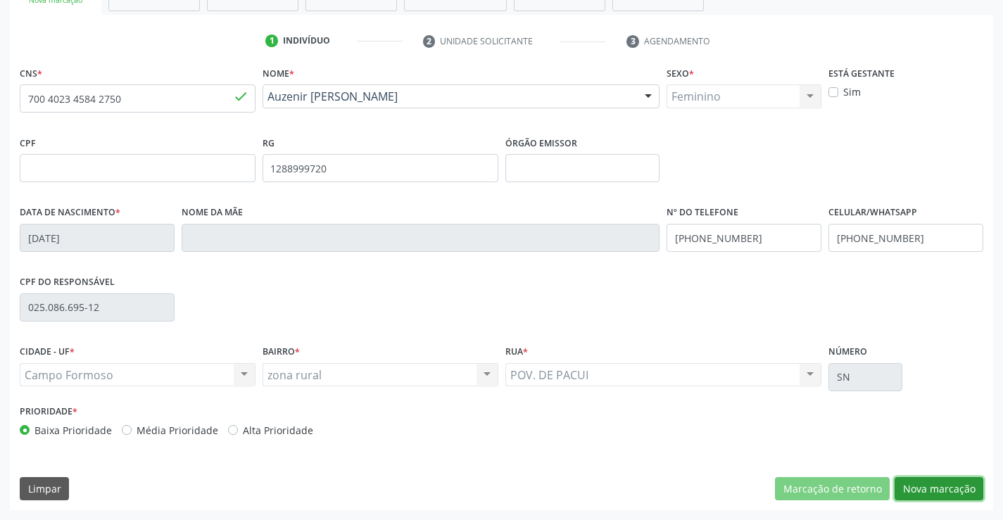
click at [943, 485] on button "Nova marcação" at bounding box center [939, 489] width 89 height 24
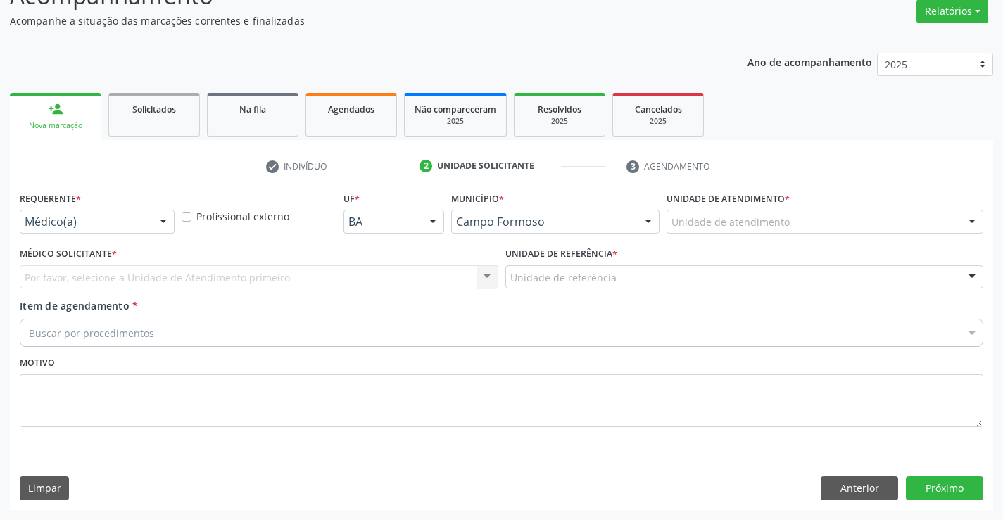
scroll to position [118, 0]
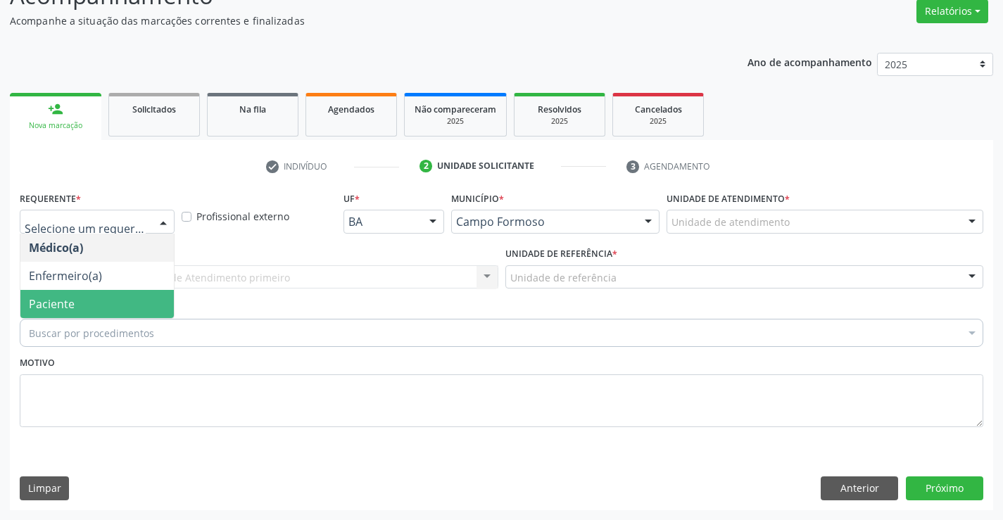
click at [66, 301] on span "Paciente" at bounding box center [52, 303] width 46 height 15
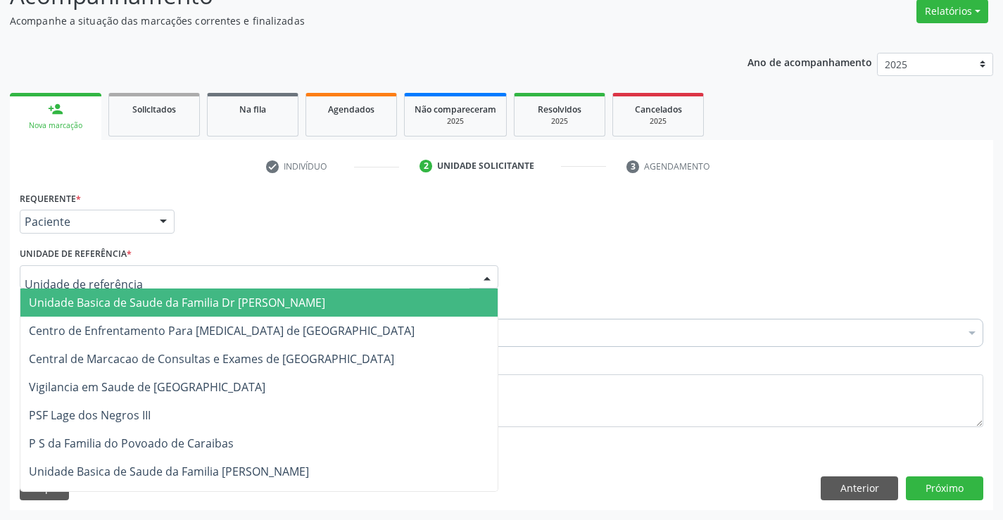
click at [172, 298] on span "Unidade Basica de Saude da Familia Dr [PERSON_NAME]" at bounding box center [177, 302] width 296 height 15
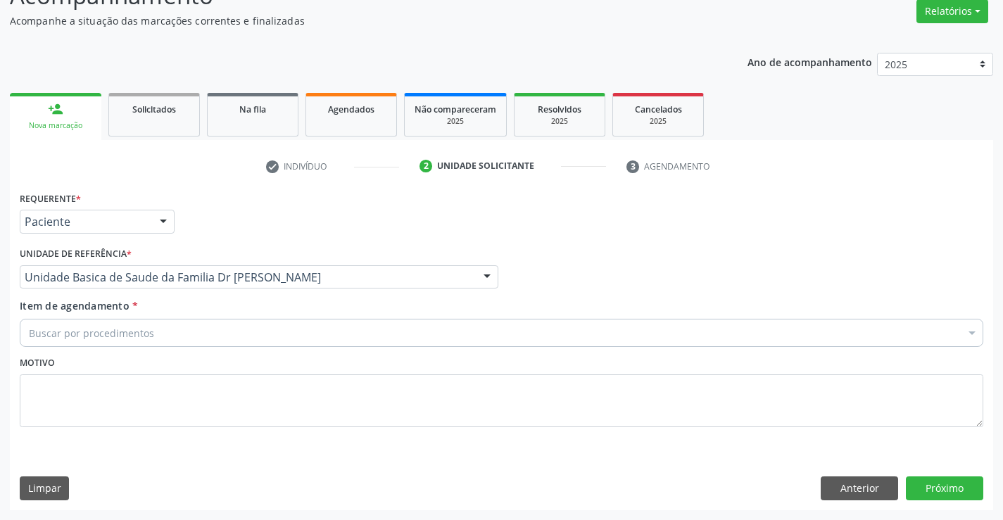
click at [175, 335] on div "Buscar por procedimentos" at bounding box center [502, 333] width 964 height 28
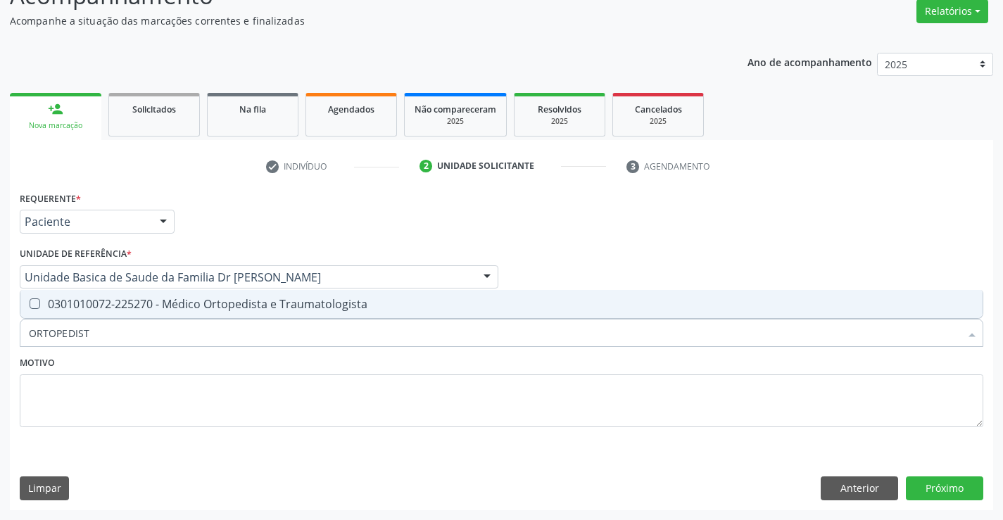
type input "ORTOPEDISTA"
click at [261, 300] on div "0301010072-225270 - Médico Ortopedista e Traumatologista" at bounding box center [502, 304] width 946 height 11
checkbox Traumatologista "true"
click at [937, 481] on button "Próximo" at bounding box center [944, 489] width 77 height 24
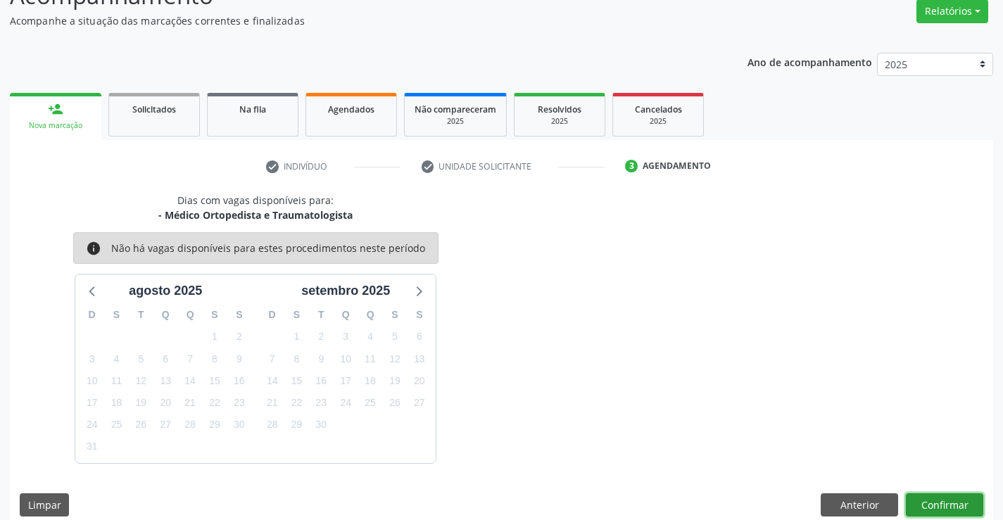
click at [946, 503] on button "Confirmar" at bounding box center [944, 506] width 77 height 24
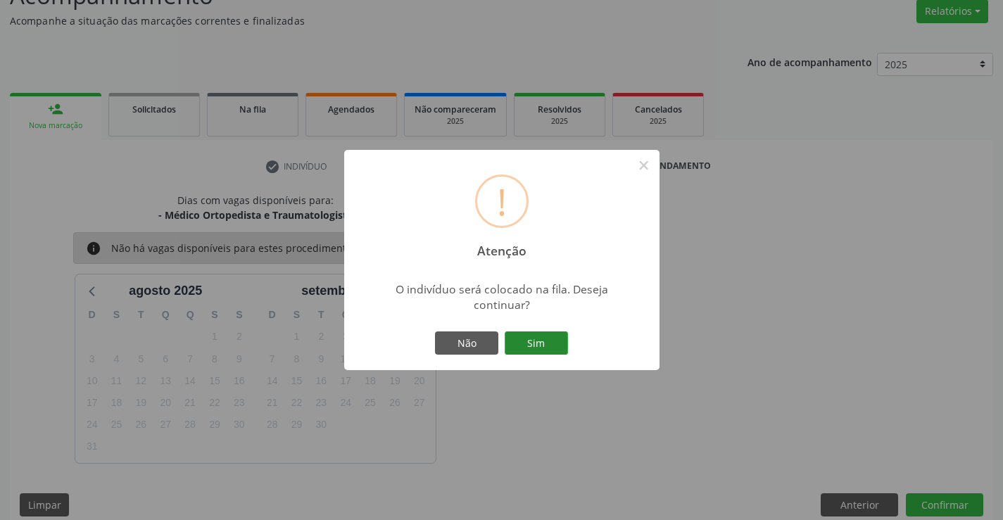
click at [532, 337] on button "Sim" at bounding box center [536, 344] width 63 height 24
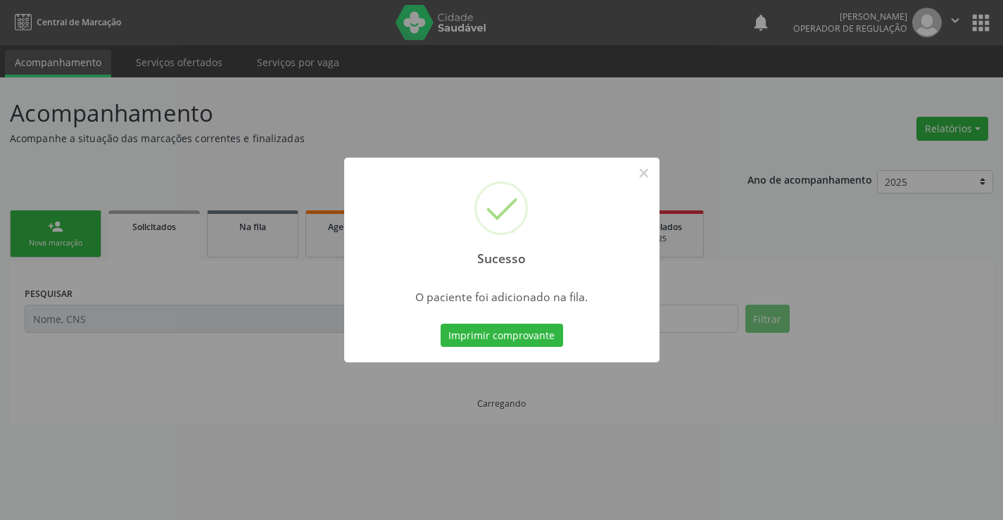
scroll to position [0, 0]
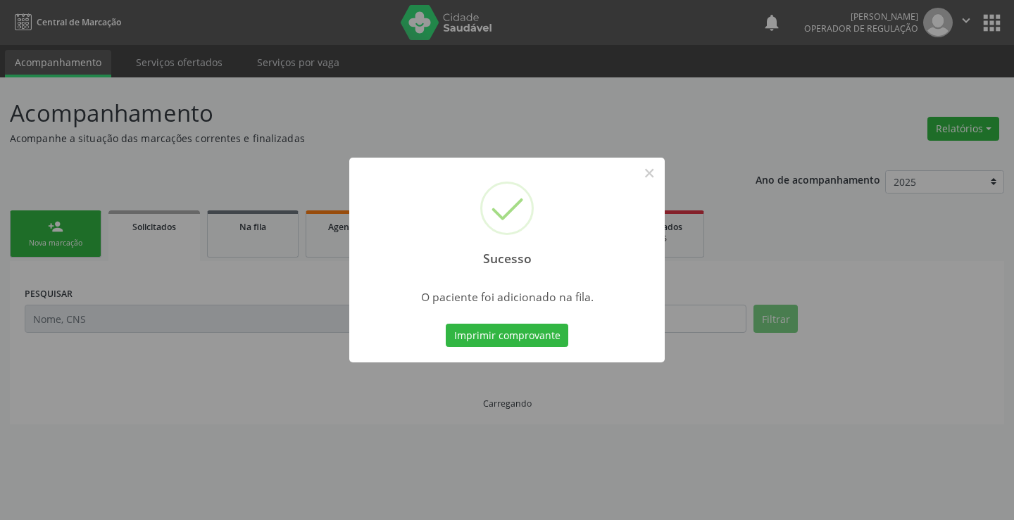
click at [532, 337] on button "Imprimir comprovante" at bounding box center [507, 336] width 123 height 24
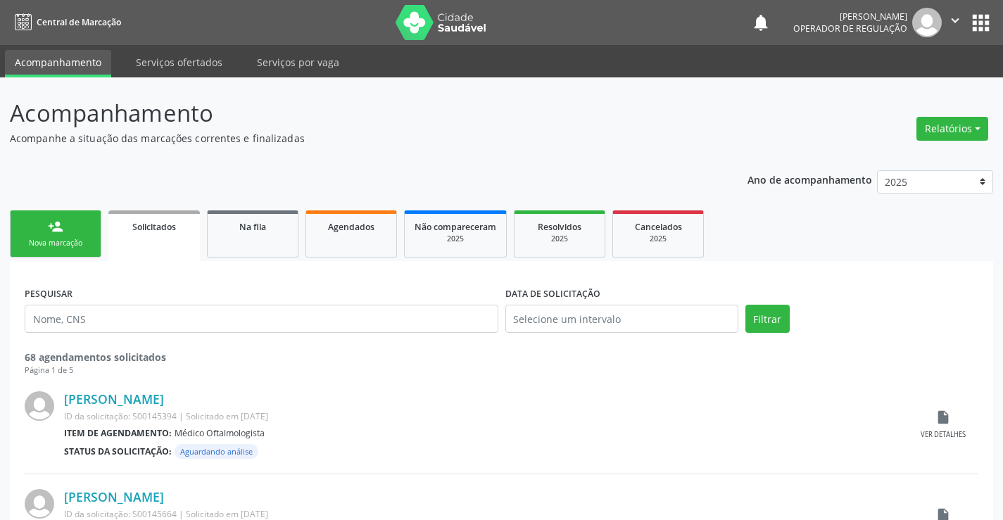
click at [43, 228] on link "person_add Nova marcação" at bounding box center [56, 234] width 92 height 47
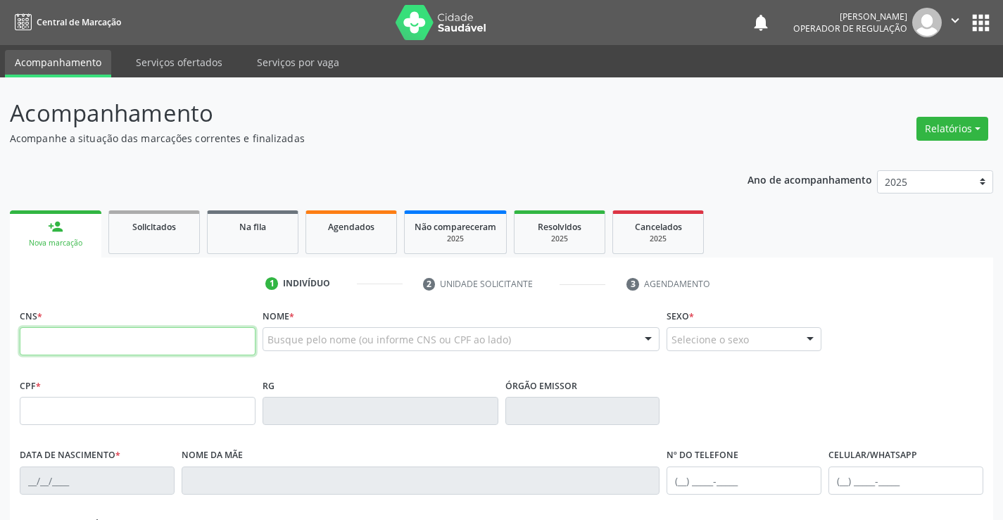
click at [100, 341] on input "text" at bounding box center [138, 341] width 236 height 28
type input "706 0048 6892 2541"
type input "[DATE]"
type input "[PHONE_NUMBER]"
type input "SN"
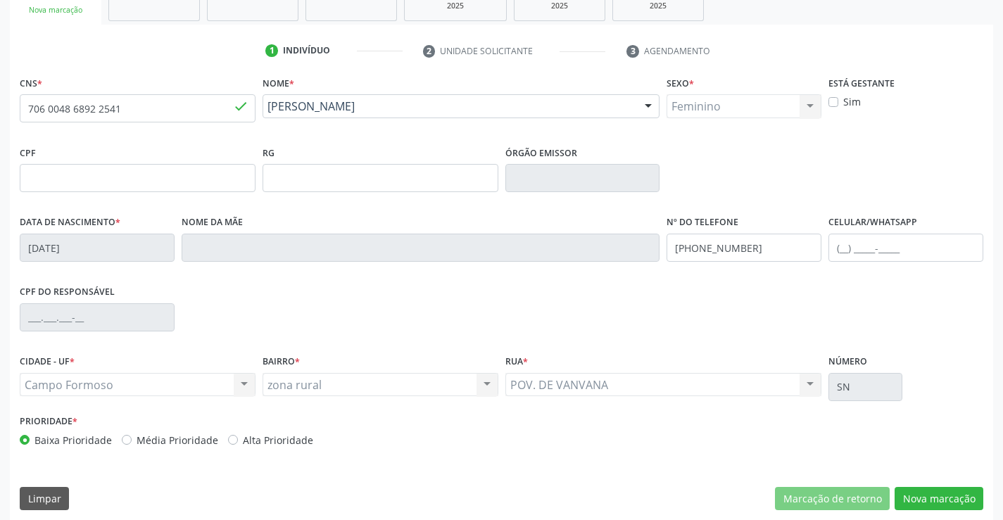
scroll to position [243, 0]
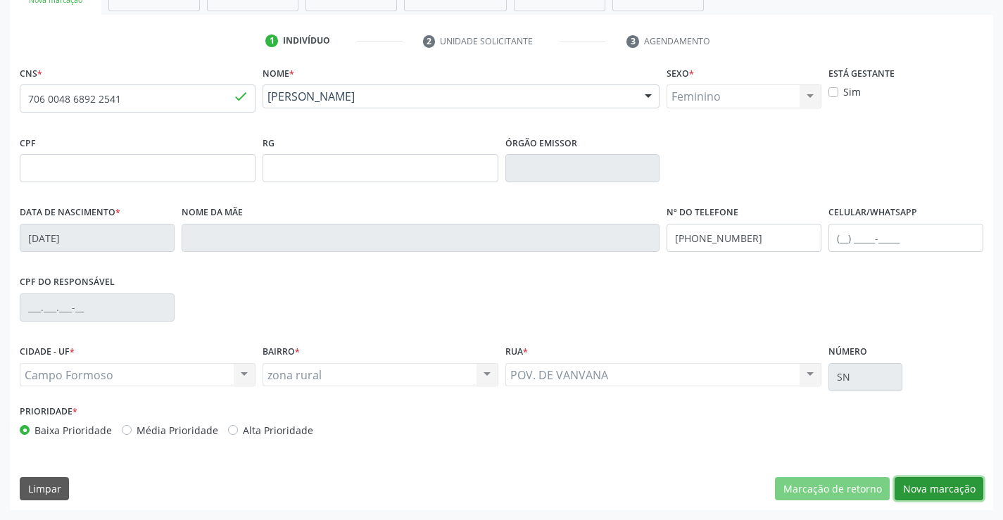
click at [941, 484] on button "Nova marcação" at bounding box center [939, 489] width 89 height 24
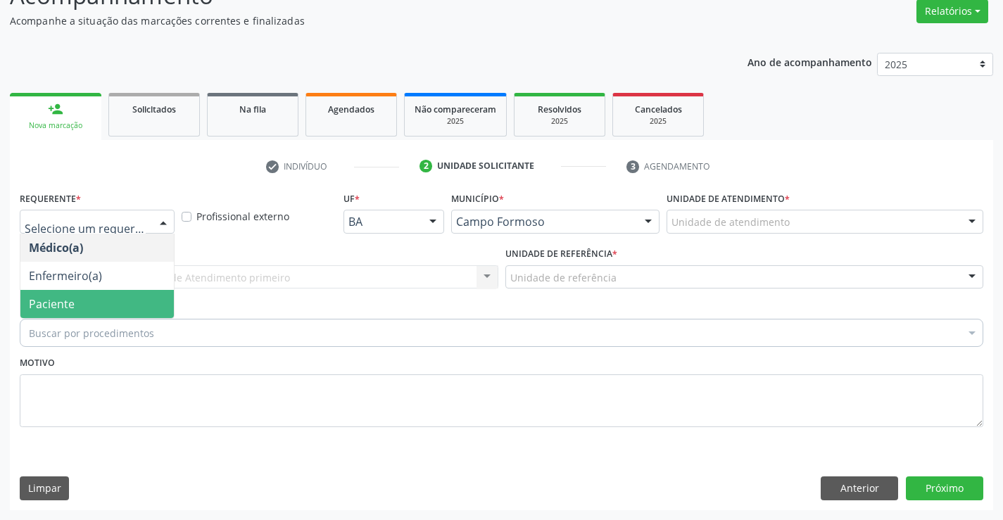
click at [74, 306] on span "Paciente" at bounding box center [97, 304] width 154 height 28
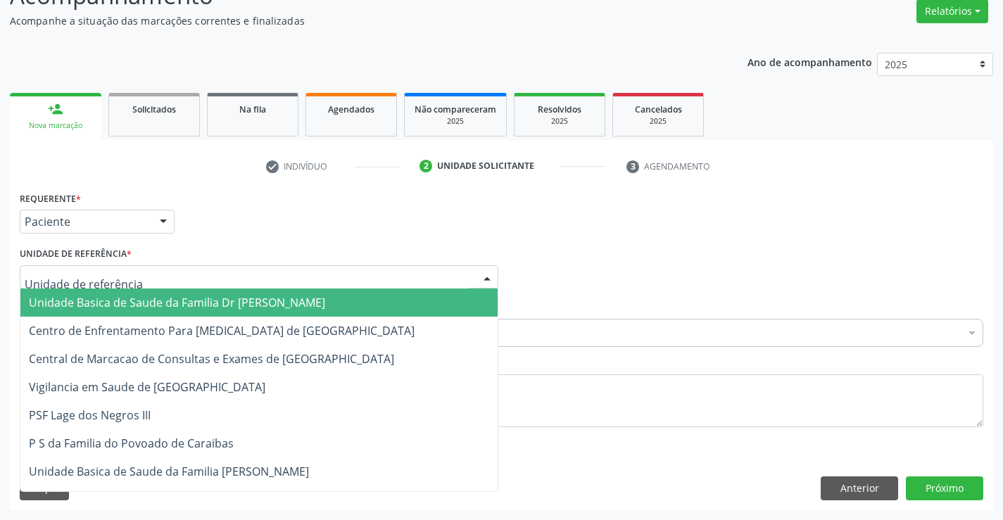
click at [120, 301] on span "Unidade Basica de Saude da Familia Dr [PERSON_NAME]" at bounding box center [177, 302] width 296 height 15
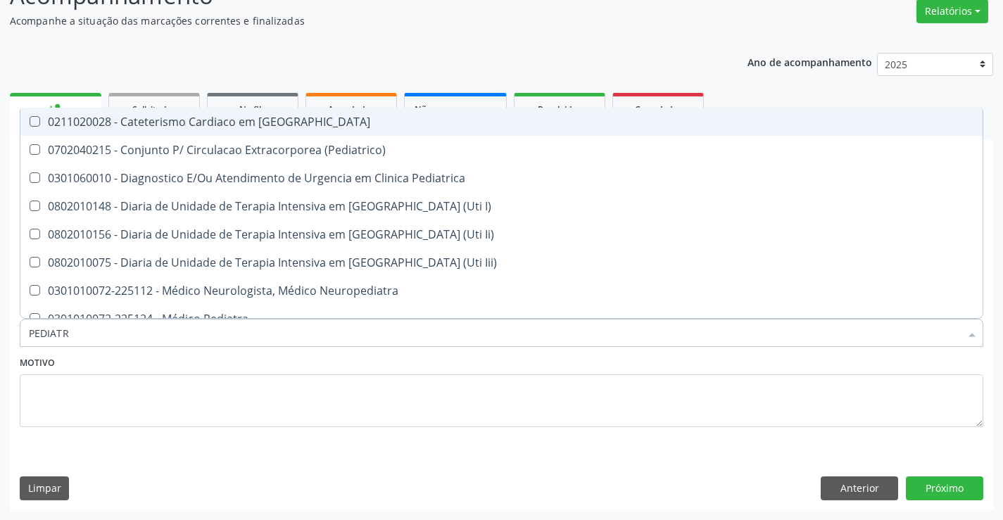
type input "PEDIATRA"
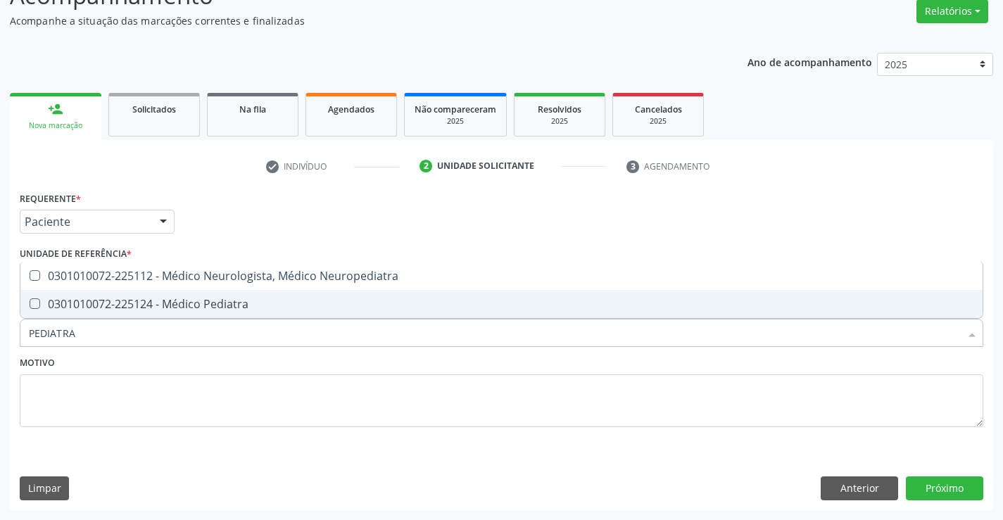
click at [213, 305] on div "0301010072-225124 - Médico Pediatra" at bounding box center [502, 304] width 946 height 11
checkbox Pediatra "true"
click at [943, 484] on button "Próximo" at bounding box center [944, 489] width 77 height 24
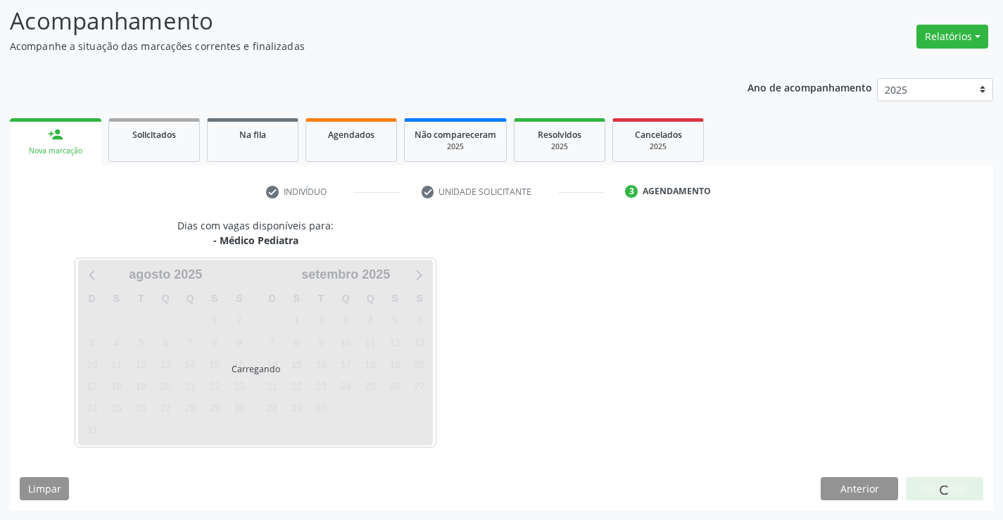
scroll to position [92, 0]
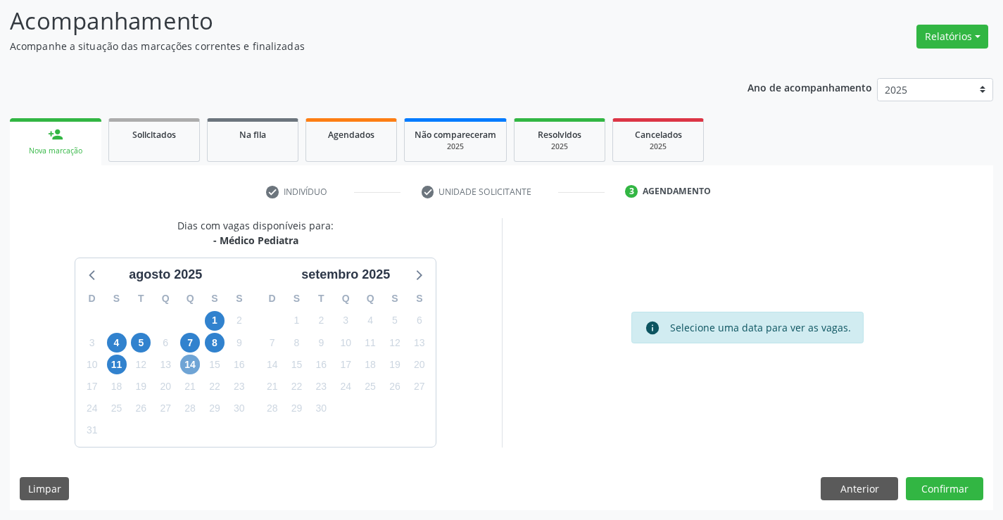
click at [193, 363] on span "14" at bounding box center [190, 365] width 20 height 20
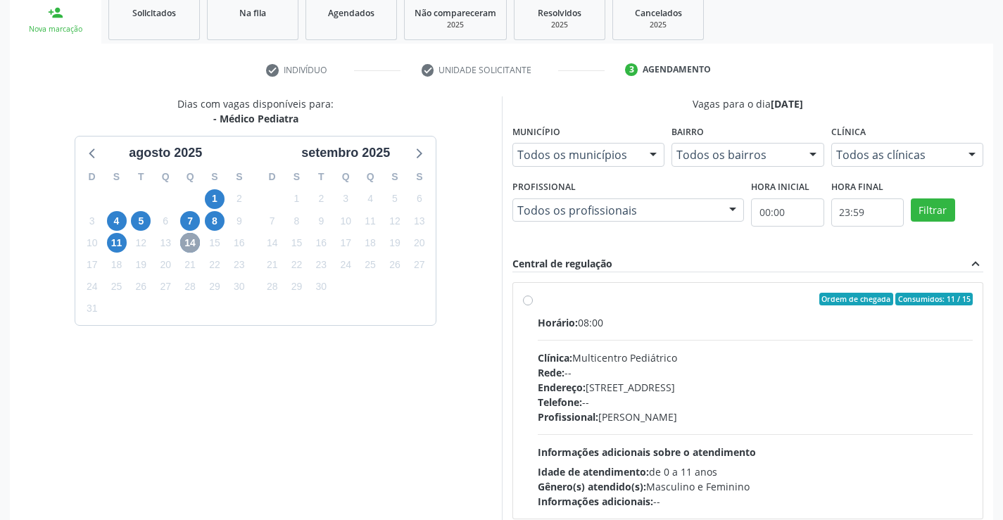
scroll to position [296, 0]
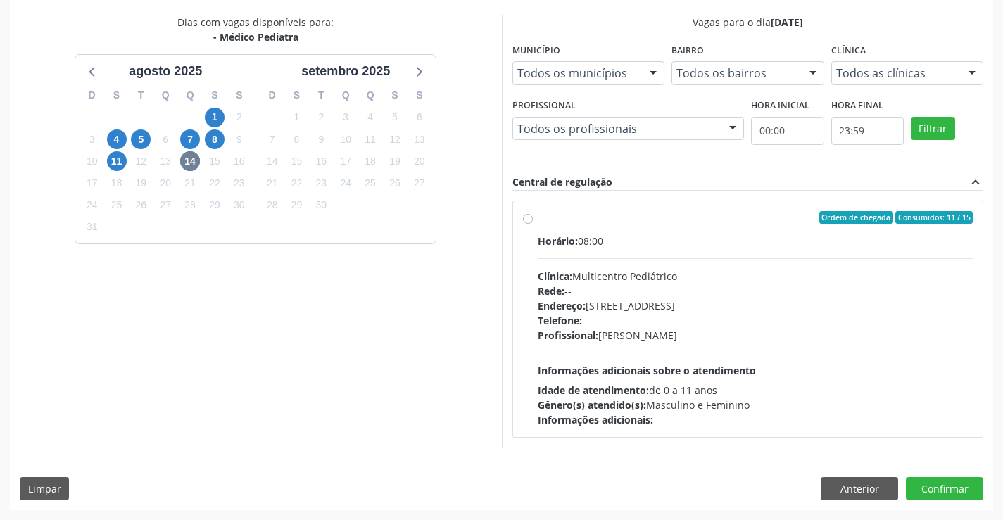
click at [638, 211] on div "Ordem de chegada Consumidos: 11 / 15" at bounding box center [756, 217] width 436 height 13
click at [533, 211] on input "Ordem de chegada Consumidos: 11 / 15 Horário: 08:00 Clínica: Multicentro Pediát…" at bounding box center [528, 217] width 10 height 13
radio input "true"
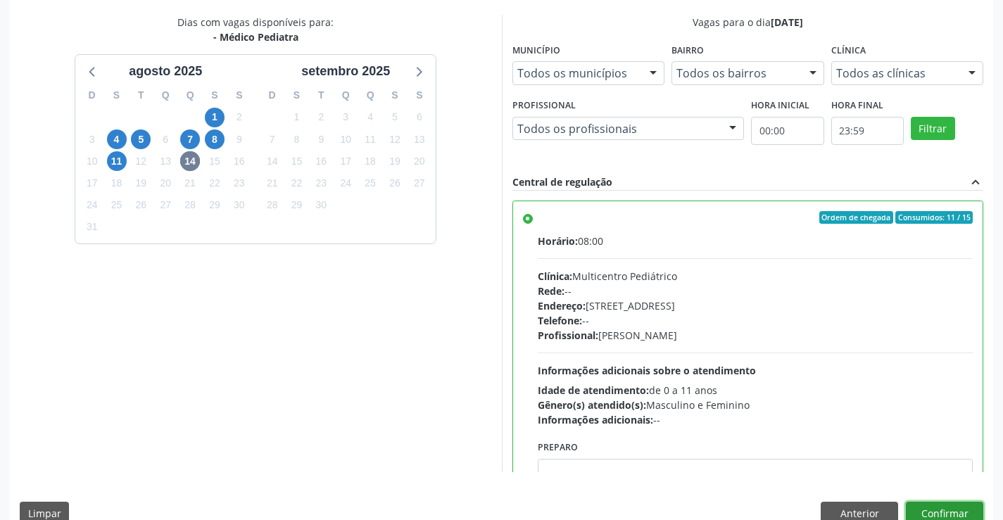
click at [947, 512] on button "Confirmar" at bounding box center [944, 514] width 77 height 24
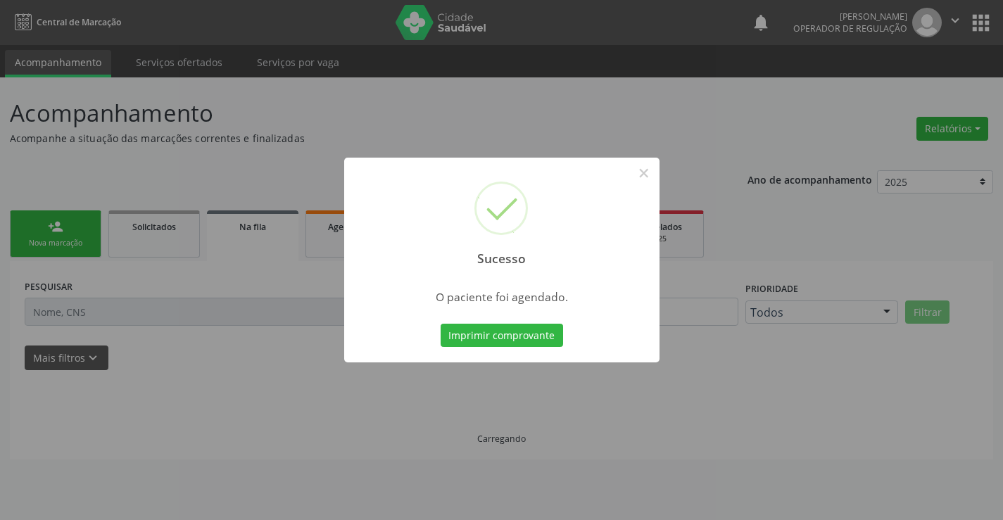
scroll to position [0, 0]
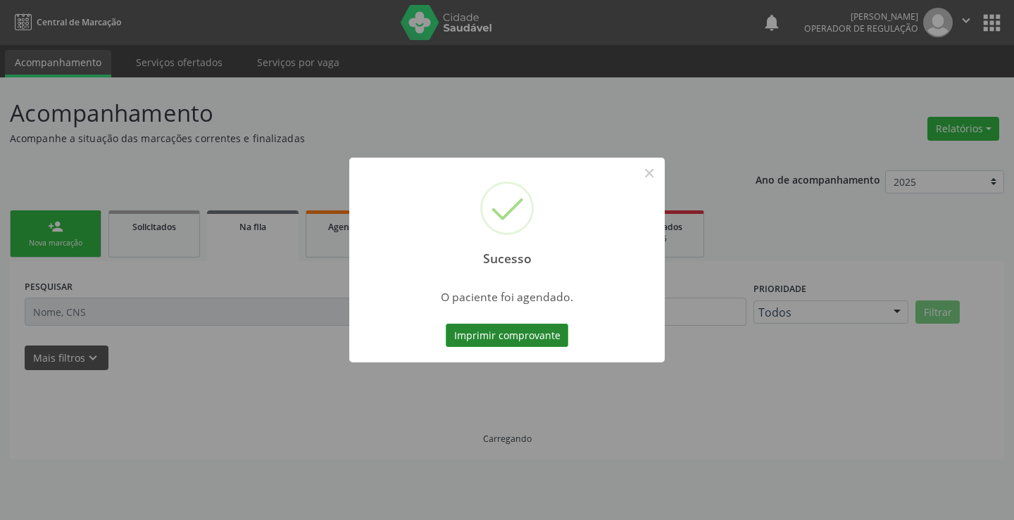
click at [502, 334] on button "Imprimir comprovante" at bounding box center [507, 336] width 123 height 24
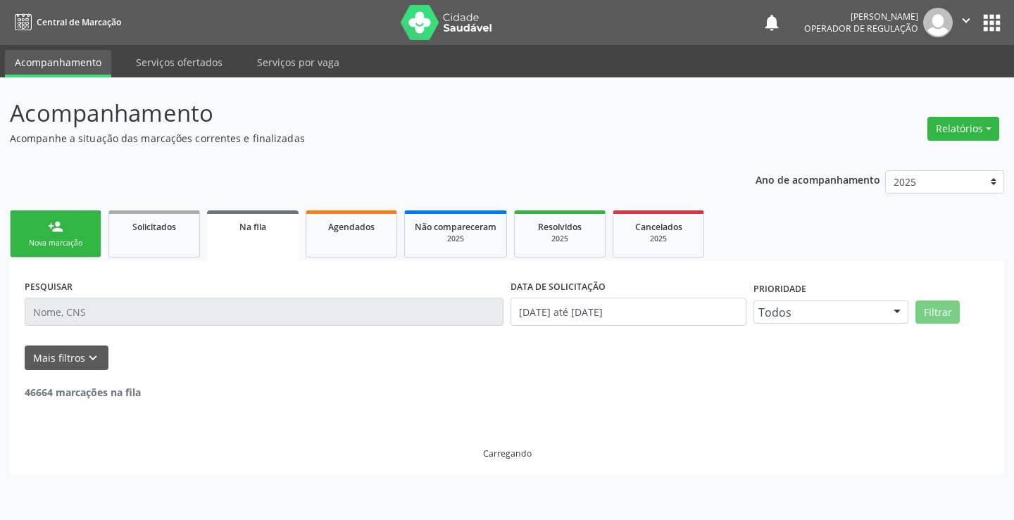
click at [47, 230] on link "person_add Nova marcação" at bounding box center [56, 234] width 92 height 47
